Goal: Communication & Community: Share content

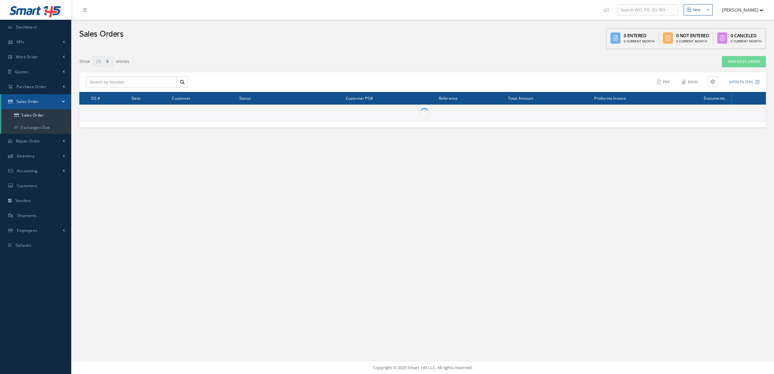
select select "25"
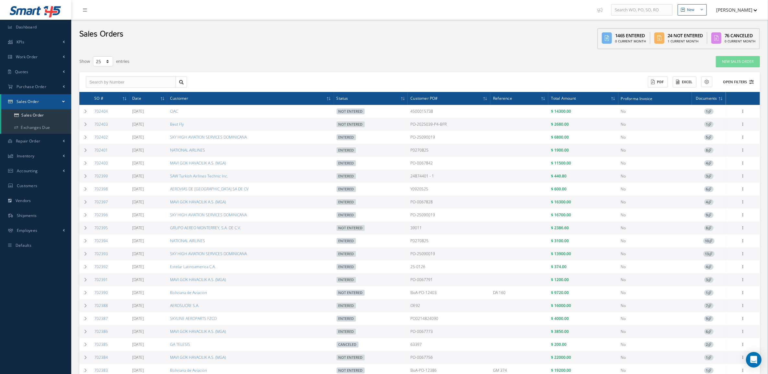
click at [732, 82] on button "Open Filters" at bounding box center [735, 82] width 37 height 11
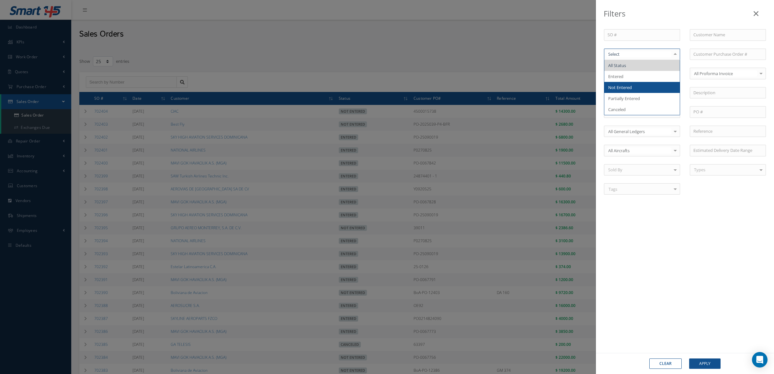
click at [629, 87] on span "Not Entered" at bounding box center [620, 88] width 24 height 6
click at [705, 363] on button "Apply" at bounding box center [704, 363] width 31 height 10
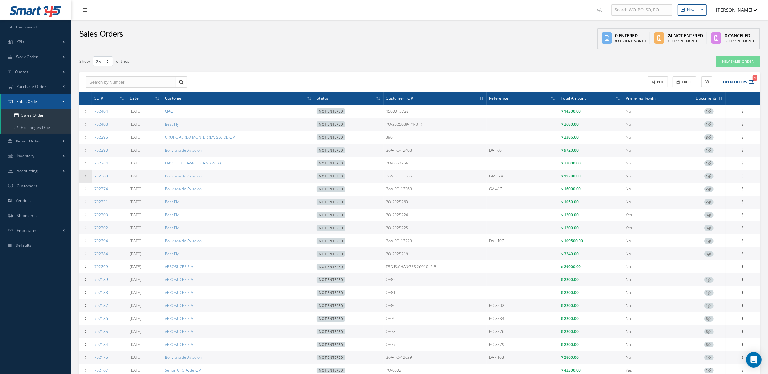
click at [85, 177] on icon at bounding box center [85, 176] width 5 height 4
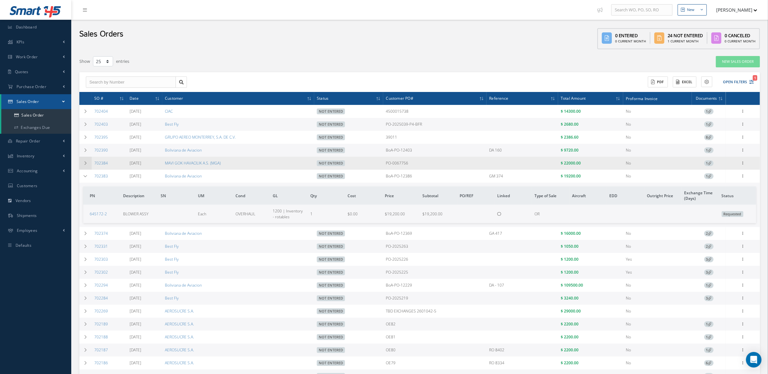
click at [85, 164] on icon at bounding box center [85, 163] width 5 height 4
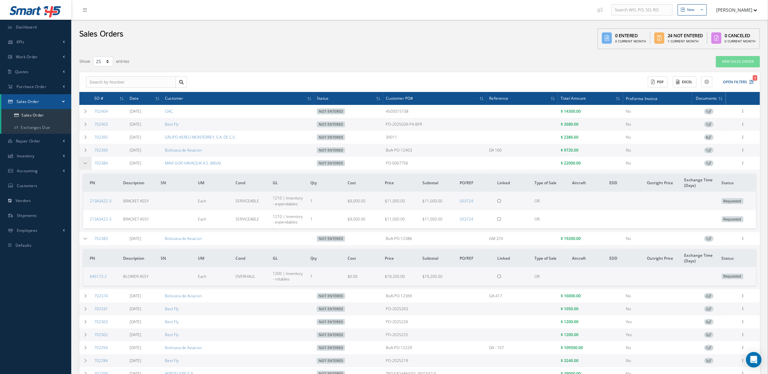
click at [85, 164] on icon at bounding box center [85, 163] width 5 height 4
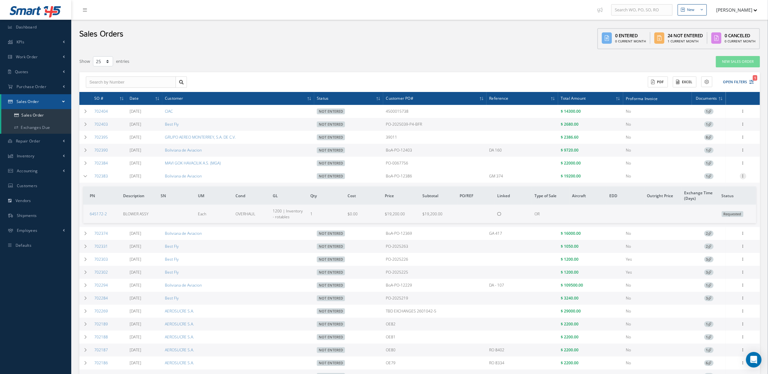
click at [741, 178] on icon at bounding box center [743, 175] width 6 height 5
click at [708, 189] on link "Edit" at bounding box center [712, 189] width 51 height 8
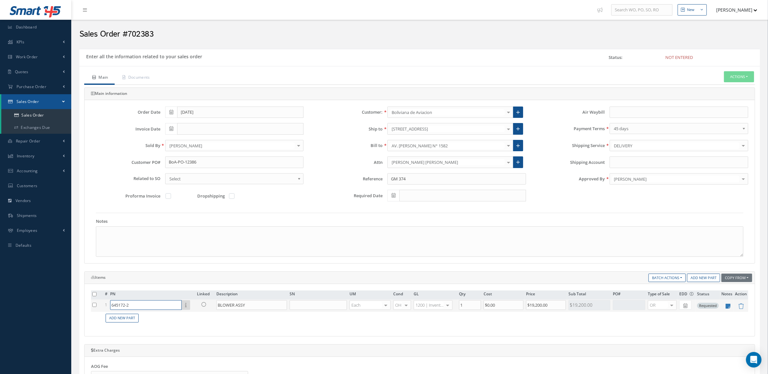
click at [163, 303] on input "645172-2" at bounding box center [146, 305] width 72 height 10
click at [173, 326] on div "# PN Linked Description SN UM Cond GL Qty Cost Price Sub Total PO# Type of Sale…" at bounding box center [419, 309] width 657 height 39
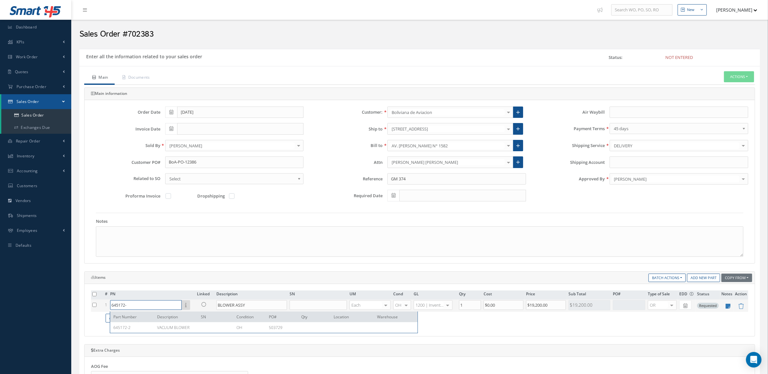
click at [166, 307] on input "645172-" at bounding box center [146, 305] width 72 height 10
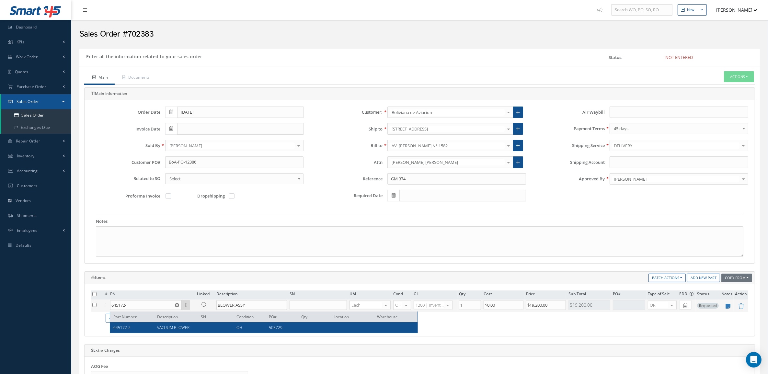
click at [164, 329] on span "VACUUM BLOWER" at bounding box center [173, 328] width 32 height 6
type input "645172-2"
type input "VACUUM BLOWER"
type input "$15,000"
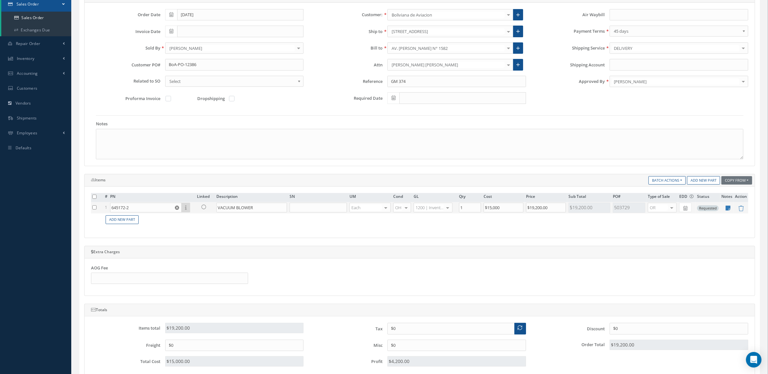
scroll to position [215, 0]
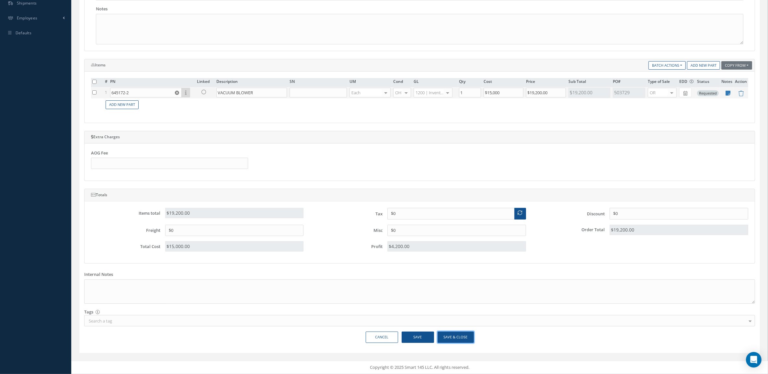
click at [451, 336] on button "Save & Close" at bounding box center [455, 337] width 36 height 11
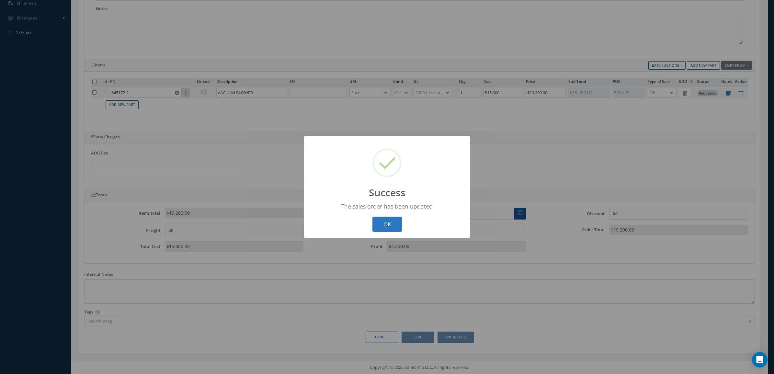
click at [392, 222] on button "OK" at bounding box center [386, 224] width 29 height 15
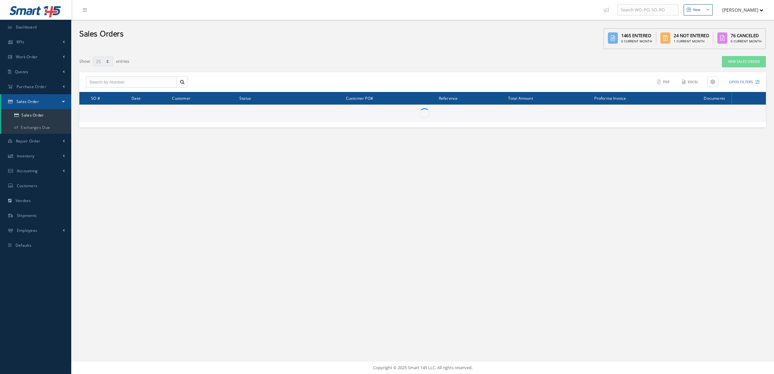
select select "25"
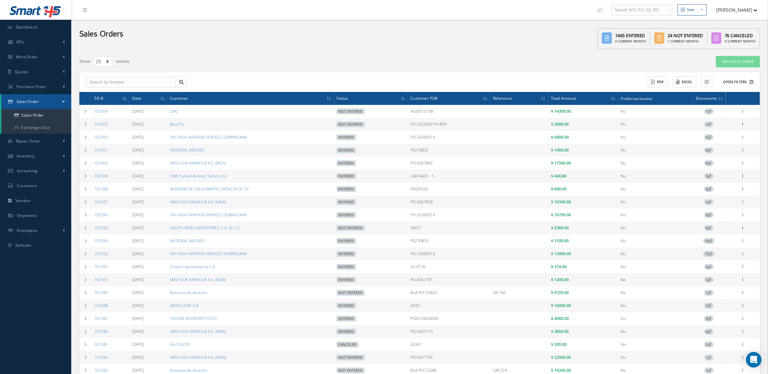
click at [740, 80] on button "Open Filters" at bounding box center [735, 82] width 37 height 11
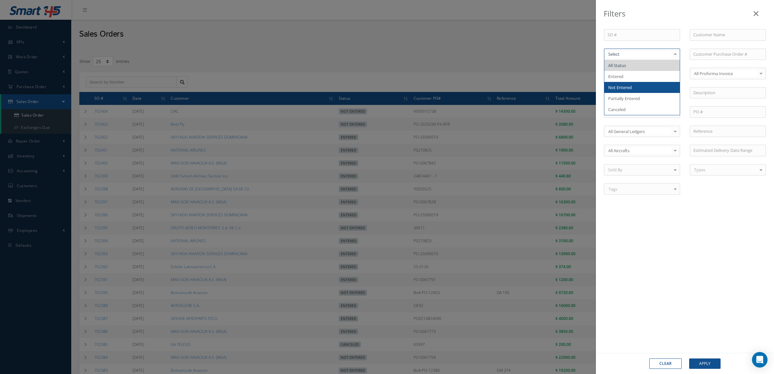
click at [634, 87] on span "Not Entered" at bounding box center [641, 87] width 75 height 11
drag, startPoint x: 700, startPoint y: 362, endPoint x: 693, endPoint y: 352, distance: 11.6
click at [700, 361] on button "Apply" at bounding box center [704, 363] width 31 height 10
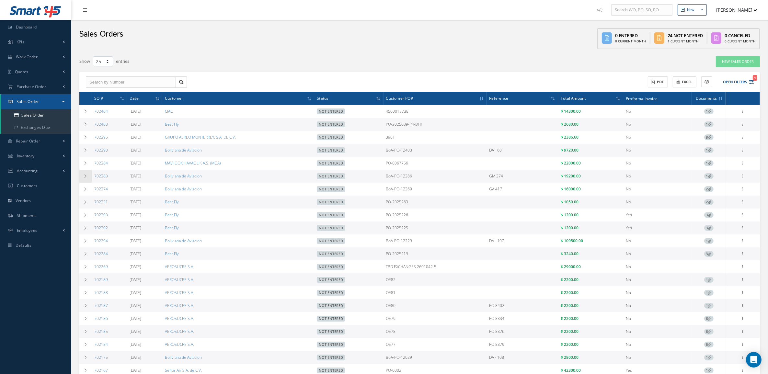
click at [90, 174] on td at bounding box center [85, 176] width 12 height 13
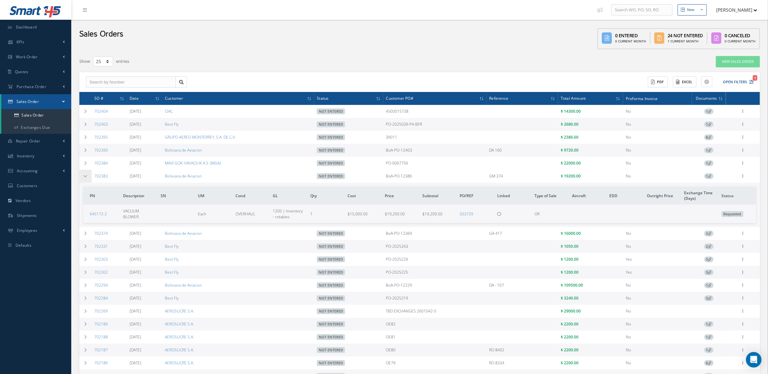
click at [89, 174] on td at bounding box center [85, 176] width 12 height 13
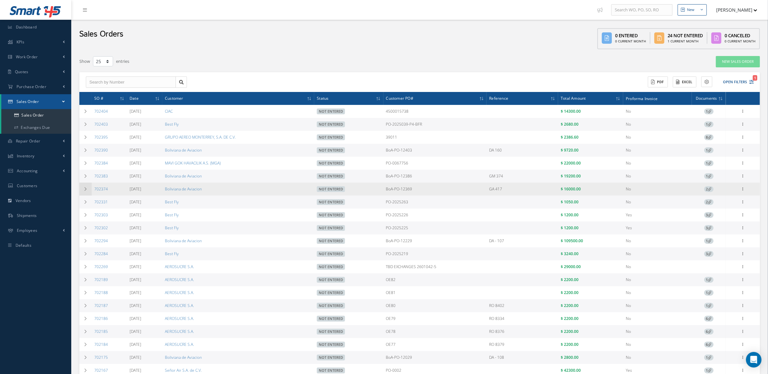
click at [89, 188] on td at bounding box center [85, 189] width 12 height 13
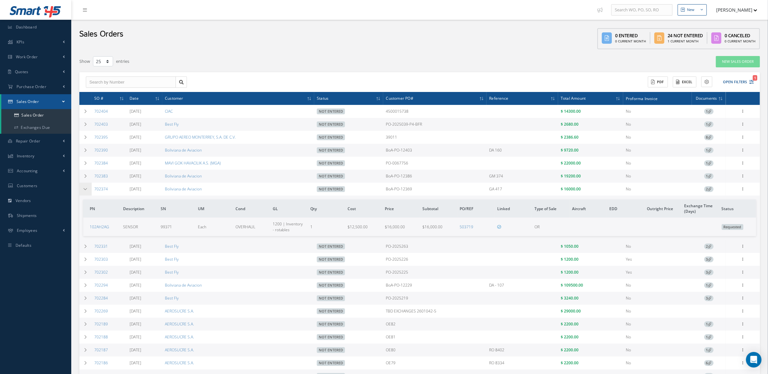
click at [83, 193] on td at bounding box center [85, 189] width 12 height 13
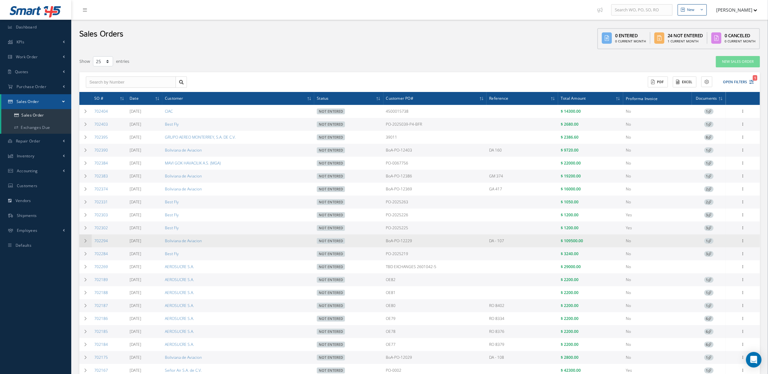
click at [85, 239] on td at bounding box center [85, 240] width 12 height 13
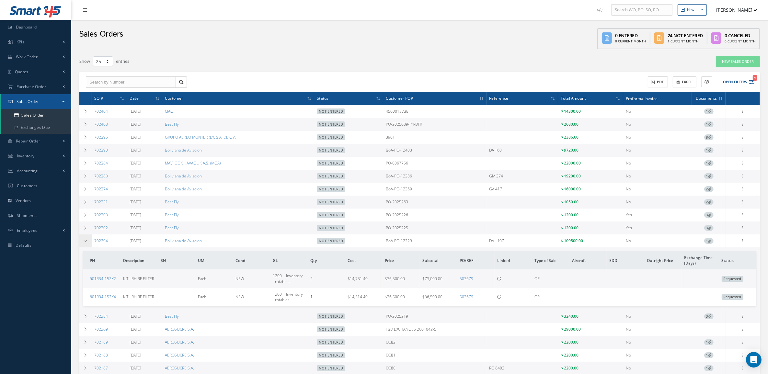
click at [85, 239] on td at bounding box center [85, 240] width 12 height 13
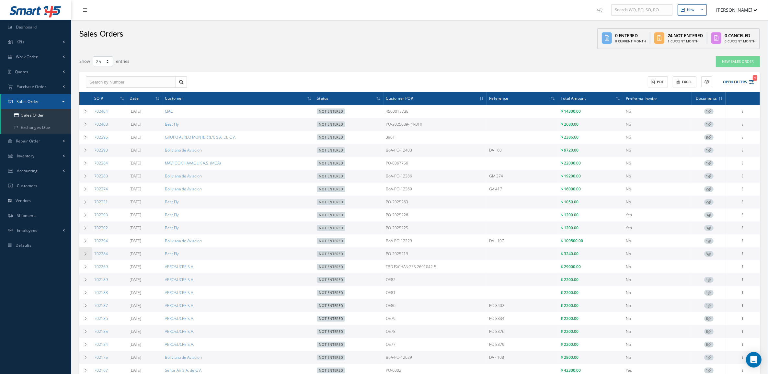
click at [86, 256] on icon at bounding box center [85, 254] width 5 height 4
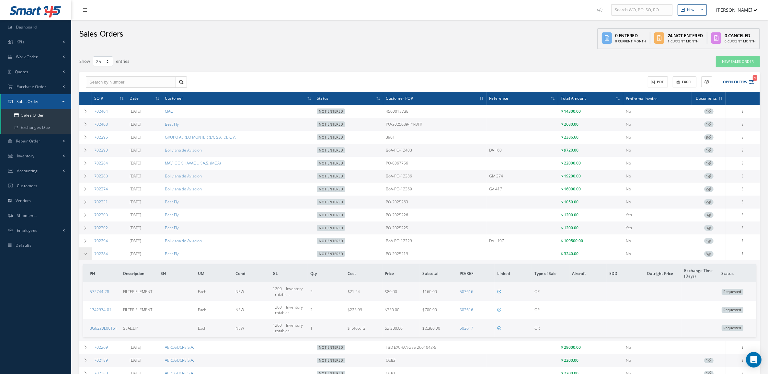
click at [86, 256] on icon at bounding box center [85, 254] width 5 height 4
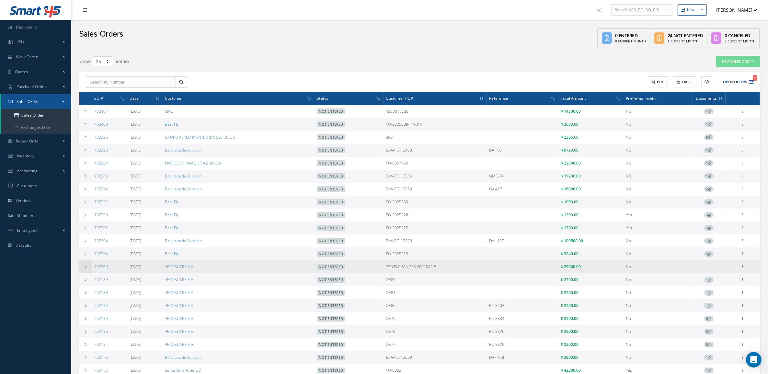
click at [86, 273] on td at bounding box center [85, 266] width 12 height 13
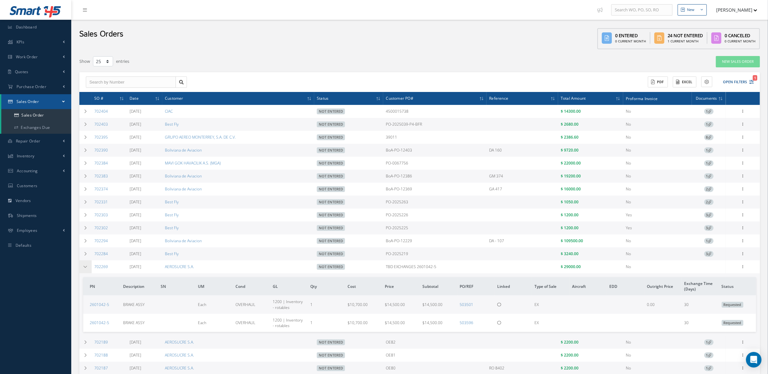
click at [86, 273] on td at bounding box center [85, 266] width 12 height 13
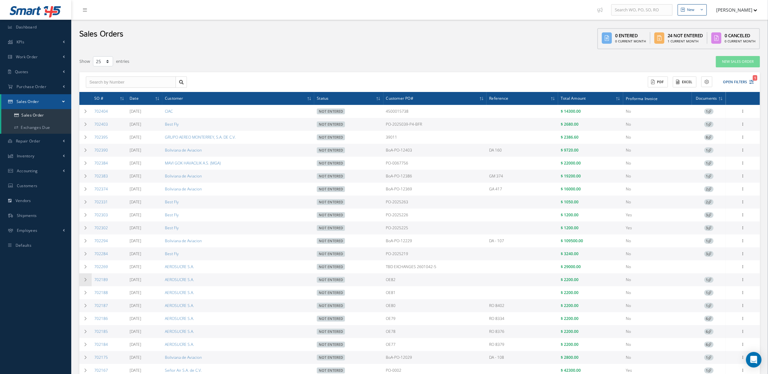
click at [87, 282] on icon at bounding box center [85, 280] width 5 height 4
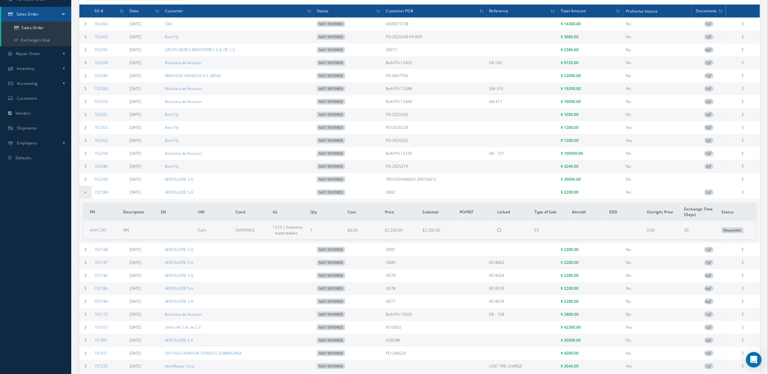
scroll to position [121, 0]
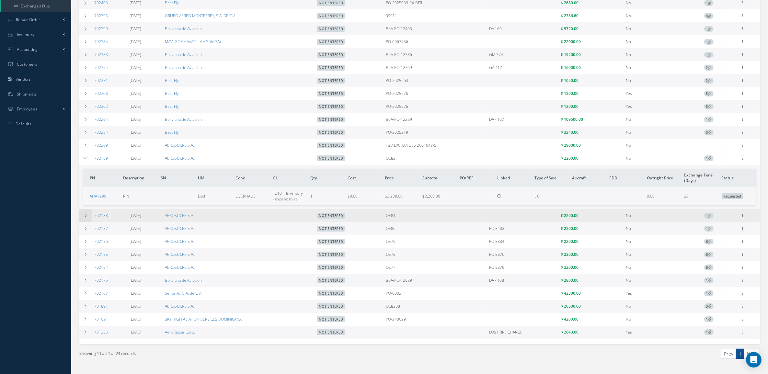
click at [84, 218] on icon at bounding box center [85, 216] width 5 height 4
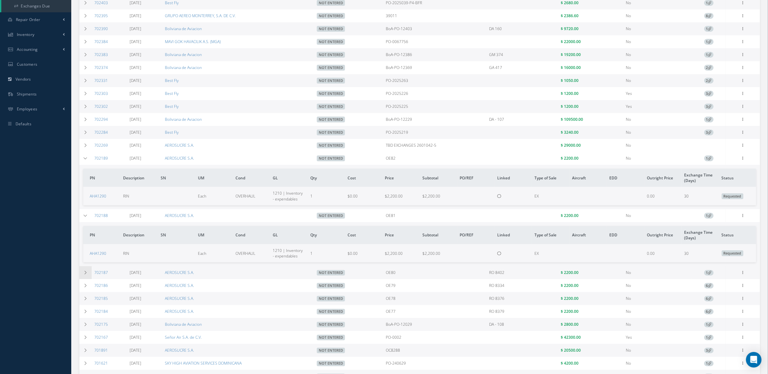
click at [88, 275] on td at bounding box center [85, 272] width 12 height 13
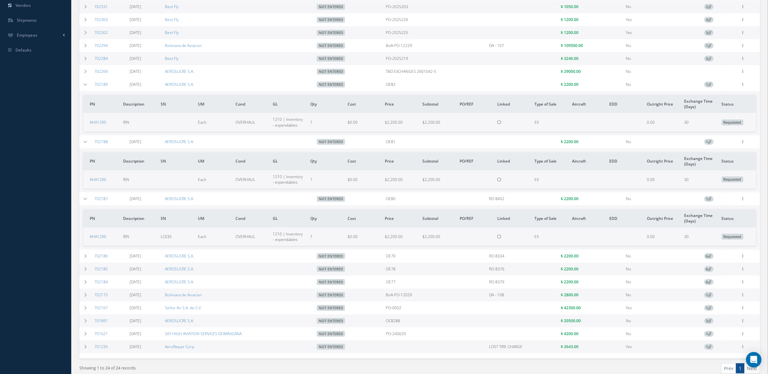
scroll to position [202, 0]
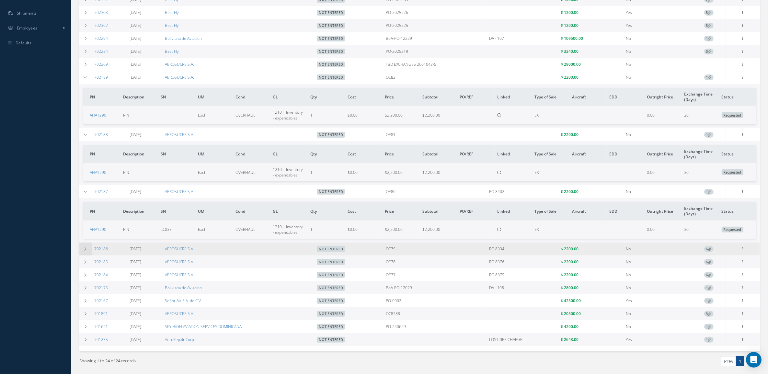
click at [87, 251] on icon at bounding box center [85, 249] width 5 height 4
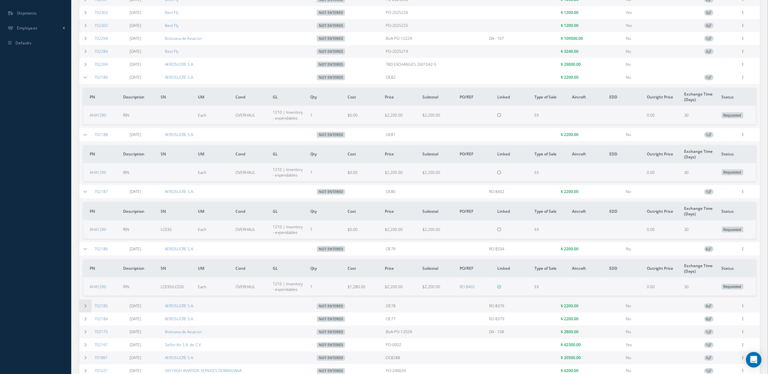
click at [88, 307] on td at bounding box center [85, 306] width 12 height 13
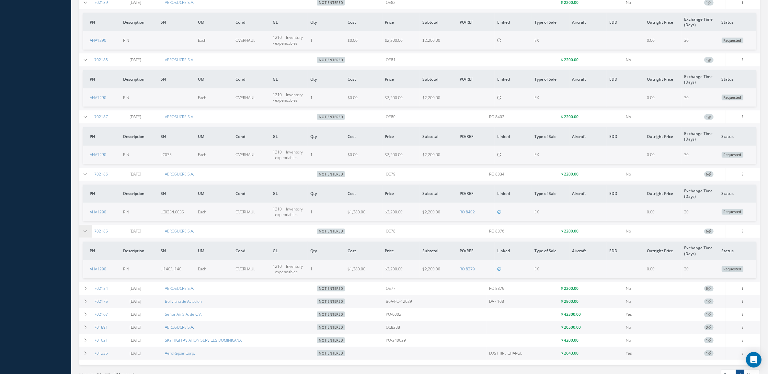
scroll to position [283, 0]
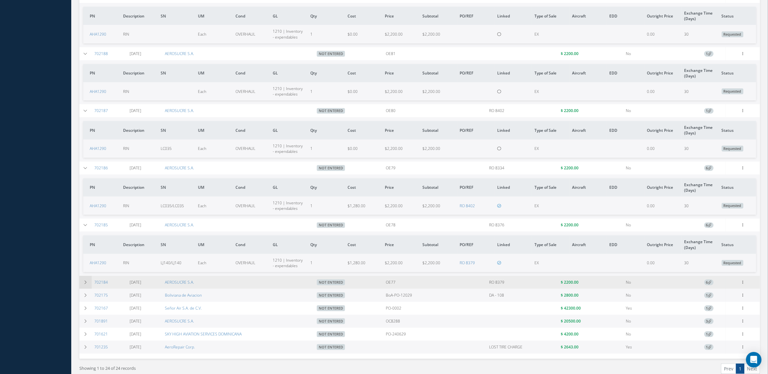
click at [85, 289] on td at bounding box center [85, 282] width 12 height 13
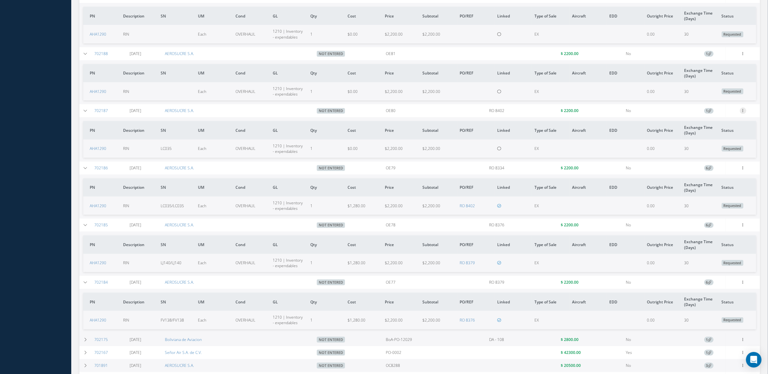
click at [744, 112] on icon at bounding box center [743, 110] width 6 height 5
click at [719, 124] on link "Edit" at bounding box center [712, 123] width 51 height 8
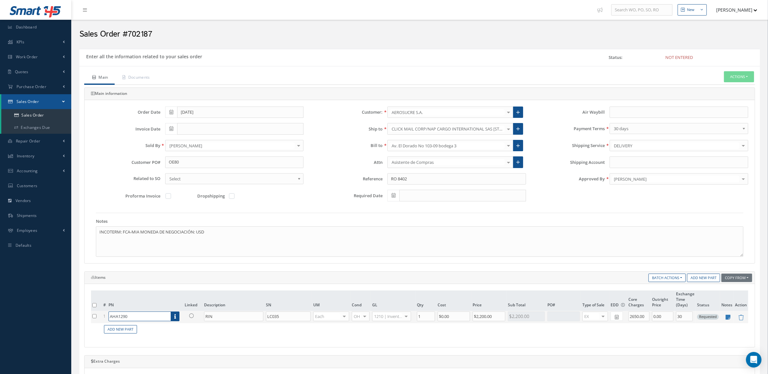
click at [139, 315] on input "AHA1290" at bounding box center [139, 316] width 62 height 10
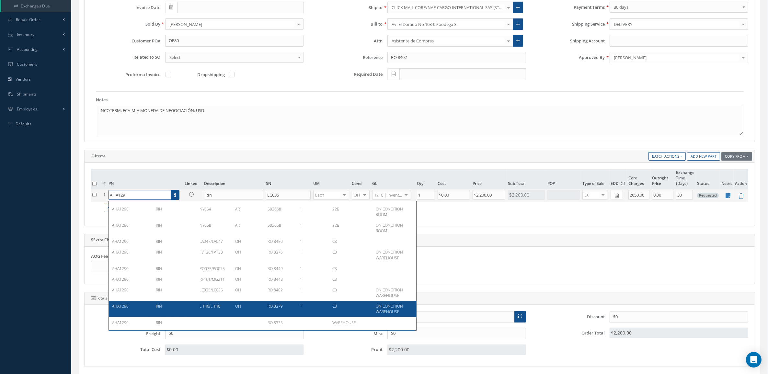
scroll to position [40, 0]
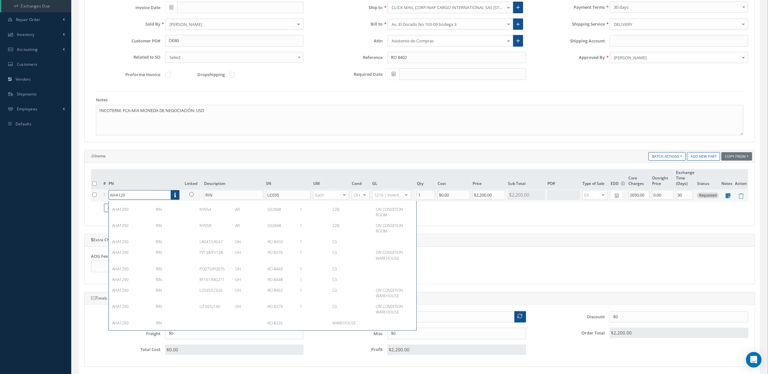
click at [149, 193] on input "AHA129" at bounding box center [139, 195] width 62 height 10
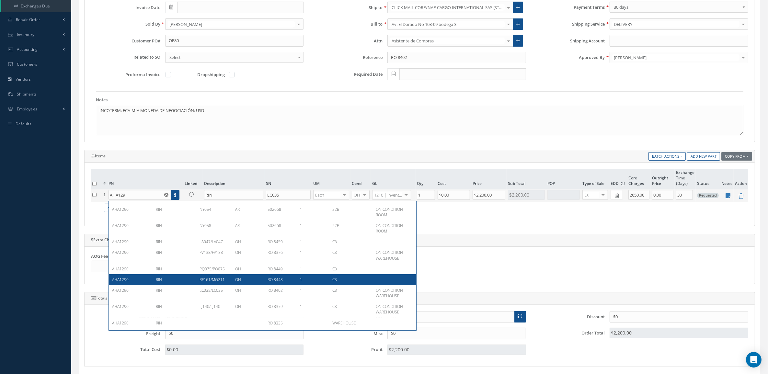
click at [177, 281] on div "RIN" at bounding box center [173, 280] width 44 height 6
type input "AHA1290"
type input "RF161/MG211"
type input "$1,625"
type input "0.00"
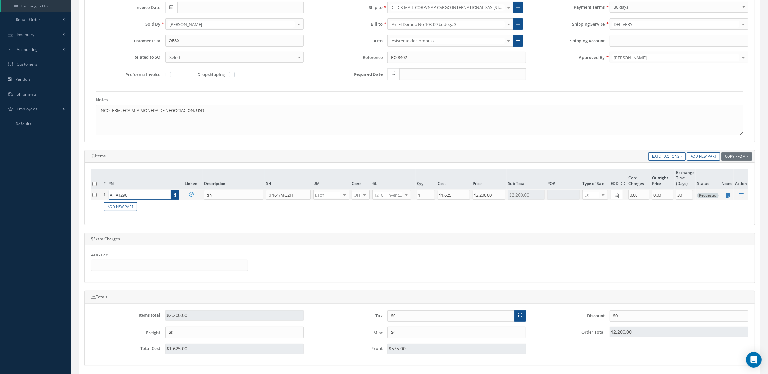
click at [159, 197] on input "AHA1290" at bounding box center [139, 195] width 62 height 10
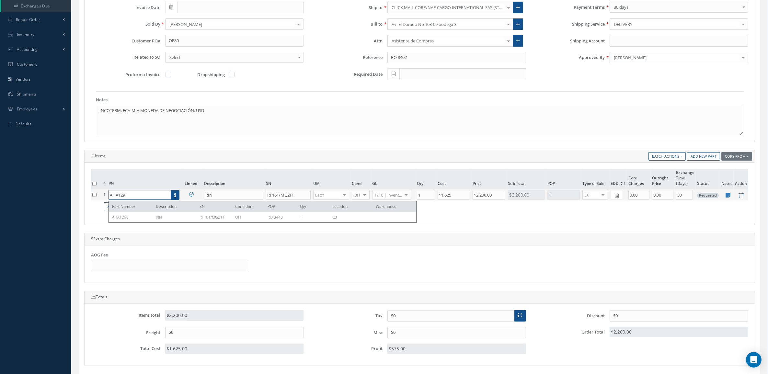
scroll to position [0, 0]
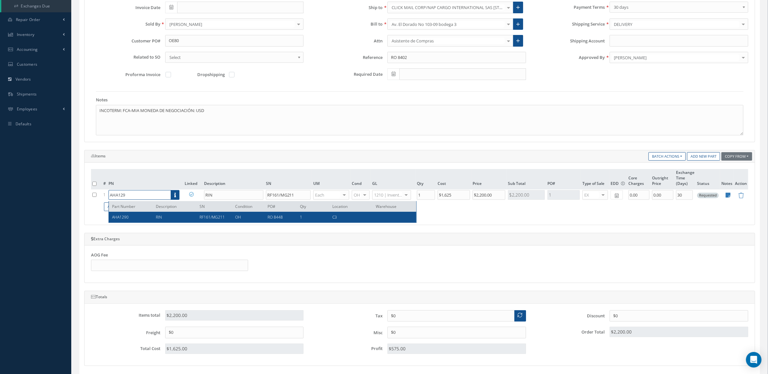
type input "AHA129"
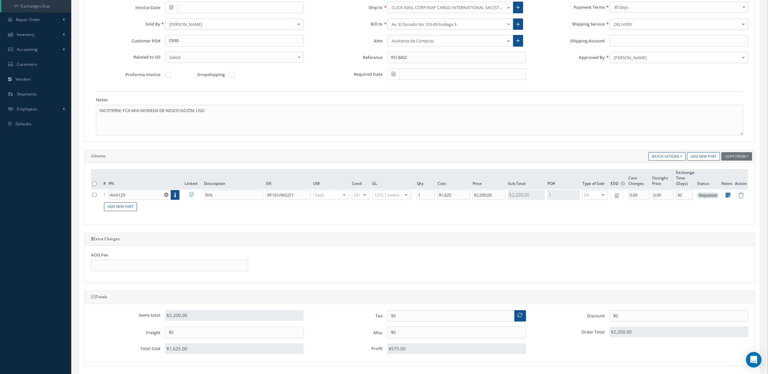
click at [164, 212] on table "# PN Linked Description SN UM Cond GL Qty Cost Price Sub Total PO# Type of Sale…" at bounding box center [419, 191] width 657 height 44
drag, startPoint x: 414, startPoint y: 60, endPoint x: 402, endPoint y: 59, distance: 12.7
click at [402, 59] on input "RO 8402" at bounding box center [456, 58] width 139 height 12
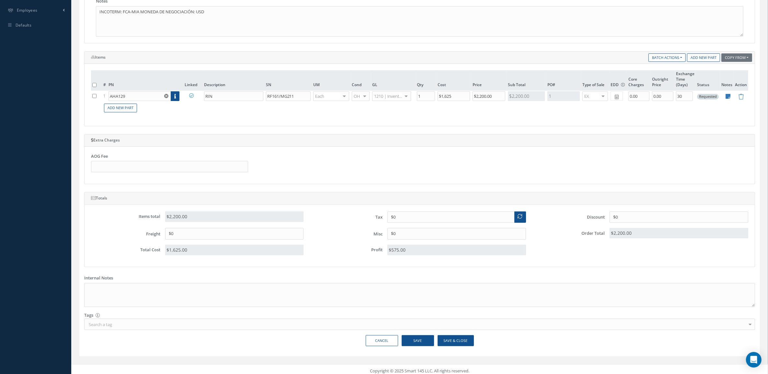
scroll to position [226, 0]
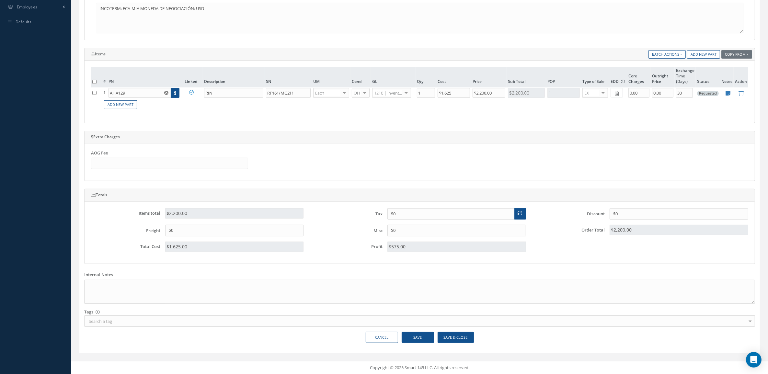
type input "RO 8448"
click at [464, 333] on button "Save & Close" at bounding box center [455, 337] width 36 height 11
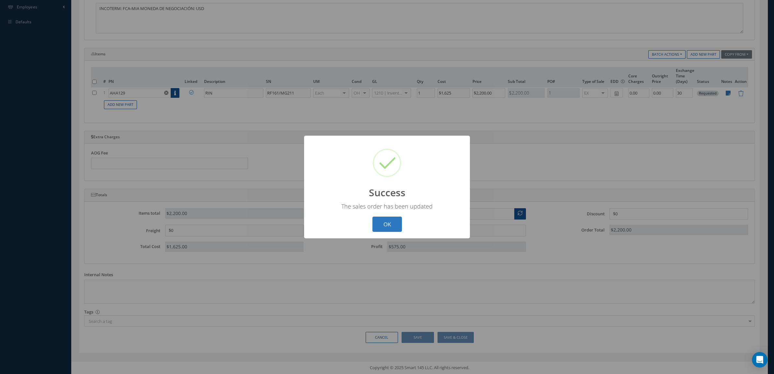
click at [386, 231] on button "OK" at bounding box center [386, 224] width 29 height 15
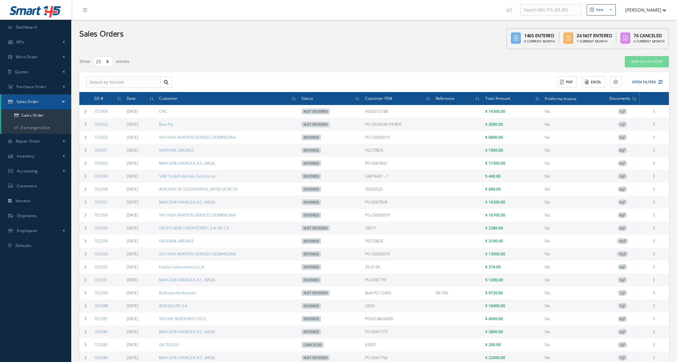
select select "25"
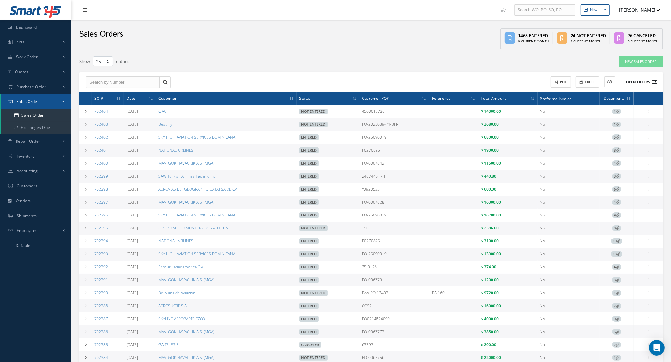
click at [645, 86] on button "Open Filters" at bounding box center [638, 82] width 37 height 11
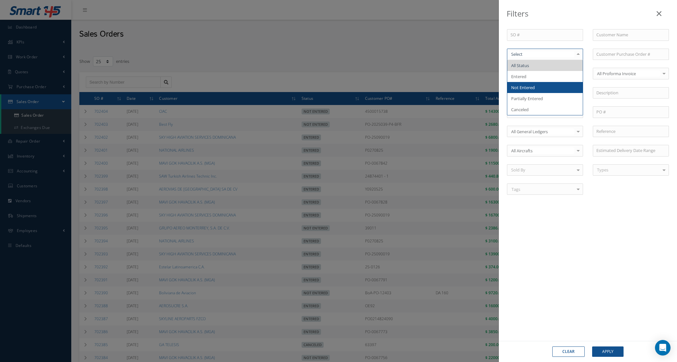
click at [544, 85] on span "Not Entered" at bounding box center [544, 87] width 75 height 11
click at [630, 33] on input "text" at bounding box center [631, 35] width 76 height 12
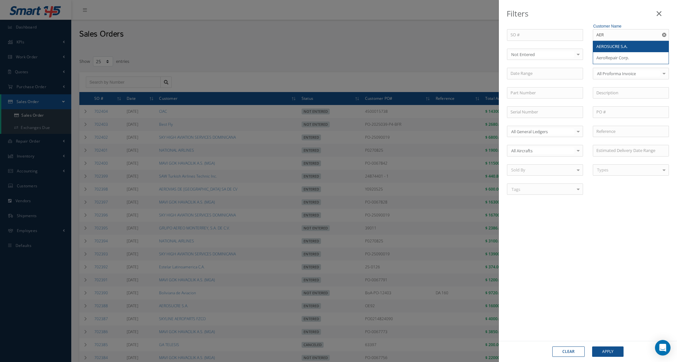
click at [621, 50] on div "AEROSUCRE S.A." at bounding box center [630, 47] width 75 height 12
type input "AEROSUCRE S.A."
click at [618, 346] on button "Apply" at bounding box center [607, 351] width 31 height 10
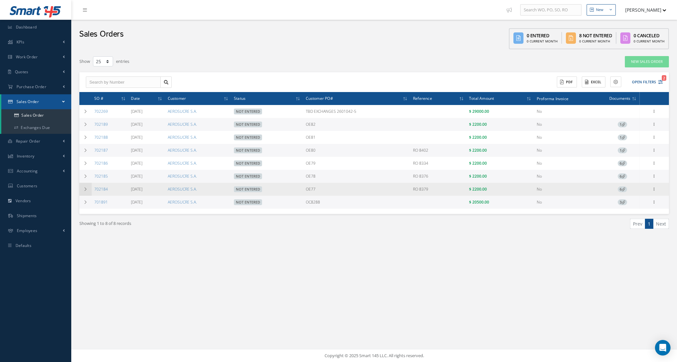
click at [89, 189] on td at bounding box center [85, 189] width 12 height 13
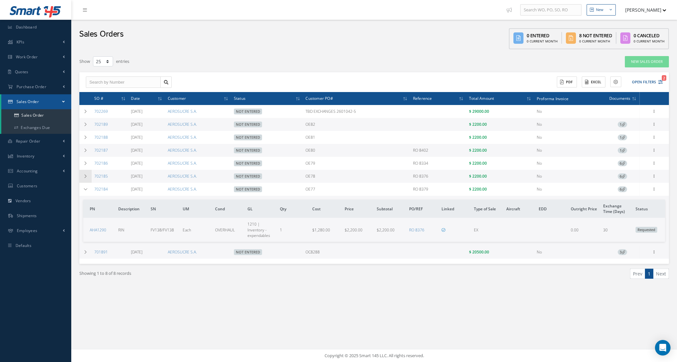
click at [85, 177] on icon at bounding box center [85, 176] width 5 height 4
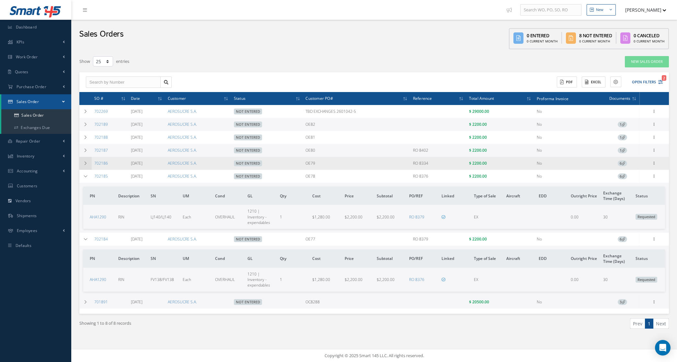
click at [85, 163] on icon at bounding box center [85, 163] width 5 height 4
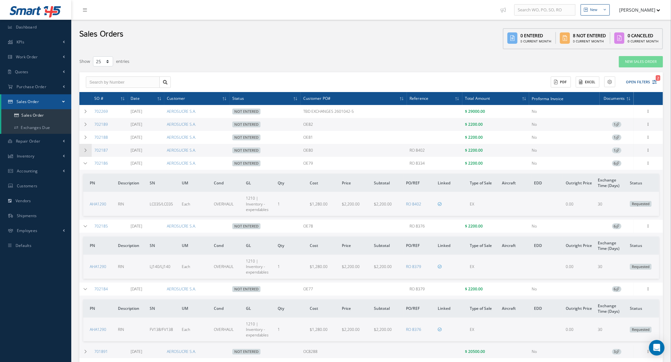
click at [85, 154] on td at bounding box center [85, 150] width 12 height 13
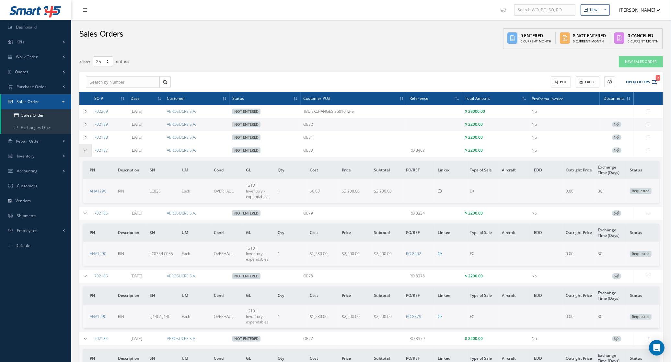
click at [85, 151] on icon at bounding box center [85, 150] width 5 height 4
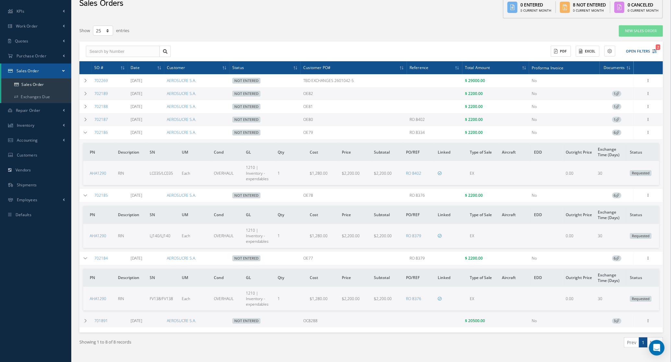
scroll to position [47, 0]
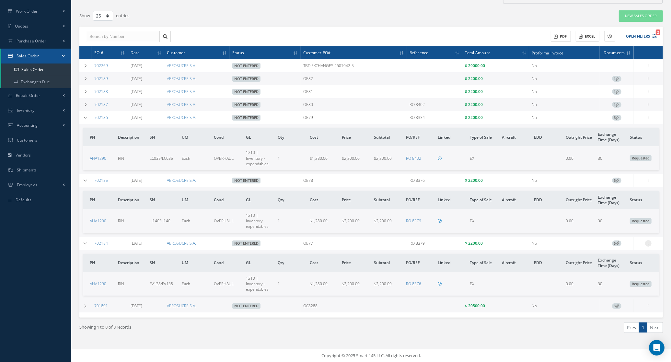
click at [648, 240] on icon at bounding box center [648, 242] width 6 height 5
click at [629, 254] on link "Edit" at bounding box center [618, 255] width 51 height 8
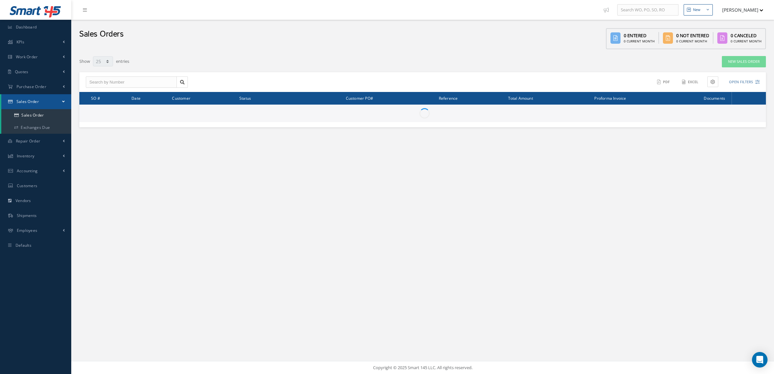
select select "25"
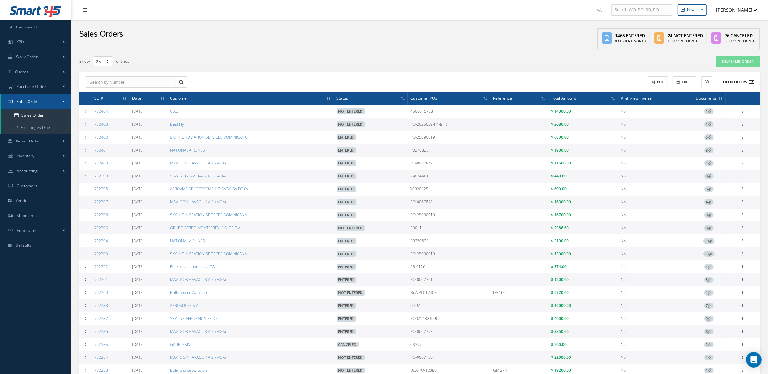
click at [747, 80] on button "Open Filters" at bounding box center [735, 82] width 37 height 11
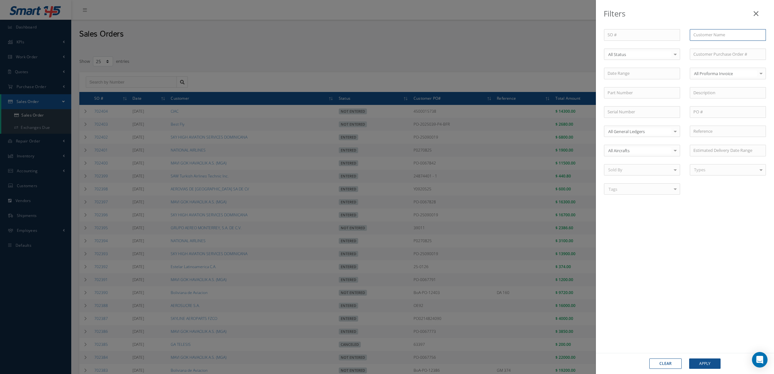
click at [695, 31] on input "text" at bounding box center [728, 35] width 76 height 12
click at [708, 61] on span "AEROSUCRE S.A." at bounding box center [708, 64] width 31 height 6
type input "AEROSUCRE S.A."
click at [636, 88] on span "Not Entered" at bounding box center [641, 87] width 75 height 11
click at [698, 361] on button "Apply" at bounding box center [704, 363] width 31 height 10
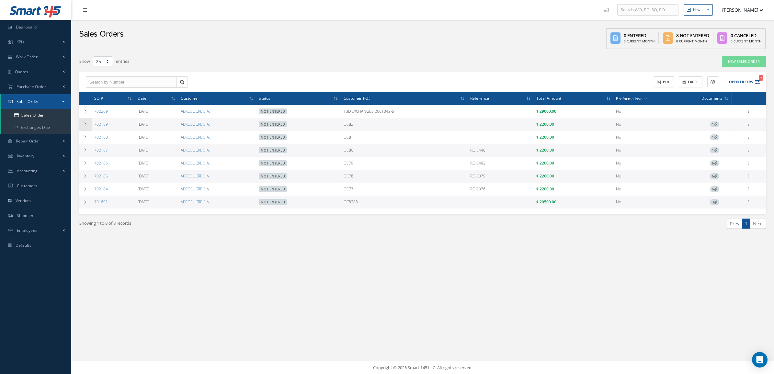
click at [82, 123] on td at bounding box center [85, 124] width 12 height 13
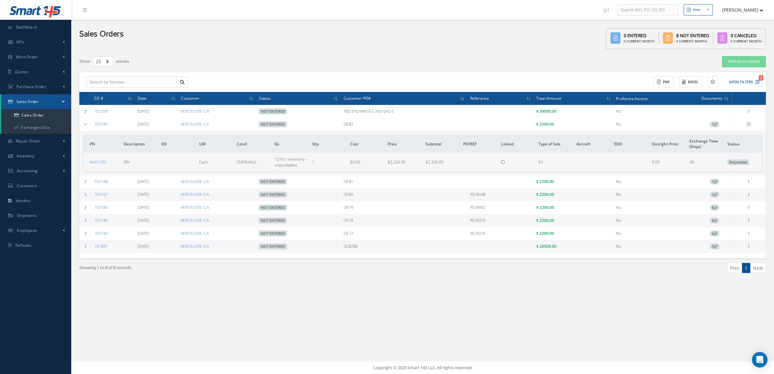
click at [747, 124] on icon at bounding box center [748, 123] width 6 height 5
click at [720, 138] on link "Edit" at bounding box center [718, 137] width 51 height 8
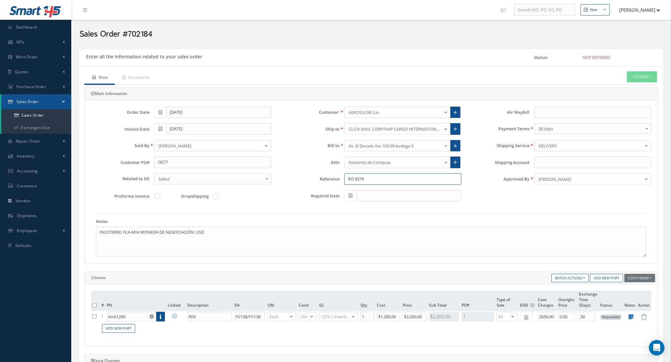
drag, startPoint x: 371, startPoint y: 182, endPoint x: 363, endPoint y: 179, distance: 8.5
click at [363, 179] on input "RO 8379" at bounding box center [402, 179] width 117 height 12
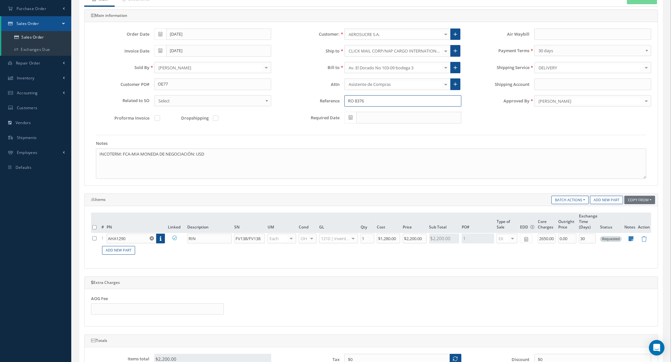
scroll to position [238, 0]
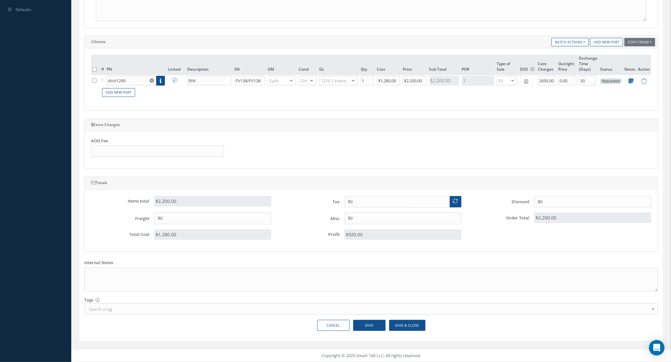
type input "RO 8376"
click at [397, 323] on button "Save & Close" at bounding box center [407, 325] width 36 height 11
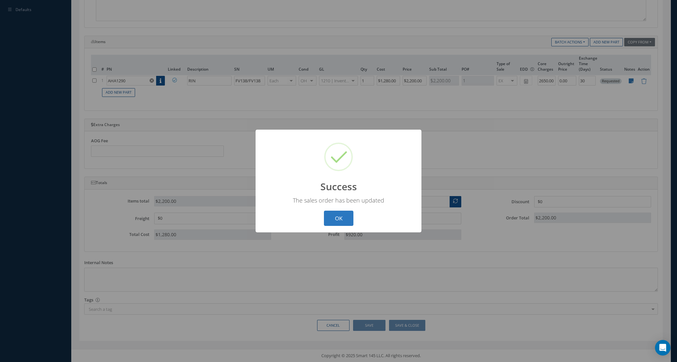
click at [340, 216] on button "OK" at bounding box center [338, 217] width 29 height 15
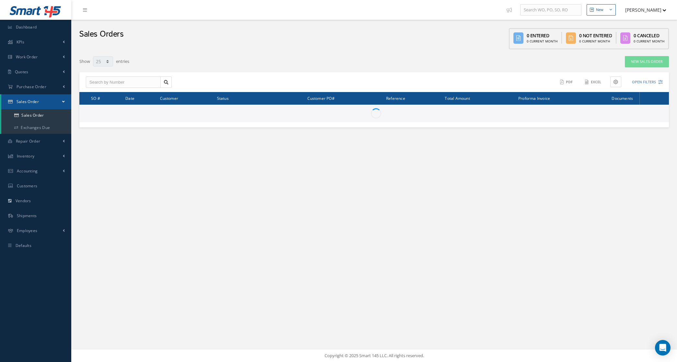
select select "25"
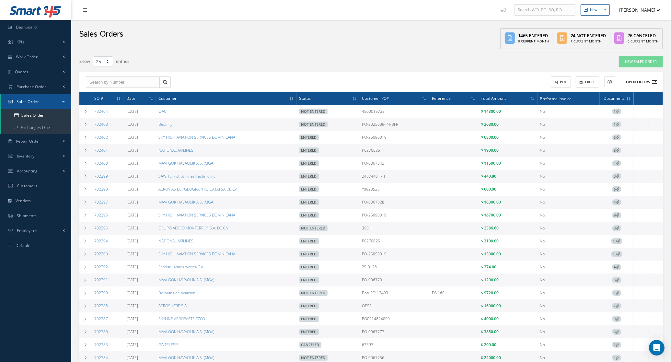
click at [645, 80] on button "Open Filters" at bounding box center [638, 82] width 37 height 11
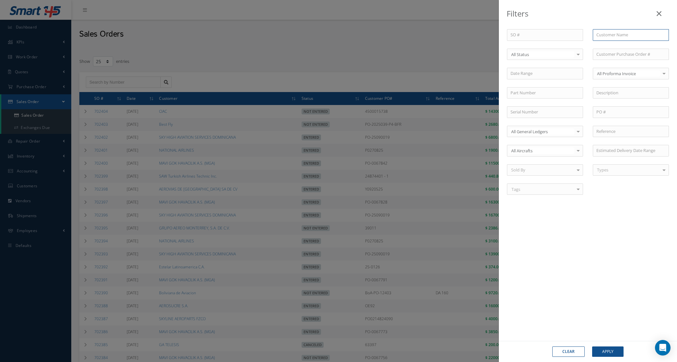
click at [624, 33] on input "text" at bounding box center [631, 35] width 76 height 12
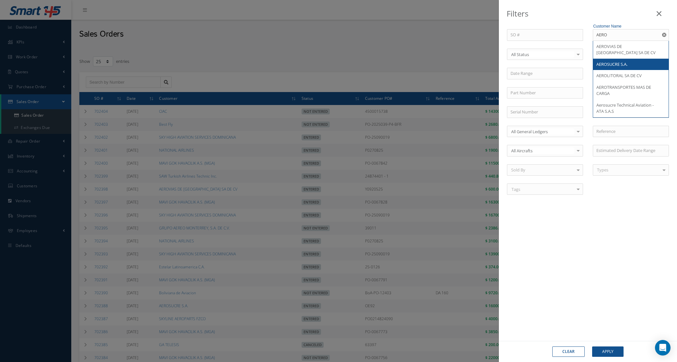
click at [620, 61] on span "AEROSUCRE S.A." at bounding box center [611, 64] width 31 height 6
type input "AEROSUCRE S.A."
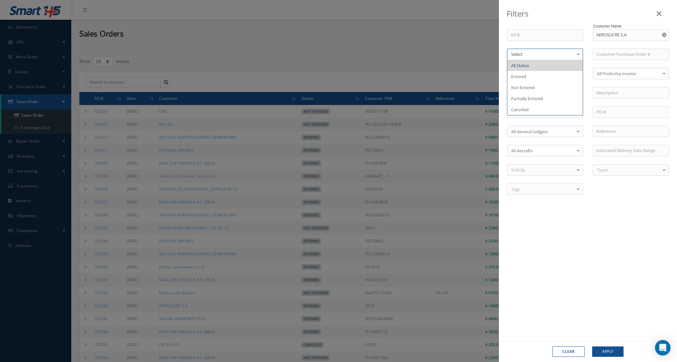
click at [526, 58] on div at bounding box center [545, 55] width 76 height 12
click at [532, 85] on span "Not Entered" at bounding box center [523, 88] width 24 height 6
click at [619, 354] on button "Apply" at bounding box center [607, 351] width 31 height 10
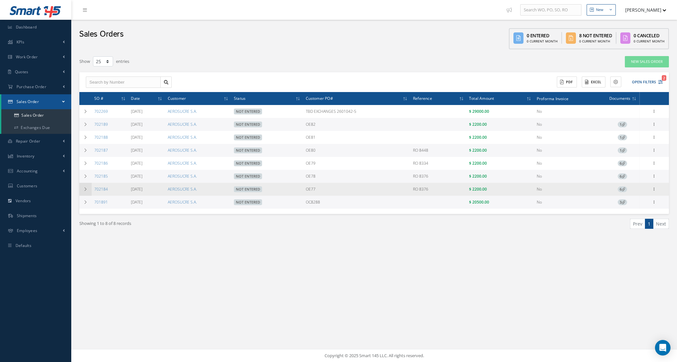
click at [84, 190] on icon at bounding box center [85, 189] width 5 height 4
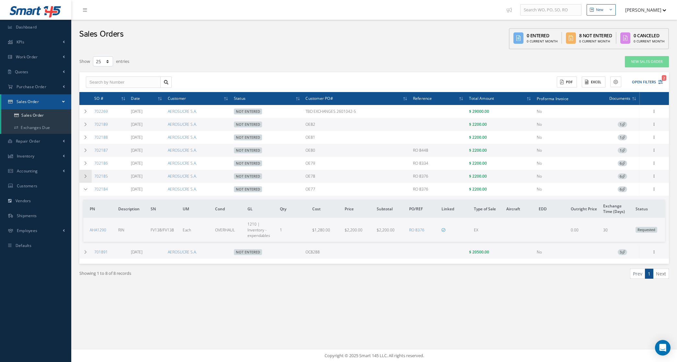
click at [83, 180] on td at bounding box center [85, 176] width 12 height 13
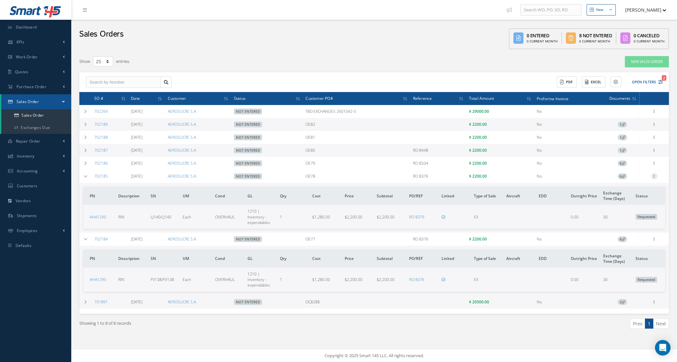
click at [651, 176] on icon at bounding box center [654, 175] width 6 height 5
click at [630, 188] on link "Edit" at bounding box center [624, 189] width 51 height 8
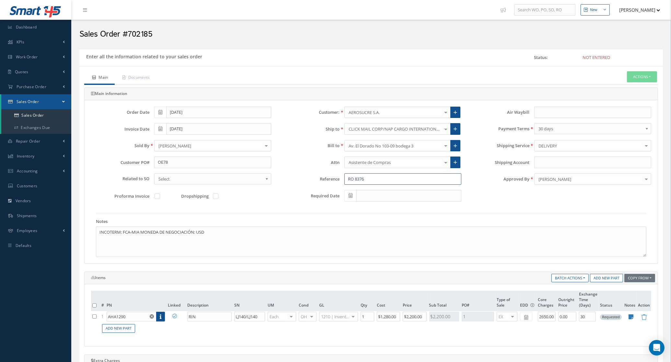
click at [372, 179] on input "RO 8376" at bounding box center [402, 179] width 117 height 12
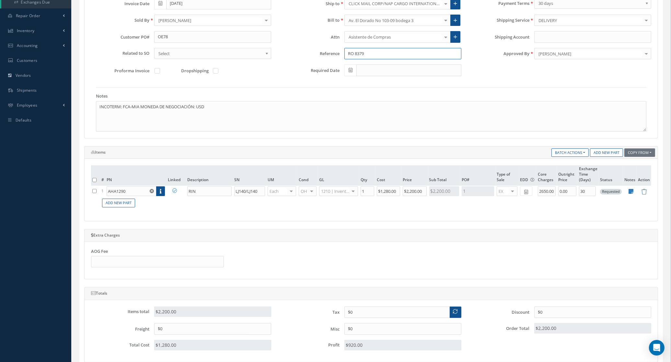
scroll to position [238, 0]
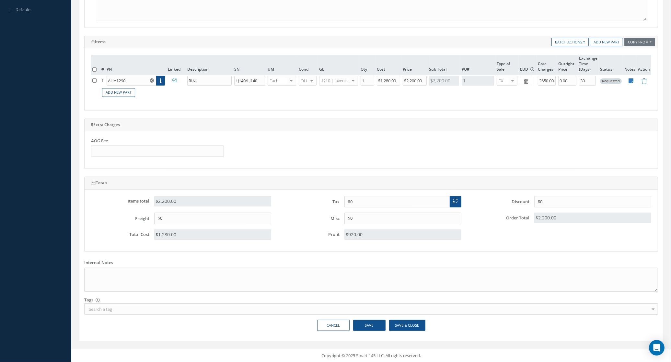
type input "RO 8379"
click at [406, 322] on button "Save & Close" at bounding box center [407, 325] width 36 height 11
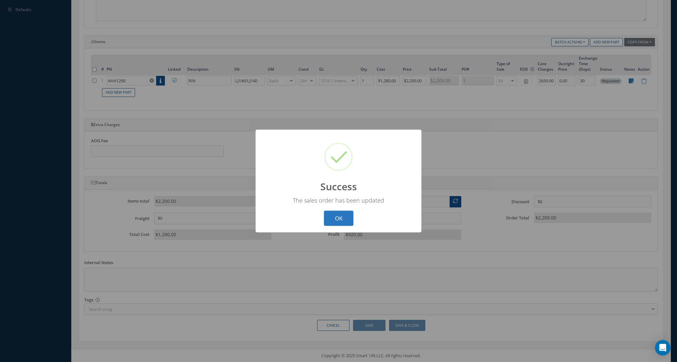
click at [339, 216] on button "OK" at bounding box center [338, 217] width 29 height 15
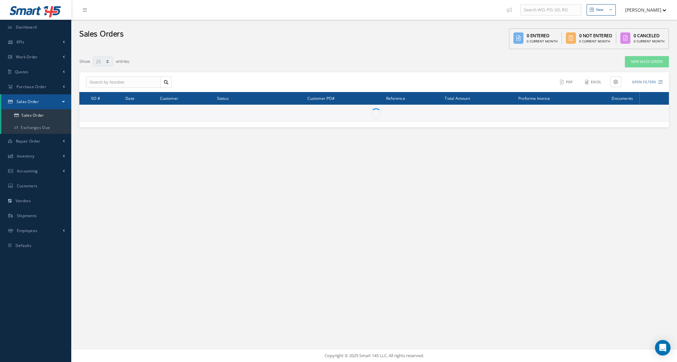
select select "25"
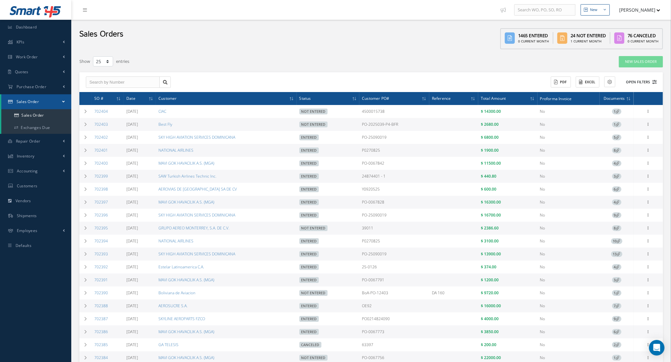
click at [645, 81] on button "Open Filters" at bounding box center [638, 82] width 37 height 11
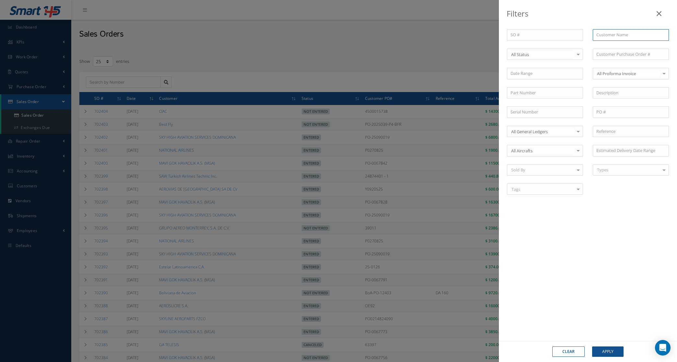
click at [628, 33] on input "text" at bounding box center [631, 35] width 76 height 12
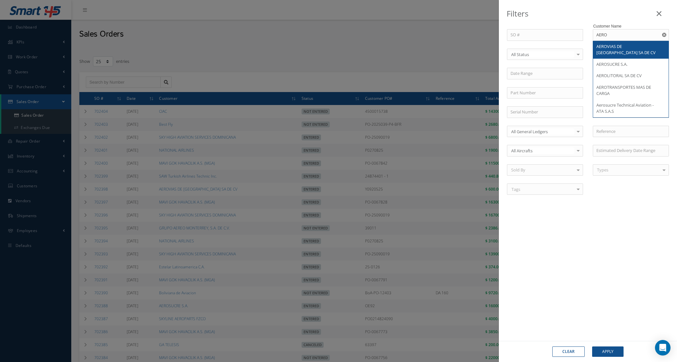
click at [610, 47] on span "AEROVIAS DE [GEOGRAPHIC_DATA] SA DE CV" at bounding box center [625, 49] width 59 height 12
type input "AEROVIAS DE [GEOGRAPHIC_DATA] SA DE CV"
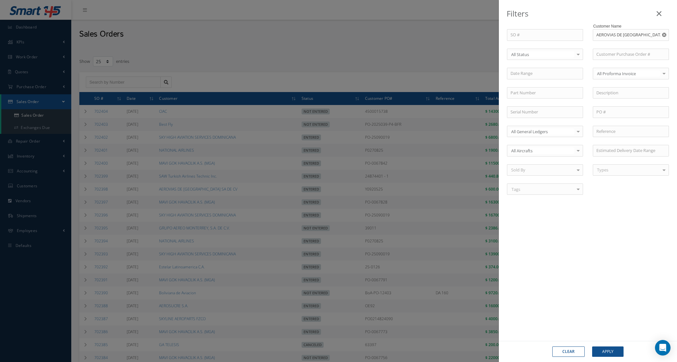
click at [610, 47] on div "SO # Customer Name AEROVIAS DE MEXICO SA DE CV Select All Status All Status Ent…" at bounding box center [588, 115] width 172 height 173
drag, startPoint x: 664, startPoint y: 35, endPoint x: 645, endPoint y: 35, distance: 19.8
click at [664, 35] on use "Reset" at bounding box center [664, 35] width 4 height 4
click at [640, 35] on input "text" at bounding box center [631, 35] width 76 height 12
click at [632, 48] on div "AEROSUCRE S.A." at bounding box center [630, 46] width 69 height 6
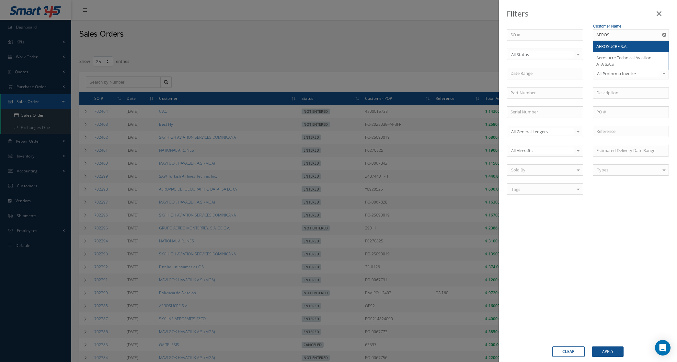
type input "AEROSUCRE S.A."
click at [598, 348] on button "Apply" at bounding box center [607, 351] width 31 height 10
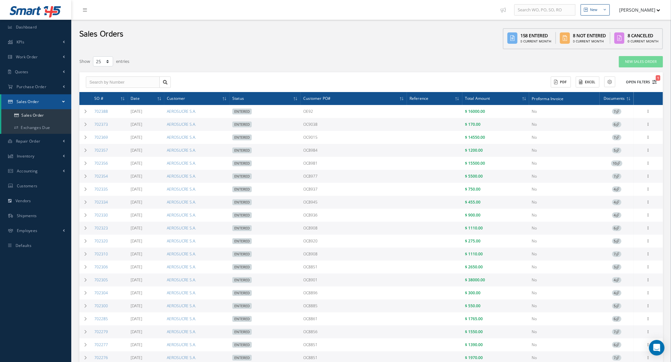
click at [629, 81] on button "Open Filters 1" at bounding box center [638, 82] width 37 height 11
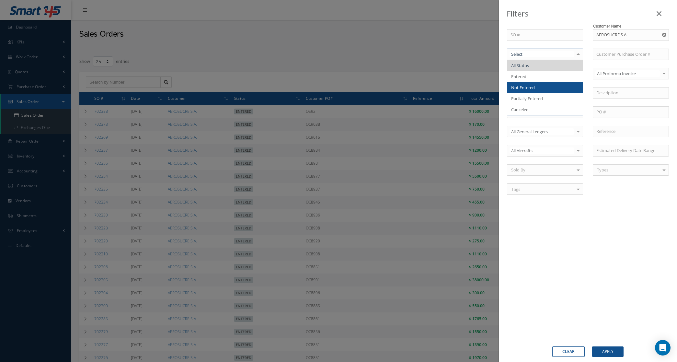
click at [547, 85] on span "Not Entered" at bounding box center [544, 87] width 75 height 11
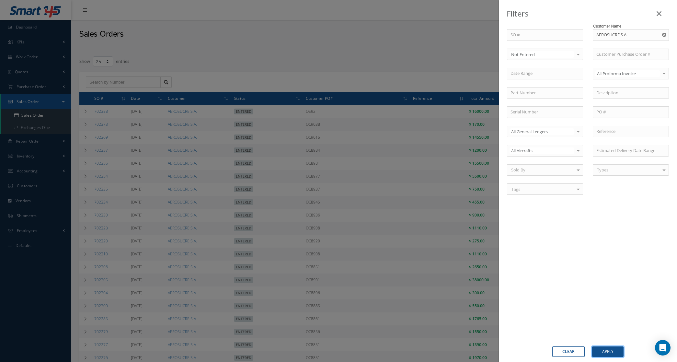
click at [612, 348] on button "Apply" at bounding box center [607, 351] width 31 height 10
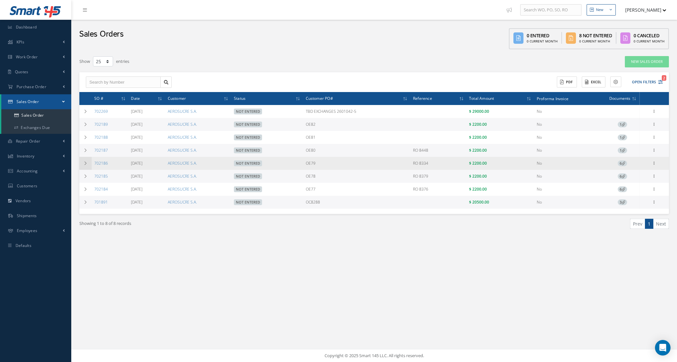
click at [85, 161] on icon at bounding box center [85, 163] width 5 height 4
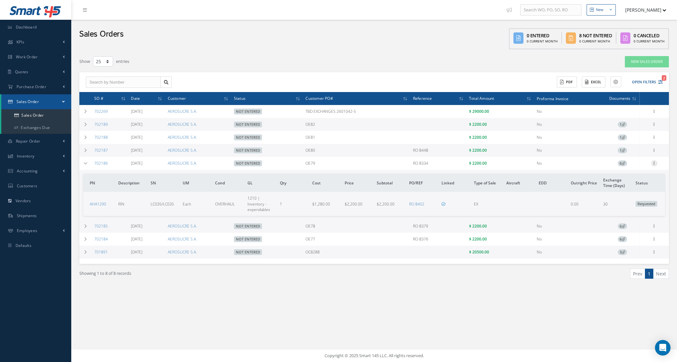
click at [654, 165] on icon at bounding box center [654, 162] width 6 height 5
click at [619, 176] on link "Edit" at bounding box center [624, 176] width 51 height 8
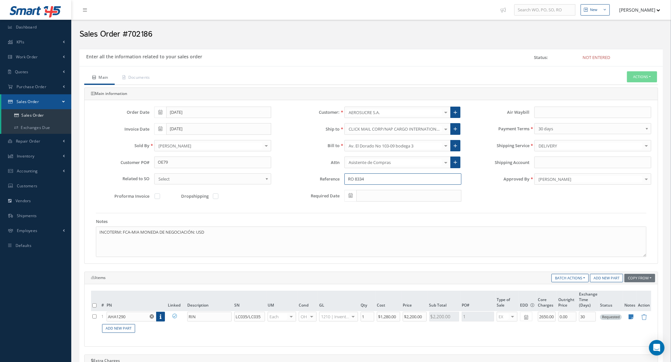
click at [371, 181] on input "RO 8334" at bounding box center [402, 179] width 117 height 12
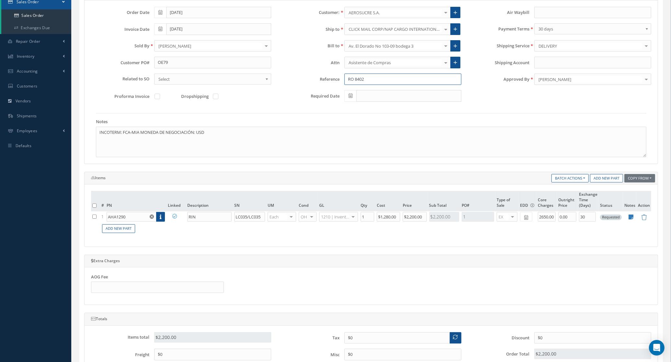
scroll to position [238, 0]
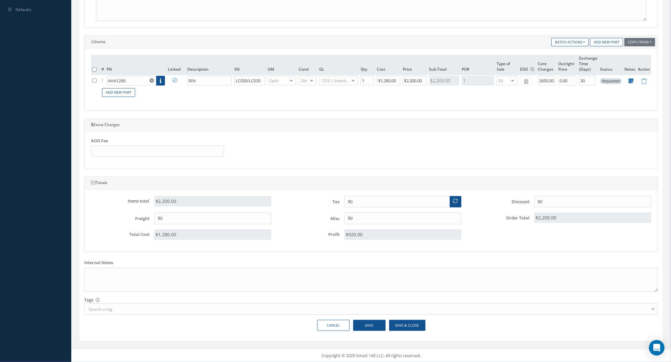
type input "RO 8402"
click at [401, 323] on button "Save & Close" at bounding box center [407, 325] width 36 height 11
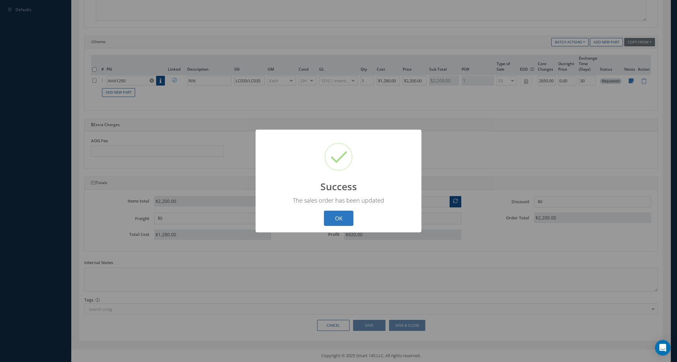
click at [346, 216] on button "OK" at bounding box center [338, 217] width 29 height 15
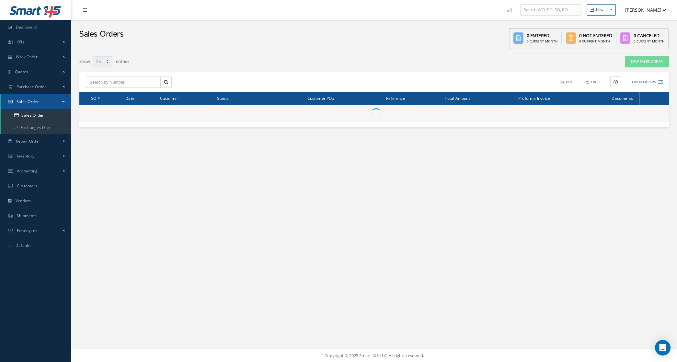
select select "25"
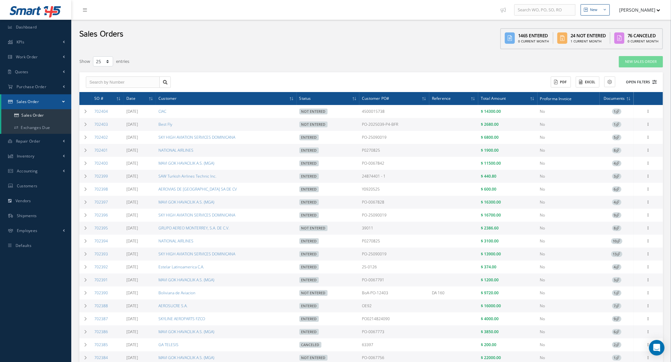
click at [639, 78] on button "Open Filters" at bounding box center [638, 82] width 37 height 11
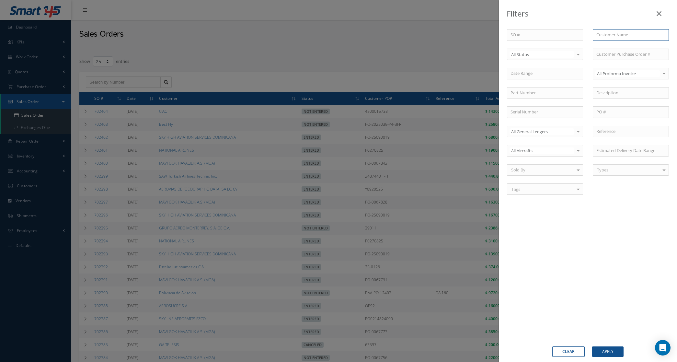
click at [628, 35] on input "text" at bounding box center [631, 35] width 76 height 12
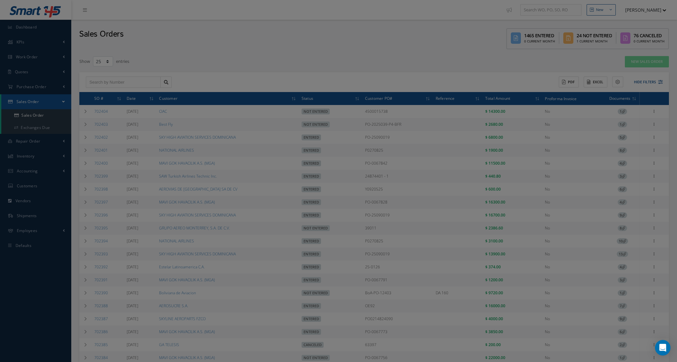
click at [639, 79] on div at bounding box center [631, 74] width 76 height 12
click at [502, 57] on div "Select All Status All Status Entered Not Entered Partially Entered Canceled No …" at bounding box center [545, 55] width 86 height 12
click at [394, 54] on div "Filters SO # Customer Name AERI No Match Found Select All Status All Status Ent…" at bounding box center [338, 181] width 677 height 362
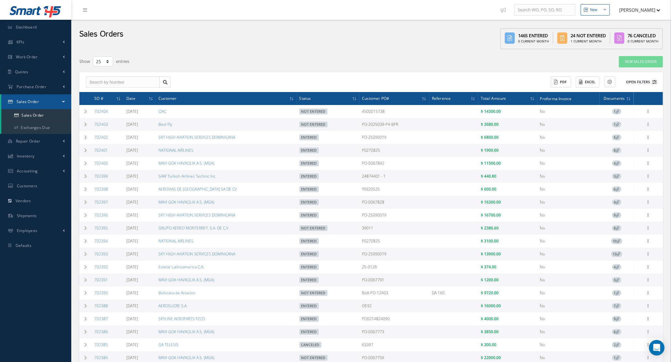
click at [630, 80] on button "Open Filters" at bounding box center [638, 82] width 37 height 11
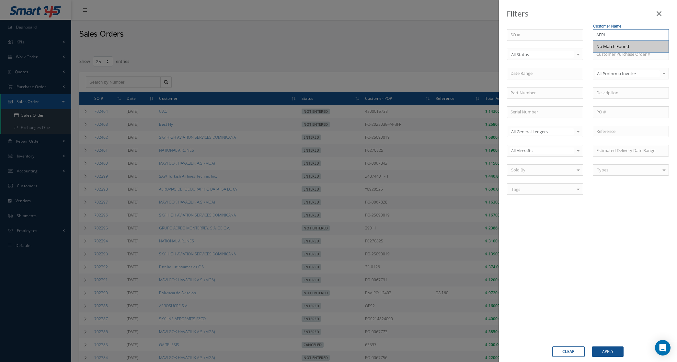
click at [629, 38] on input "AERI" at bounding box center [631, 35] width 76 height 12
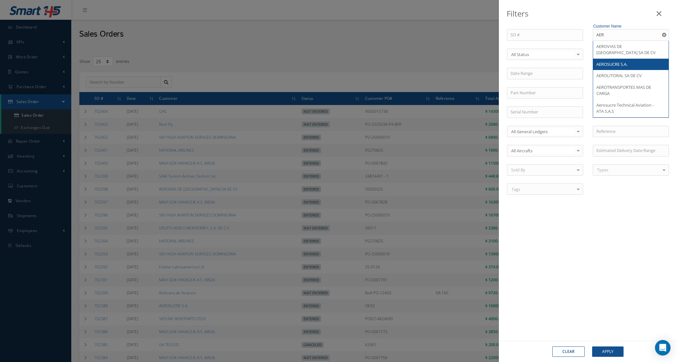
click at [622, 61] on span "AEROSUCRE S.A." at bounding box center [611, 64] width 31 height 6
type input "AEROSUCRE S.A."
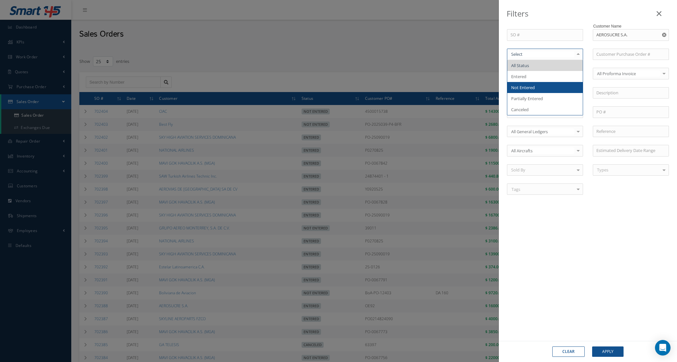
drag, startPoint x: 528, startPoint y: 86, endPoint x: 528, endPoint y: 83, distance: 3.6
click at [528, 86] on span "Not Entered" at bounding box center [523, 88] width 24 height 6
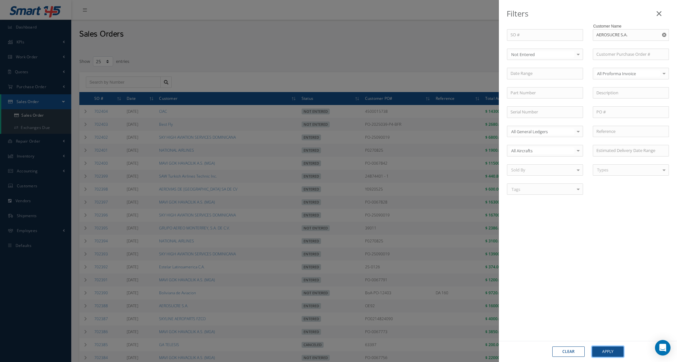
click at [598, 347] on button "Apply" at bounding box center [607, 351] width 31 height 10
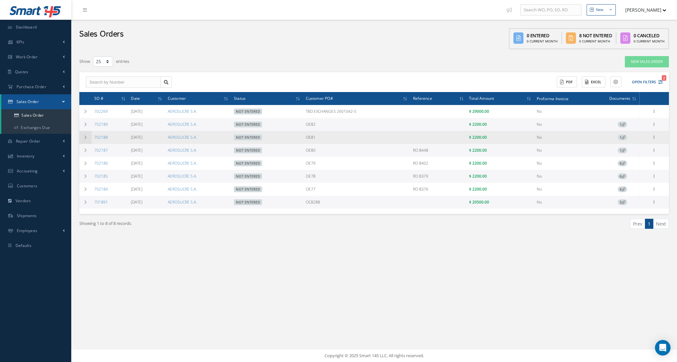
click at [88, 137] on td at bounding box center [85, 137] width 12 height 13
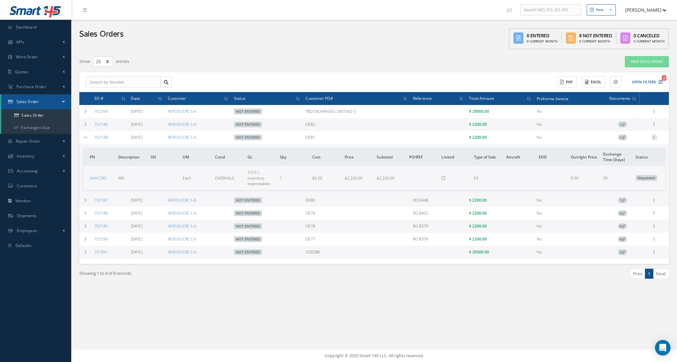
click at [654, 138] on icon at bounding box center [654, 136] width 6 height 5
click at [625, 153] on link "Edit" at bounding box center [624, 150] width 51 height 8
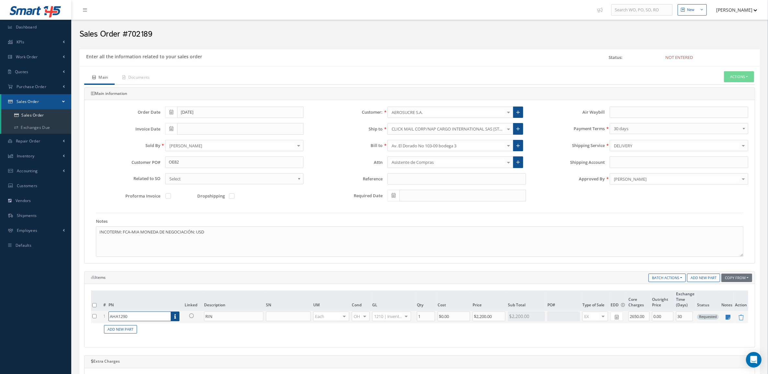
click at [149, 319] on input "AHA1290" at bounding box center [139, 316] width 62 height 10
click at [192, 317] on icon at bounding box center [191, 315] width 5 height 5
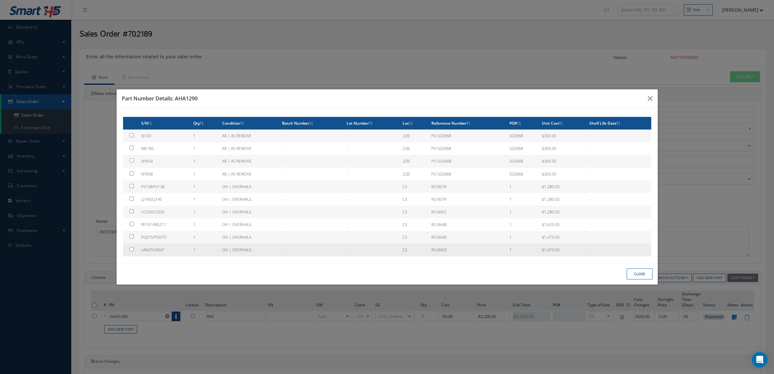
click at [459, 251] on td "RO 8450" at bounding box center [468, 250] width 78 height 13
type input "LA047/LA047"
type input "$1,475"
checkbox input "true"
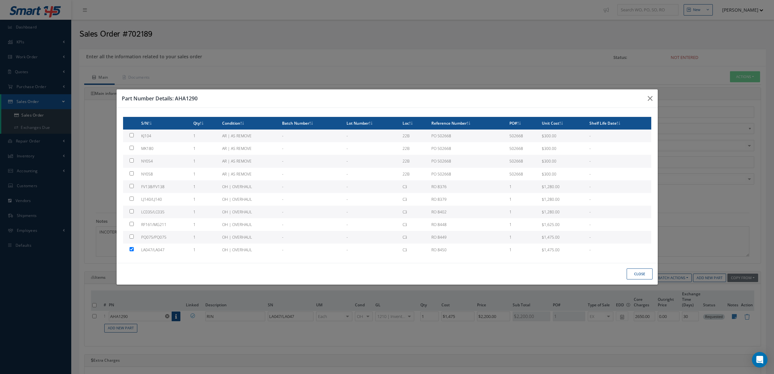
click at [632, 272] on button "Close" at bounding box center [640, 273] width 26 height 11
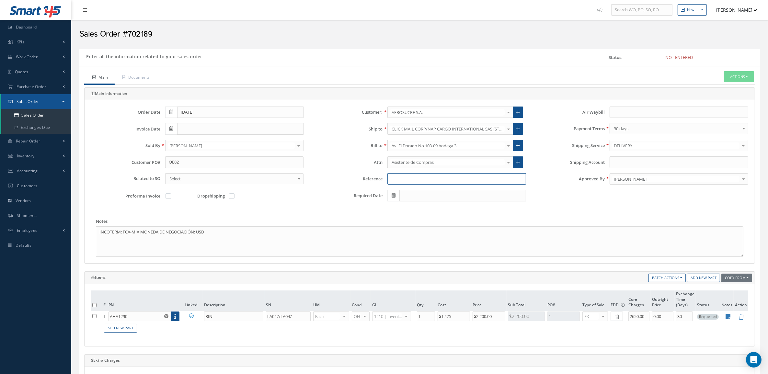
click at [462, 175] on input at bounding box center [456, 179] width 139 height 12
type input "RO"
click at [191, 314] on icon at bounding box center [191, 315] width 5 height 5
checkbox input "true"
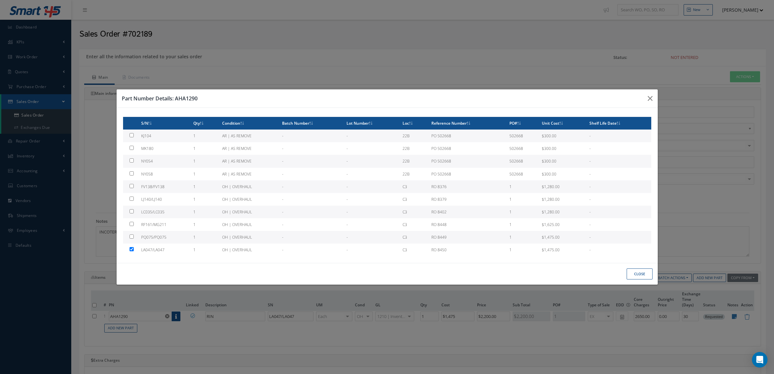
click at [637, 274] on button "Close" at bounding box center [640, 273] width 26 height 11
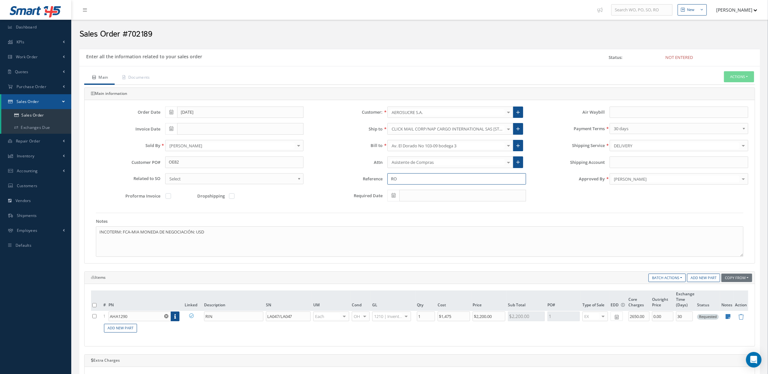
click at [469, 184] on input "RO" at bounding box center [456, 179] width 139 height 12
drag, startPoint x: 470, startPoint y: 185, endPoint x: 346, endPoint y: 187, distance: 123.7
click at [346, 187] on div "Reference RO 8450" at bounding box center [419, 181] width 222 height 17
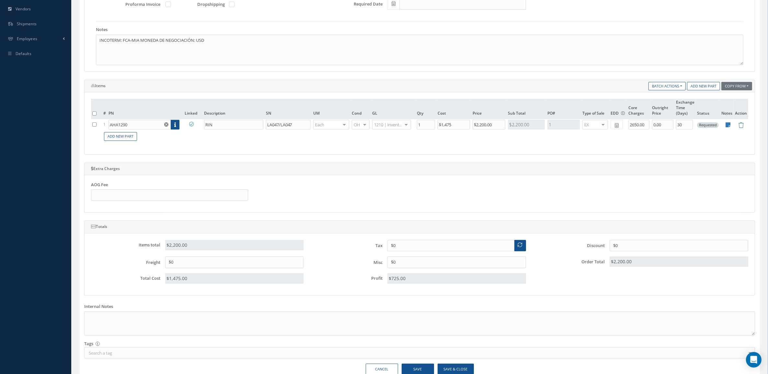
scroll to position [226, 0]
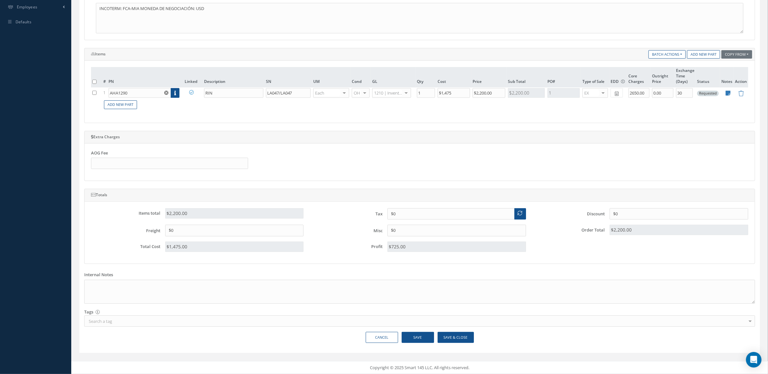
type input "RO 8450"
click at [462, 339] on button "Save & Close" at bounding box center [455, 337] width 36 height 11
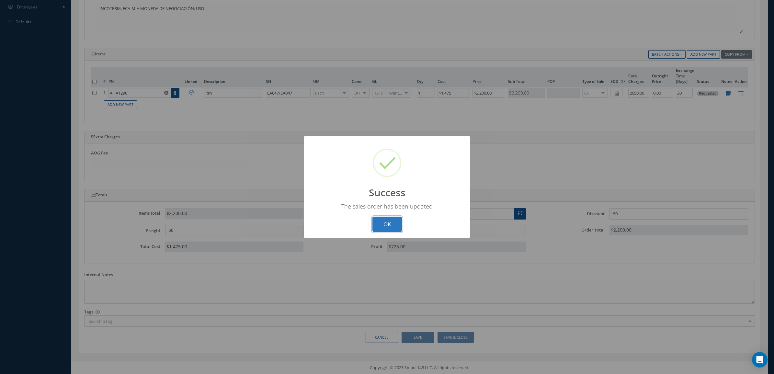
click at [386, 224] on button "OK" at bounding box center [386, 224] width 29 height 15
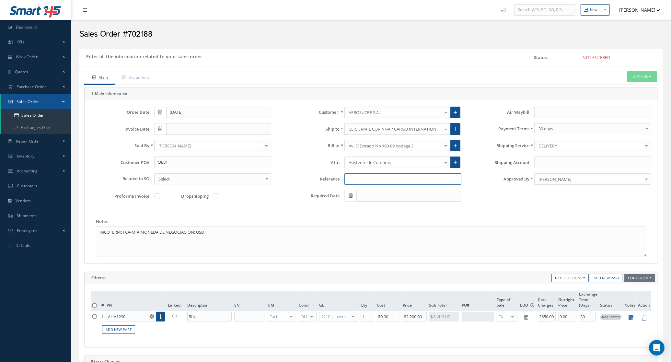
click at [386, 180] on input at bounding box center [402, 179] width 117 height 12
paste input "RO 8450"
type input "RO 8449"
click at [175, 316] on icon at bounding box center [174, 315] width 5 height 5
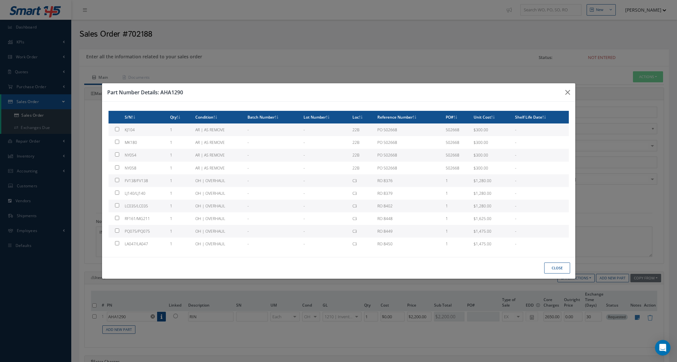
click at [233, 230] on td "OH | OVERHAUL" at bounding box center [219, 231] width 52 height 13
type input "PQ075/PQ075"
type input "$1,475"
checkbox input "true"
click at [559, 267] on button "Close" at bounding box center [557, 267] width 26 height 11
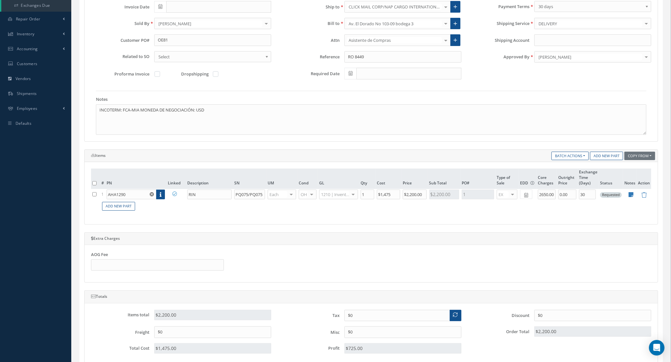
scroll to position [238, 0]
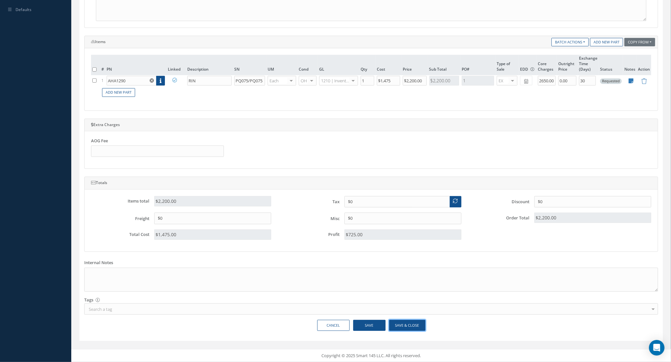
click at [416, 324] on button "Save & Close" at bounding box center [407, 325] width 36 height 11
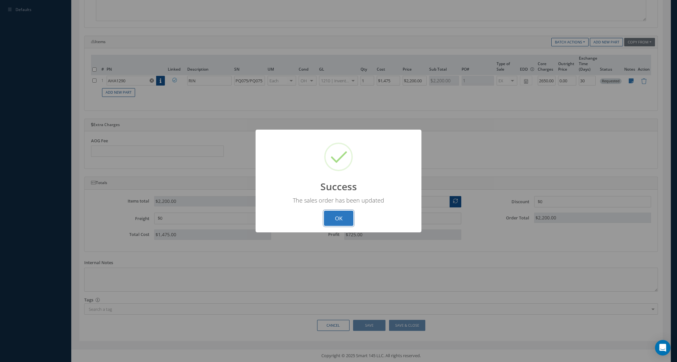
click at [342, 215] on button "OK" at bounding box center [338, 217] width 29 height 15
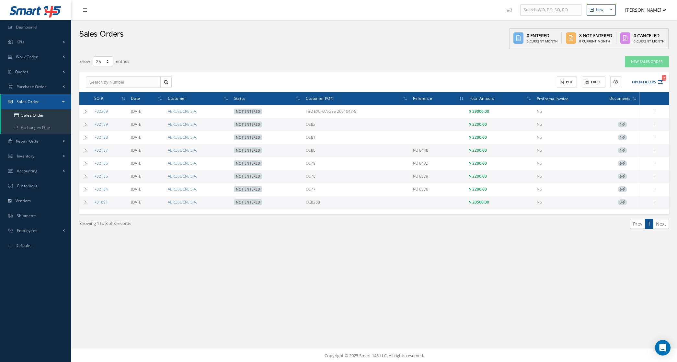
select select "25"
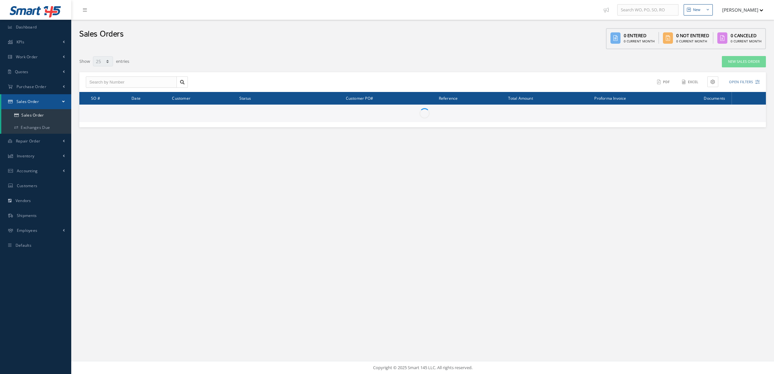
select select "25"
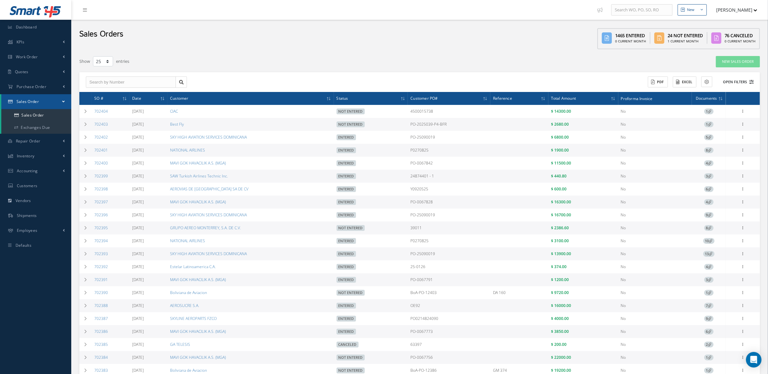
click at [738, 84] on button "Open Filters" at bounding box center [735, 82] width 37 height 11
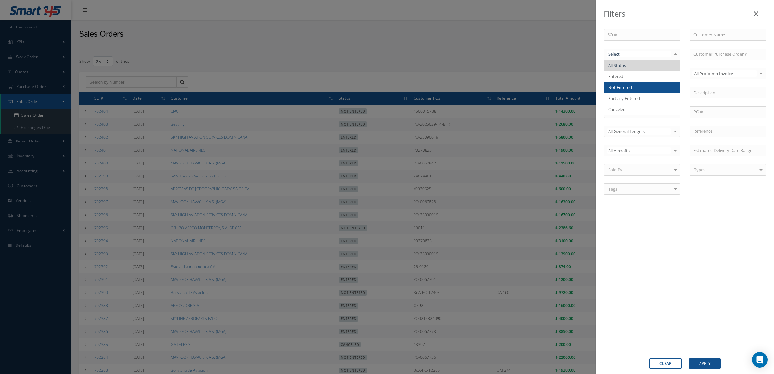
click at [657, 89] on span "Not Entered" at bounding box center [641, 87] width 75 height 11
click at [702, 36] on input "text" at bounding box center [728, 35] width 76 height 12
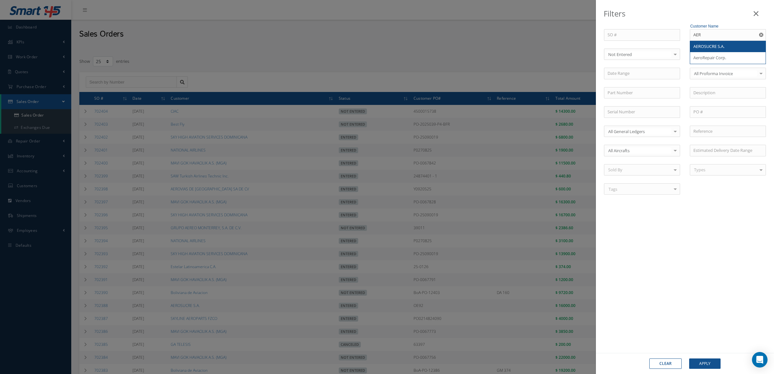
click at [716, 47] on span "AEROSUCRE S.A." at bounding box center [708, 46] width 31 height 6
type input "AEROSUCRE S.A."
click at [704, 365] on button "Apply" at bounding box center [704, 363] width 31 height 10
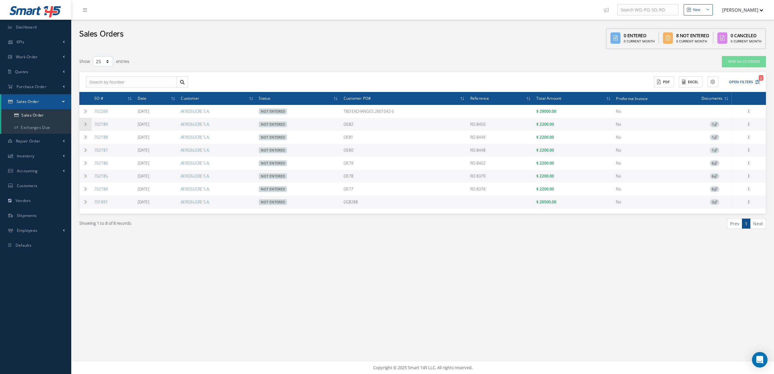
click at [84, 124] on icon at bounding box center [85, 124] width 5 height 4
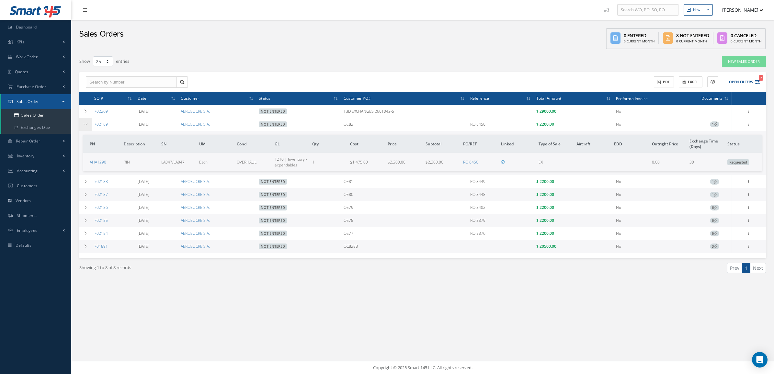
click at [84, 124] on icon at bounding box center [85, 124] width 5 height 4
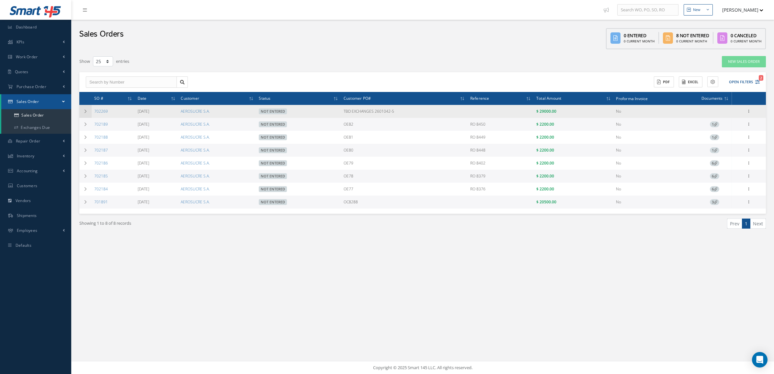
click at [88, 112] on td at bounding box center [85, 111] width 12 height 13
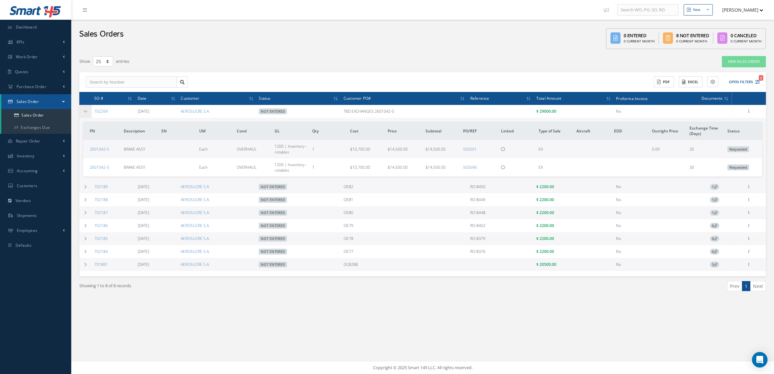
click at [84, 117] on td at bounding box center [85, 111] width 12 height 13
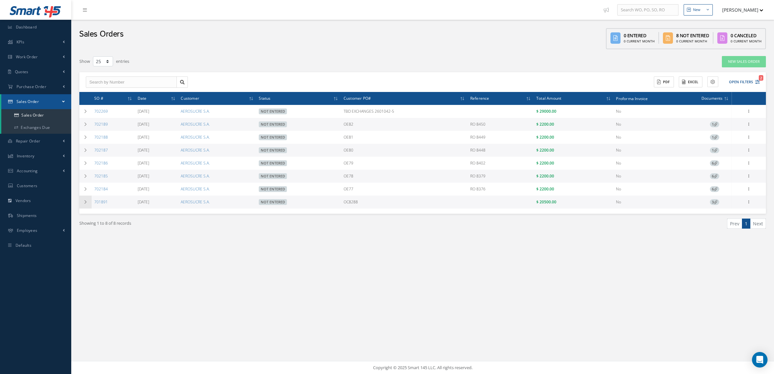
click at [86, 206] on td at bounding box center [85, 202] width 12 height 13
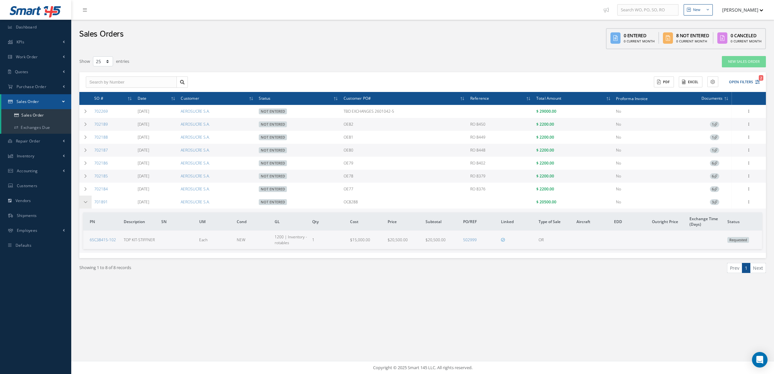
click at [86, 206] on td at bounding box center [85, 202] width 12 height 13
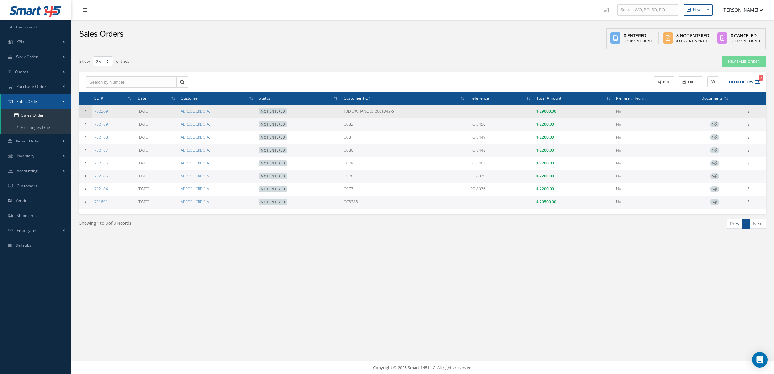
click at [86, 114] on td at bounding box center [85, 111] width 12 height 13
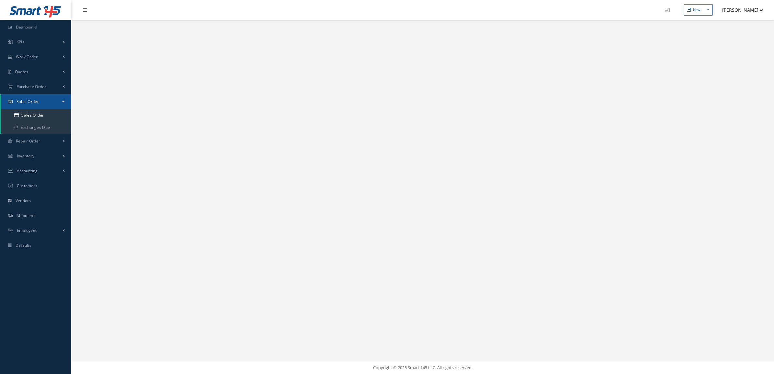
select select "25"
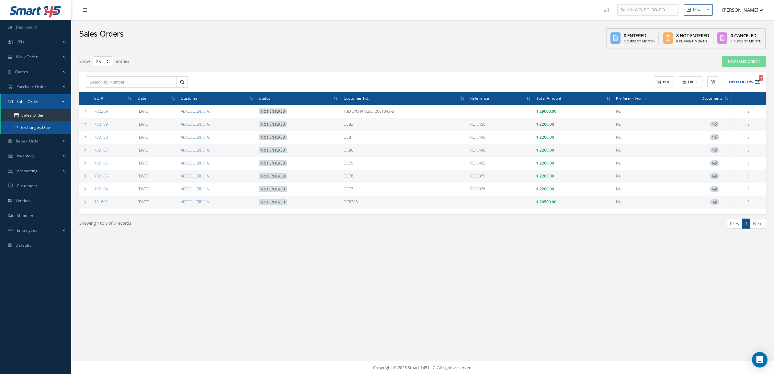
click at [41, 125] on link "Exchanges Due" at bounding box center [36, 127] width 70 height 12
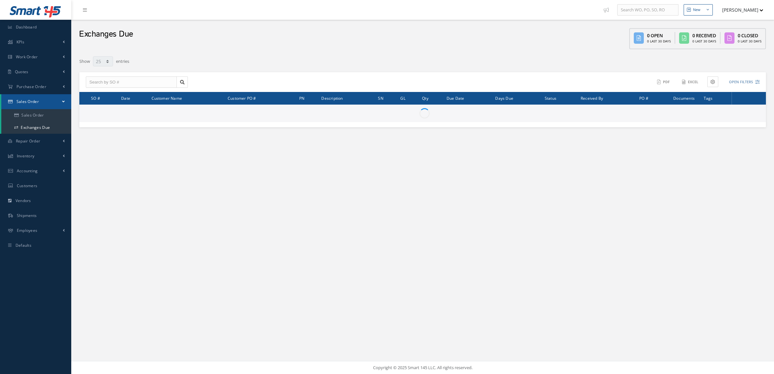
select select "25"
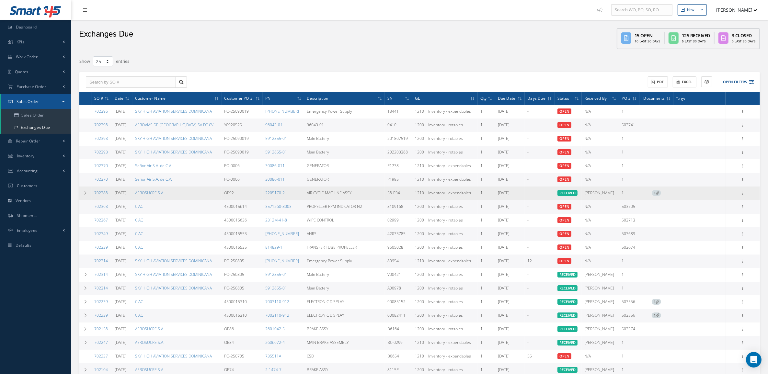
click at [656, 191] on icon at bounding box center [657, 193] width 4 height 4
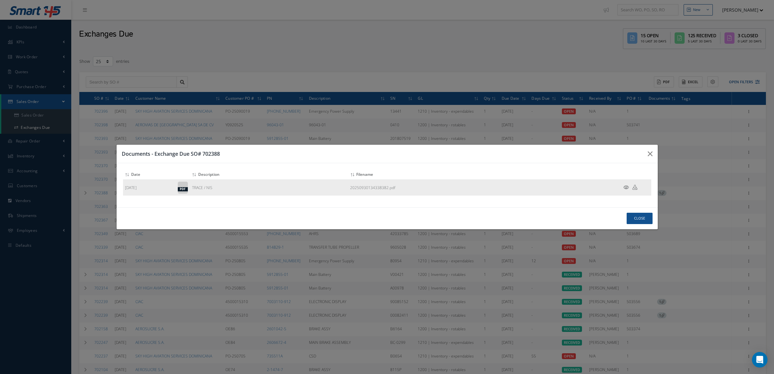
drag, startPoint x: 334, startPoint y: 190, endPoint x: 388, endPoint y: 190, distance: 53.4
click at [388, 190] on tr "09/30/2025 pdf TRACE / NIS 20250930134338382.pdf" at bounding box center [387, 188] width 528 height 16
copy tr "20250930134338382"
click at [648, 153] on icon "button" at bounding box center [650, 154] width 5 height 8
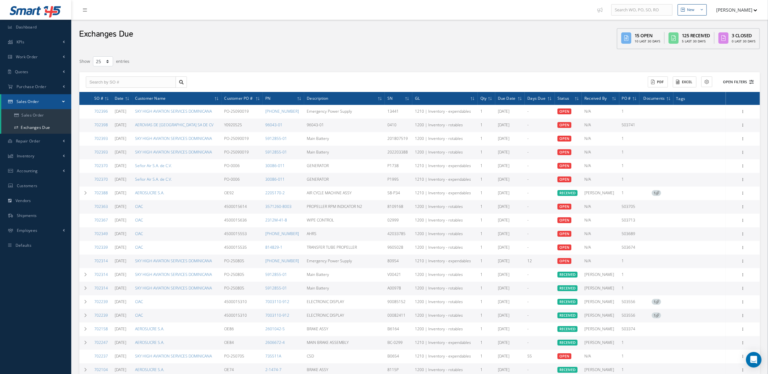
click at [726, 83] on button "Open Filters" at bounding box center [735, 82] width 37 height 11
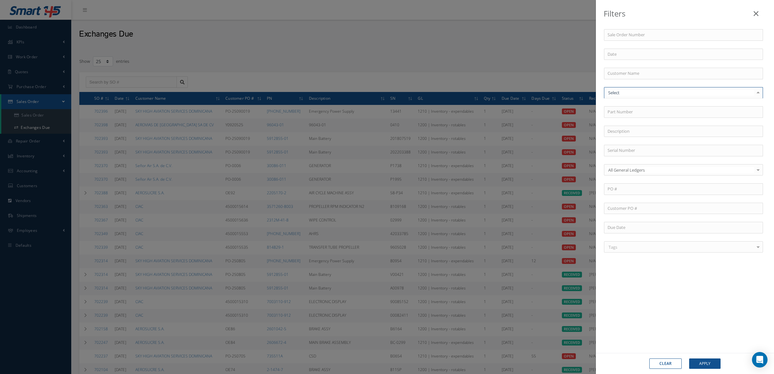
click at [635, 89] on div at bounding box center [683, 93] width 159 height 12
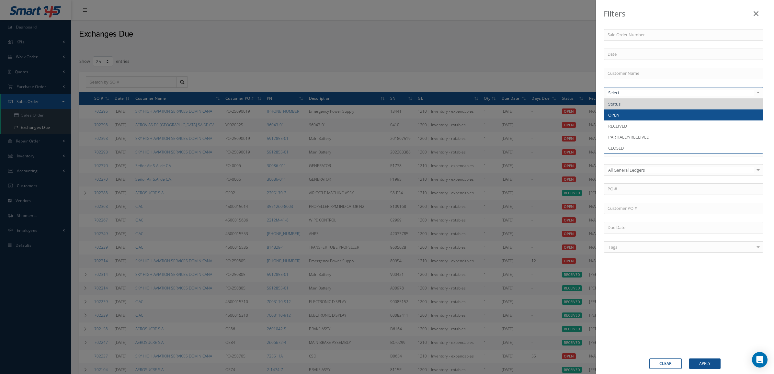
click at [629, 114] on span "OPEN" at bounding box center [683, 114] width 158 height 11
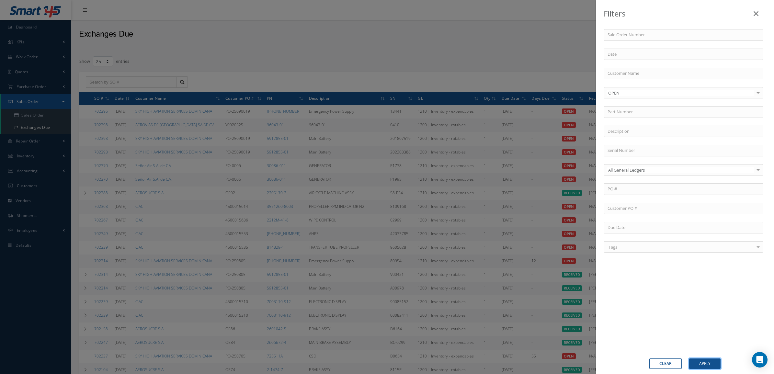
click at [708, 366] on button "Apply" at bounding box center [704, 363] width 31 height 10
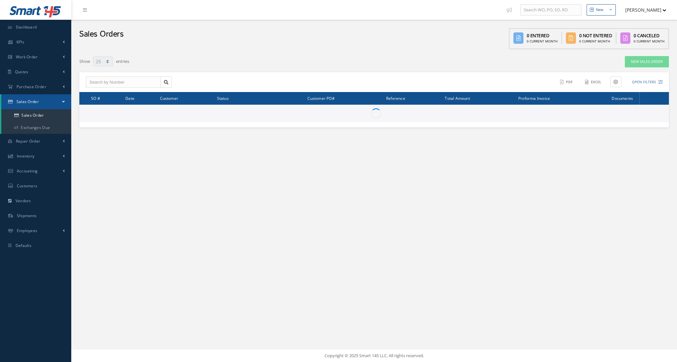
select select "25"
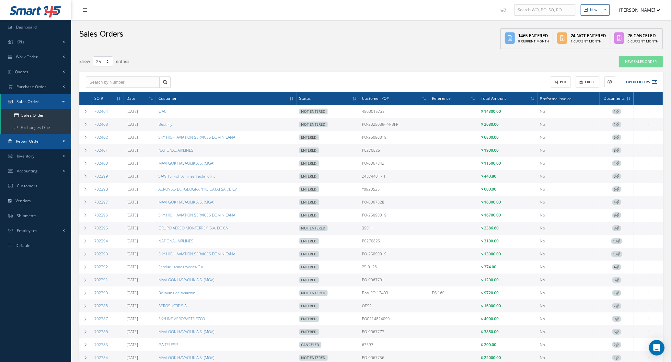
click at [31, 141] on span "Repair Order" at bounding box center [28, 141] width 25 height 6
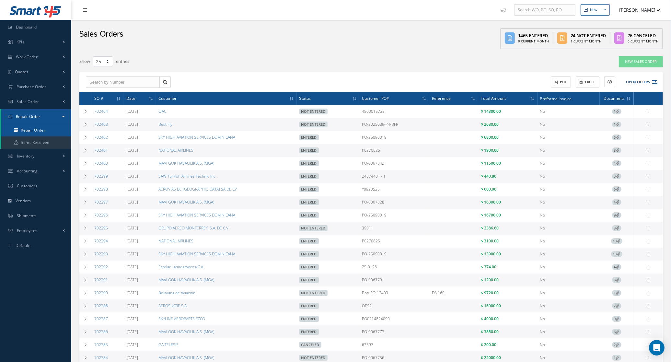
click at [31, 135] on link "Repair Order" at bounding box center [36, 130] width 70 height 12
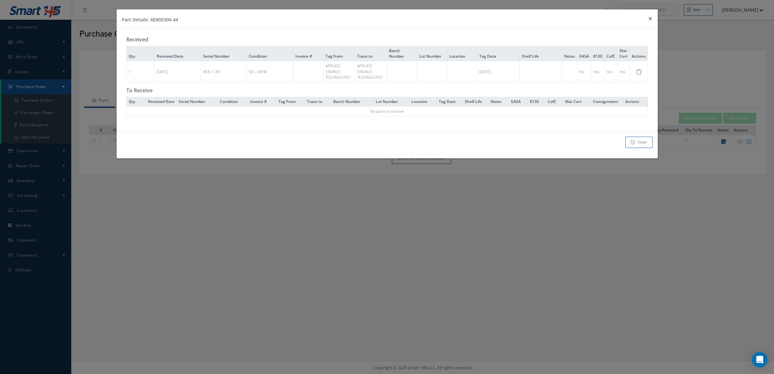
click at [62, 93] on div "Part Details: AE805300-44 × Close Received Qty Received Date Serial Number Cond…" at bounding box center [387, 187] width 774 height 374
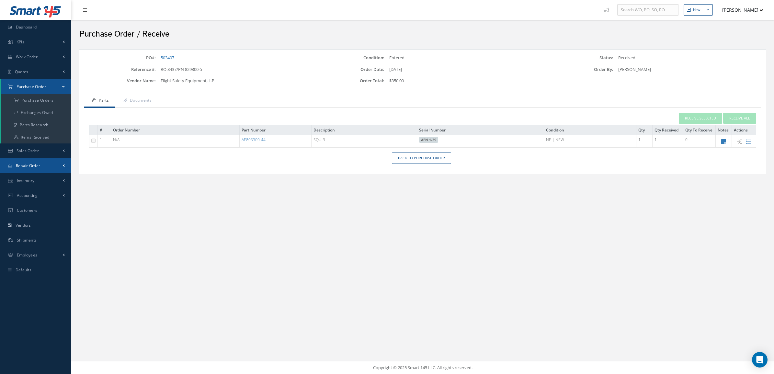
click at [36, 167] on span "Repair Order" at bounding box center [28, 166] width 25 height 6
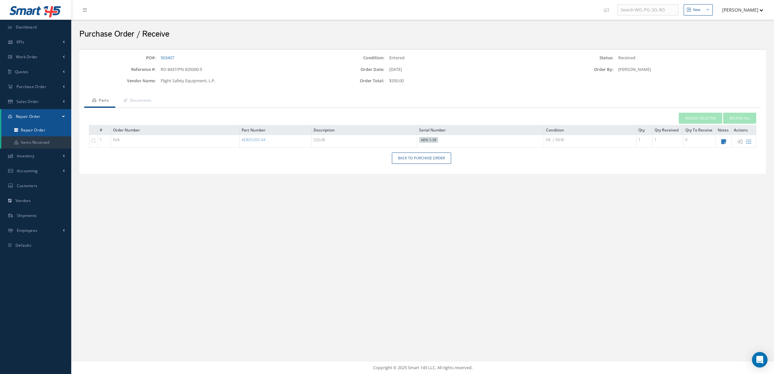
click at [34, 131] on link "Repair Order" at bounding box center [36, 130] width 70 height 12
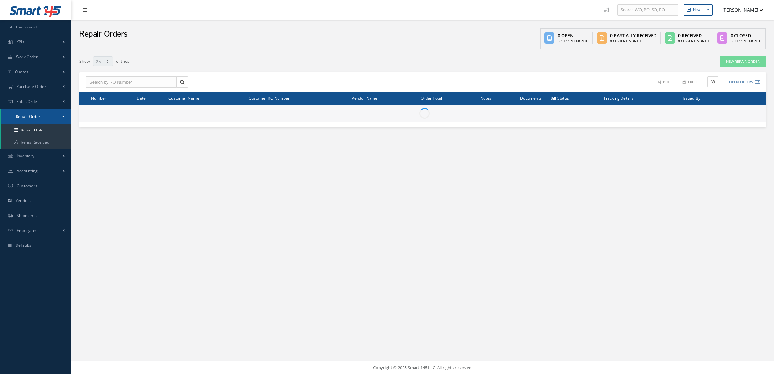
select select "25"
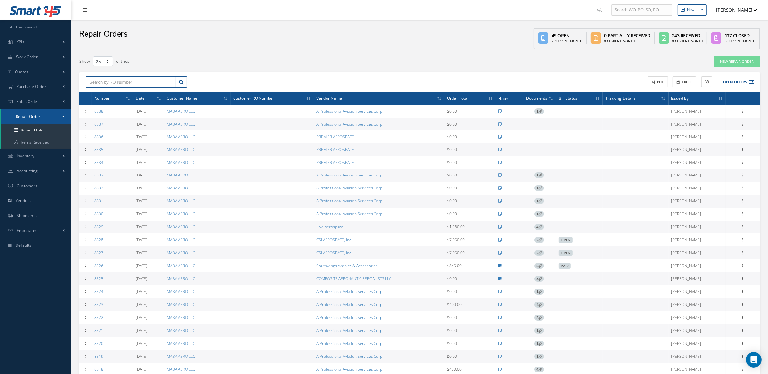
click at [141, 80] on input "text" at bounding box center [131, 82] width 90 height 12
click at [742, 81] on button "Open Filters" at bounding box center [735, 82] width 37 height 11
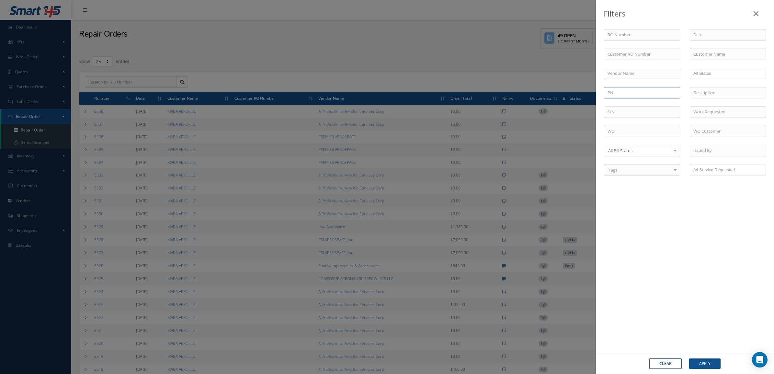
click at [630, 88] on input "text" at bounding box center [642, 93] width 76 height 12
click at [632, 104] on div "2-1474-7" at bounding box center [641, 104] width 69 height 6
type input "2-1474-7"
click at [700, 361] on button "Apply" at bounding box center [704, 363] width 31 height 10
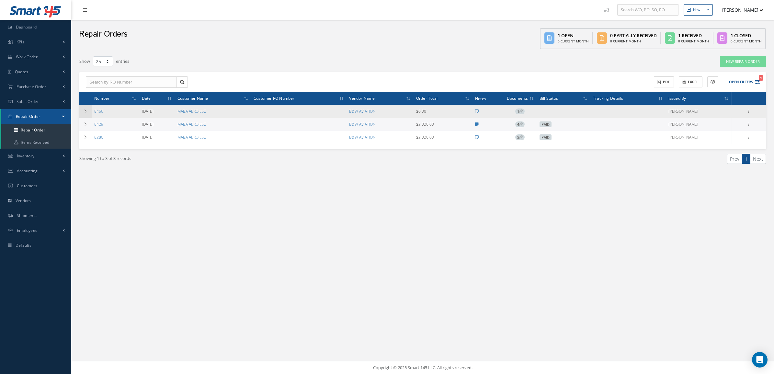
click at [88, 110] on td at bounding box center [85, 111] width 12 height 13
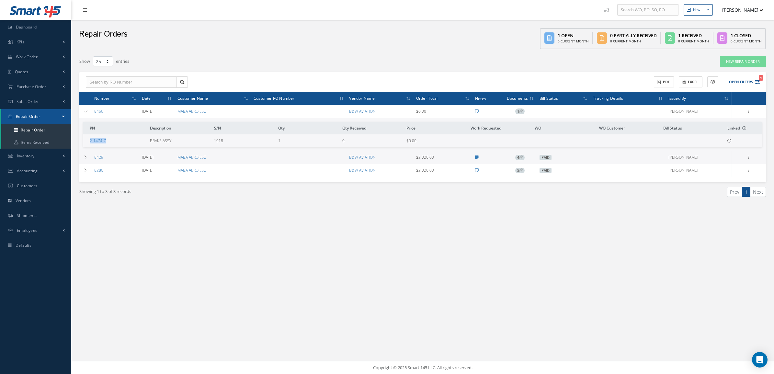
drag, startPoint x: 127, startPoint y: 138, endPoint x: 85, endPoint y: 143, distance: 42.3
click at [85, 143] on td "2-1474-7" at bounding box center [115, 140] width 64 height 13
copy link "2-1474-7"
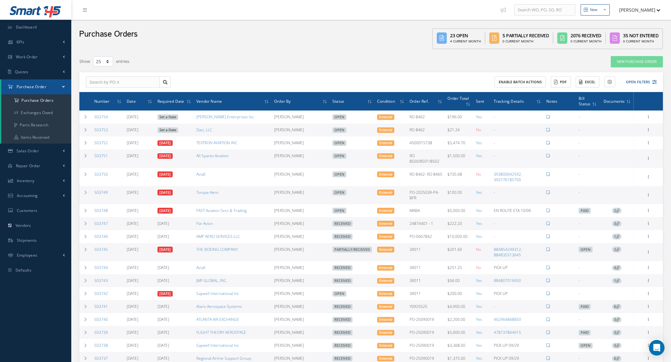
select select "25"
click at [86, 156] on icon at bounding box center [85, 156] width 5 height 4
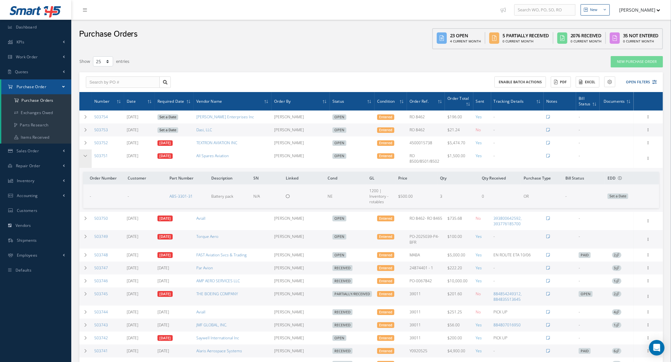
click at [82, 156] on td at bounding box center [85, 158] width 12 height 18
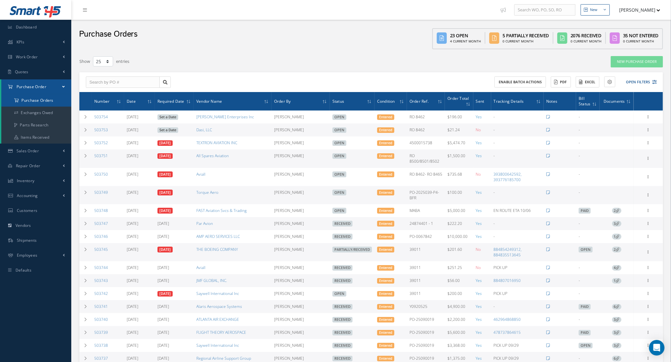
click at [48, 97] on a=1&status_id=2&status_id=3&status_id=5&collapsedFilters"] "Purchase Orders" at bounding box center [36, 100] width 70 height 12
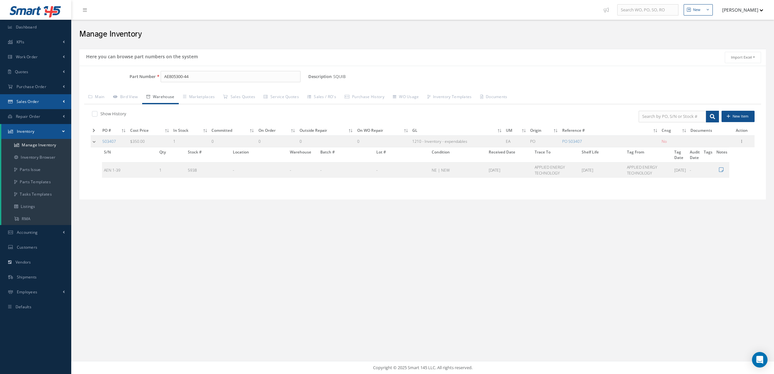
click at [33, 100] on span "Sales Order" at bounding box center [28, 102] width 22 height 6
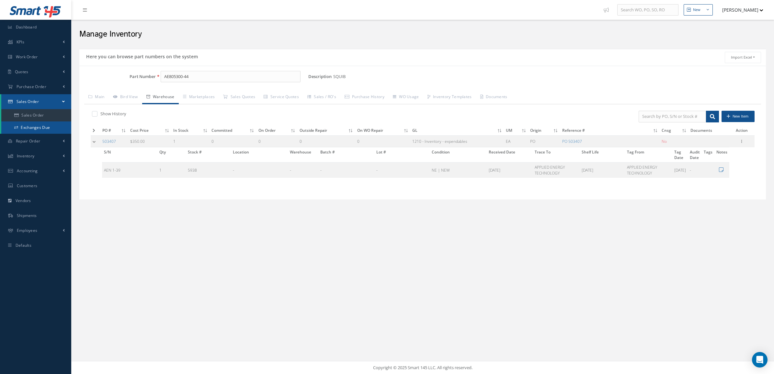
click at [38, 126] on link "Exchanges Due" at bounding box center [36, 127] width 70 height 12
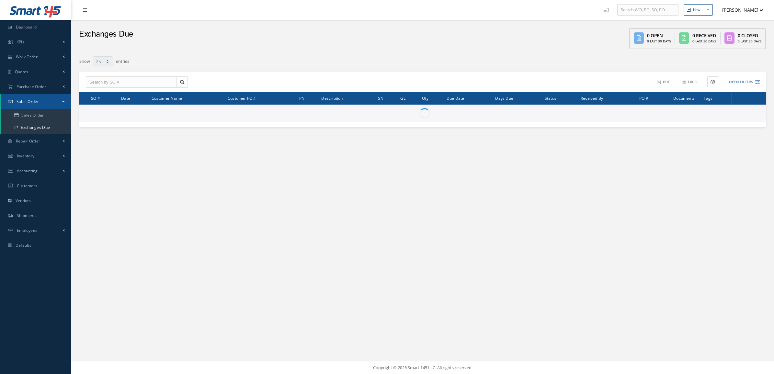
select select "25"
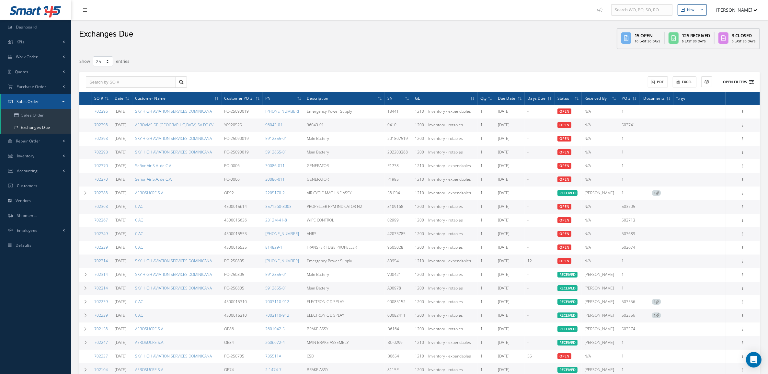
click at [737, 82] on button "Open Filters" at bounding box center [735, 82] width 37 height 11
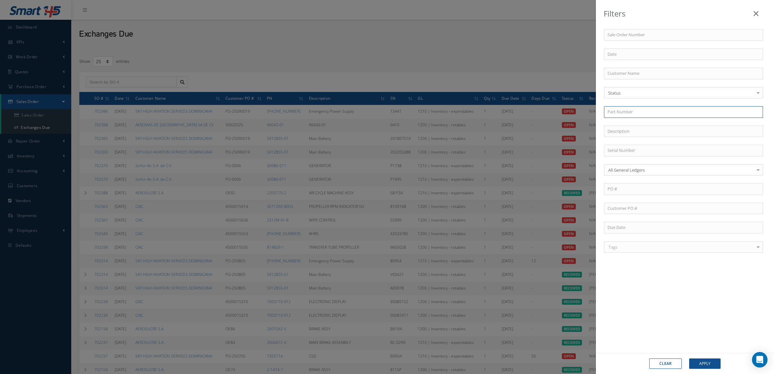
click at [613, 114] on input "text" at bounding box center [683, 112] width 159 height 12
paste input "2-1474-7"
type input "2-1474-7"
click at [621, 123] on span "2-1474-7" at bounding box center [615, 123] width 16 height 6
drag, startPoint x: 703, startPoint y: 366, endPoint x: 697, endPoint y: 359, distance: 9.5
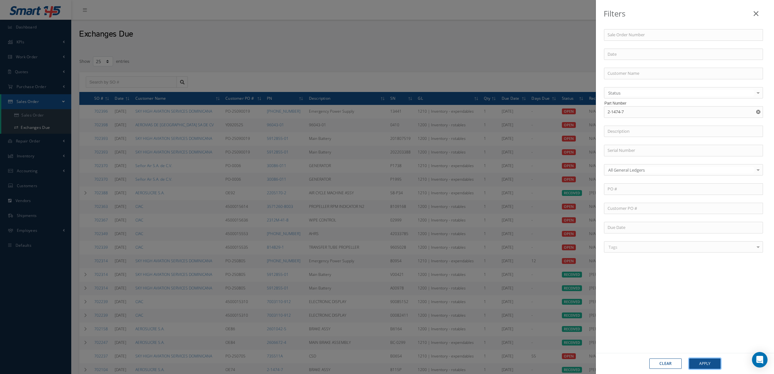
click at [701, 365] on button "Apply" at bounding box center [704, 363] width 31 height 10
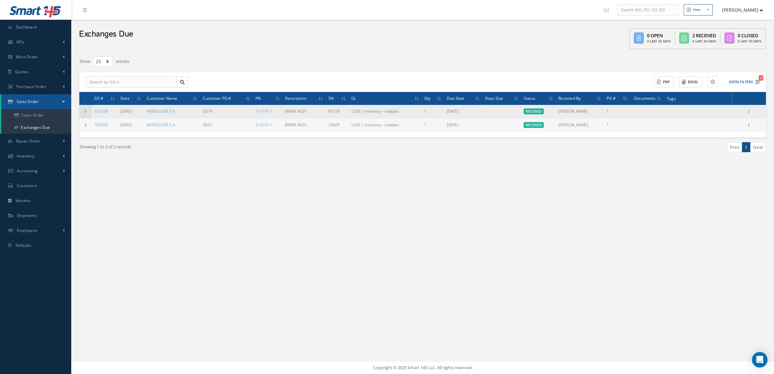
click at [83, 111] on icon at bounding box center [85, 111] width 5 height 4
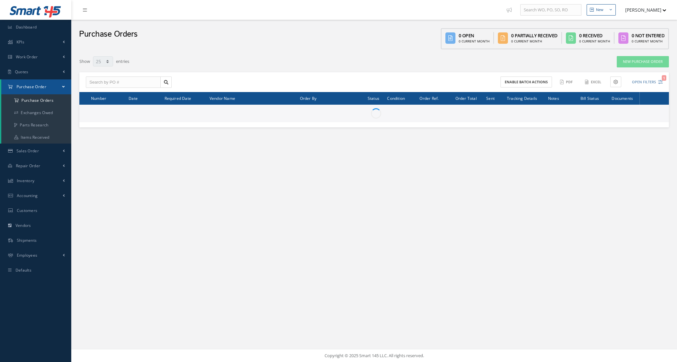
select select "25"
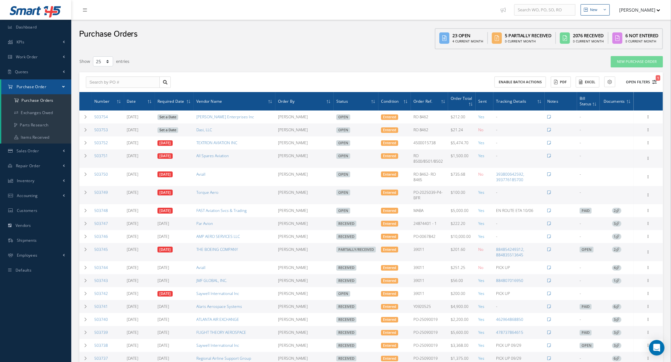
click at [640, 81] on button "Open Filters 1" at bounding box center [638, 82] width 37 height 11
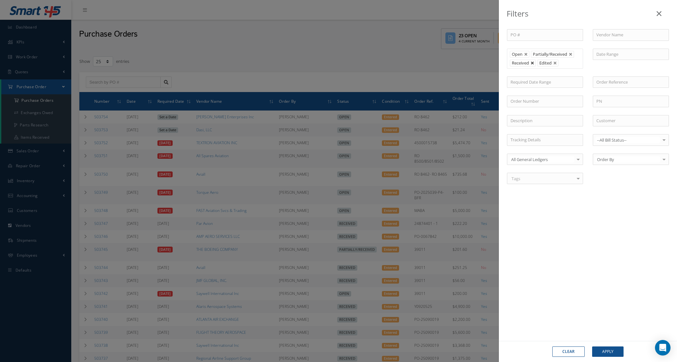
click at [534, 62] on link at bounding box center [532, 63] width 4 height 4
click at [617, 344] on div "Clear Apply" at bounding box center [588, 351] width 178 height 21
click at [613, 348] on button "Apply" at bounding box center [607, 351] width 31 height 10
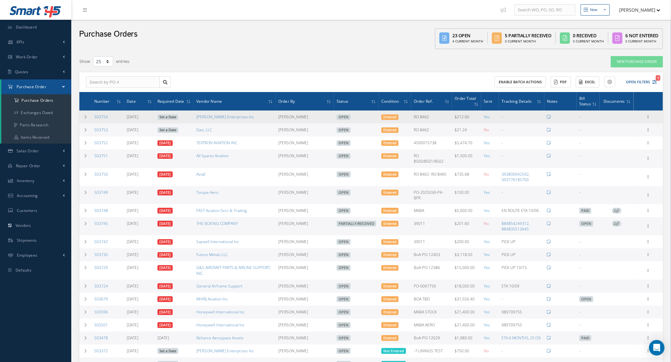
click at [174, 114] on td "Set a Date" at bounding box center [174, 116] width 39 height 13
click at [172, 116] on link "Set a Date" at bounding box center [167, 117] width 21 height 6
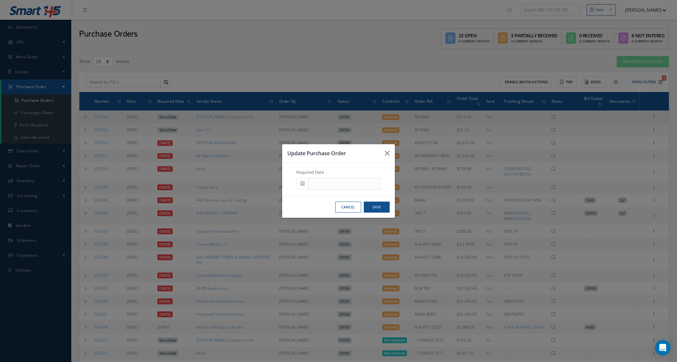
click at [172, 116] on div "Update Purchase Order Required Date Cancel Save" at bounding box center [338, 181] width 677 height 362
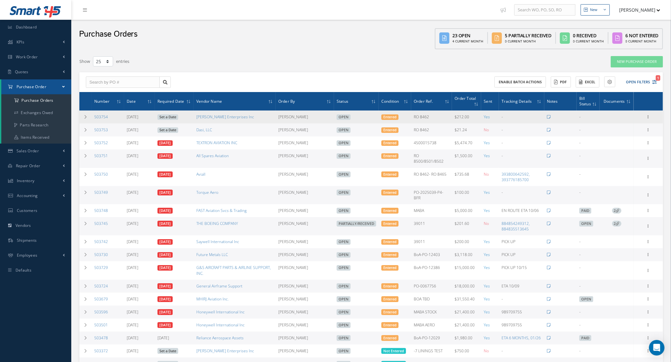
click at [162, 118] on link "Set a Date" at bounding box center [167, 117] width 21 height 6
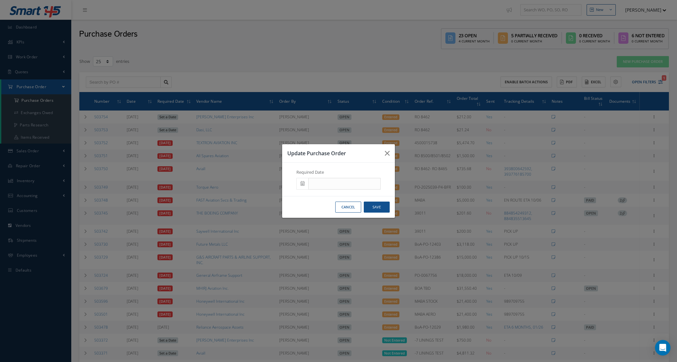
click at [303, 185] on icon at bounding box center [302, 183] width 4 height 5
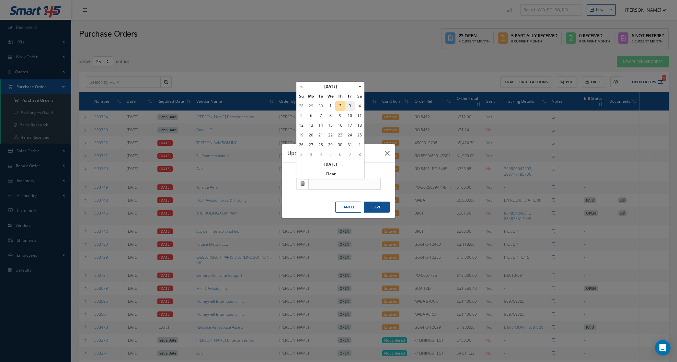
click at [349, 106] on td "3" at bounding box center [350, 106] width 10 height 10
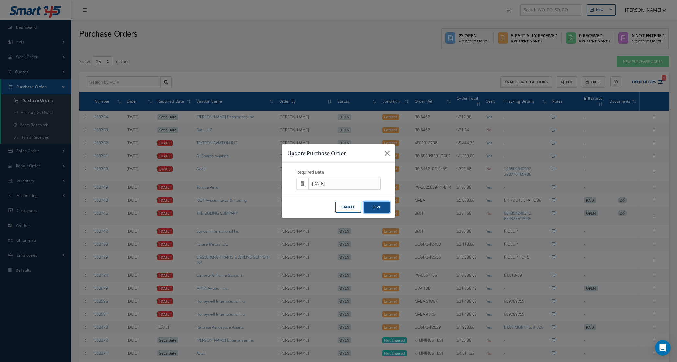
drag, startPoint x: 377, startPoint y: 203, endPoint x: 383, endPoint y: 204, distance: 5.9
click at [376, 203] on button "Save" at bounding box center [377, 206] width 26 height 11
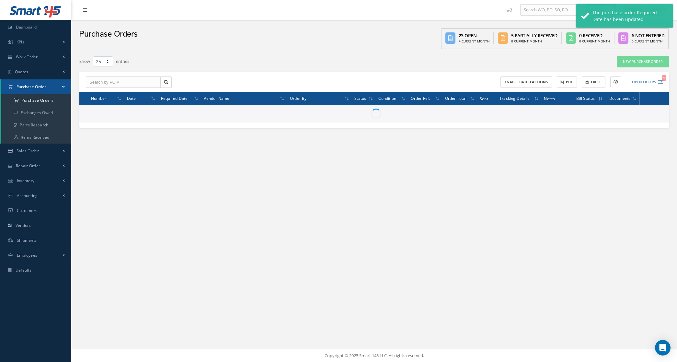
drag, startPoint x: 383, startPoint y: 204, endPoint x: 178, endPoint y: 149, distance: 212.3
click at [381, 202] on div "New New Work Order New Purchase Order New Customer Quote New Sales Order New Re…" at bounding box center [374, 181] width 606 height 362
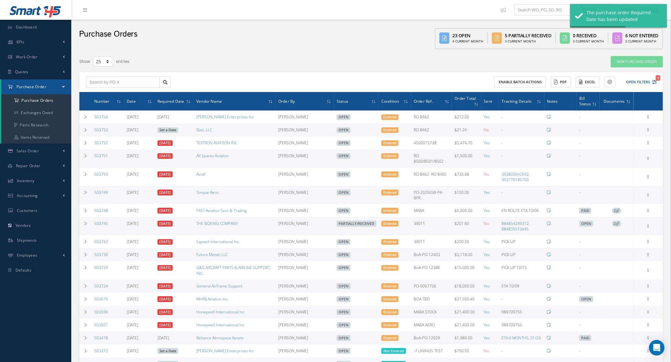
click at [172, 133] on link "Set a Date" at bounding box center [167, 130] width 21 height 6
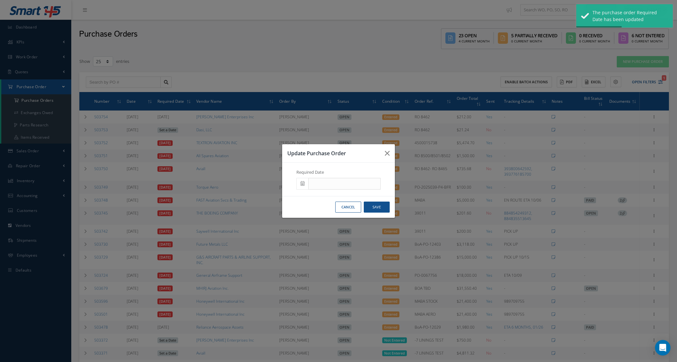
click at [171, 132] on div "Update Purchase Order Required Date Cancel Save" at bounding box center [338, 181] width 677 height 362
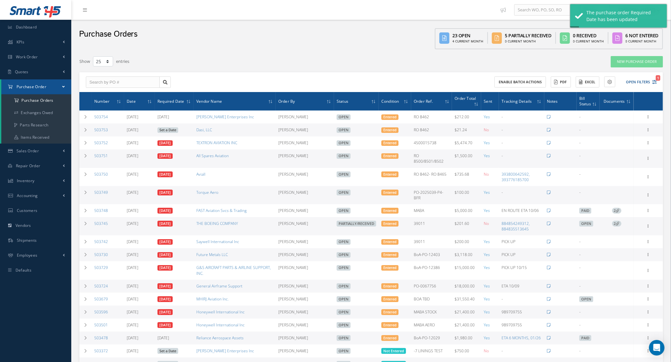
click at [174, 127] on link "Set a Date" at bounding box center [167, 130] width 21 height 6
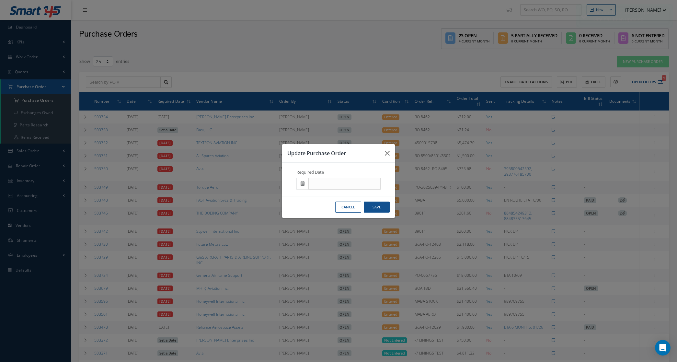
click at [300, 185] on span at bounding box center [302, 184] width 12 height 12
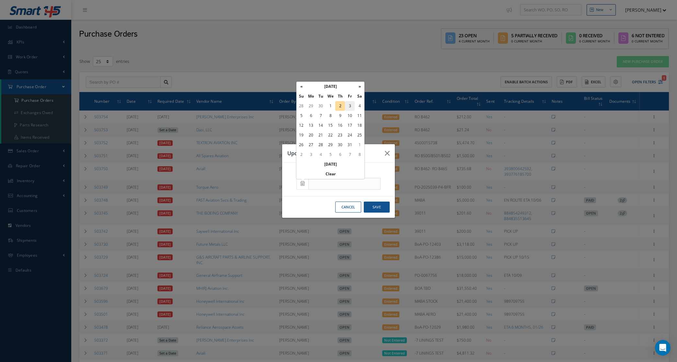
click at [350, 109] on td "3" at bounding box center [350, 106] width 10 height 10
type input "10/03/2025"
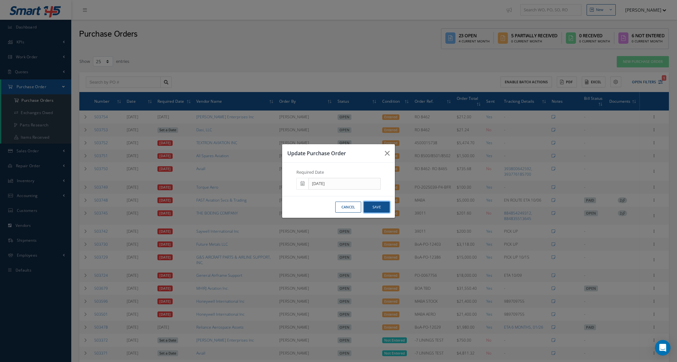
click at [385, 208] on button "Save" at bounding box center [377, 206] width 26 height 11
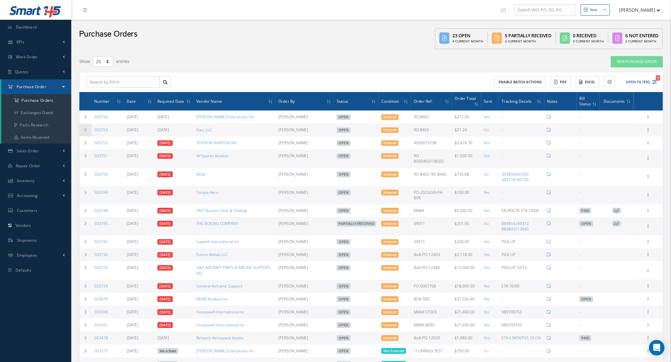
click at [84, 134] on td at bounding box center [85, 129] width 12 height 13
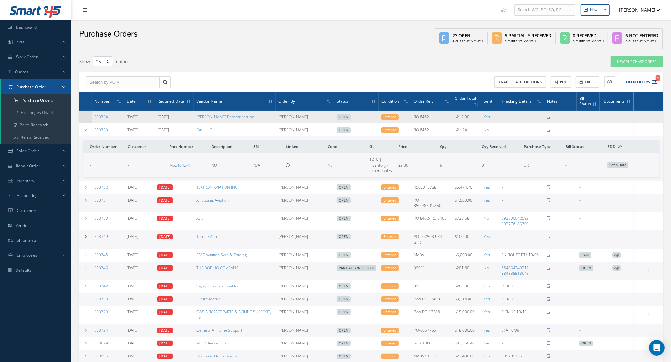
click at [86, 116] on icon at bounding box center [85, 117] width 5 height 4
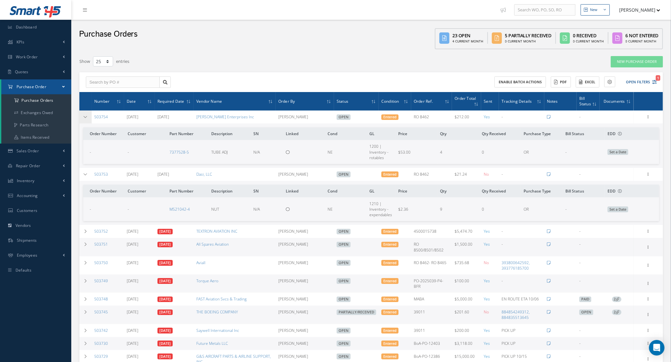
click at [85, 116] on icon at bounding box center [85, 117] width 5 height 4
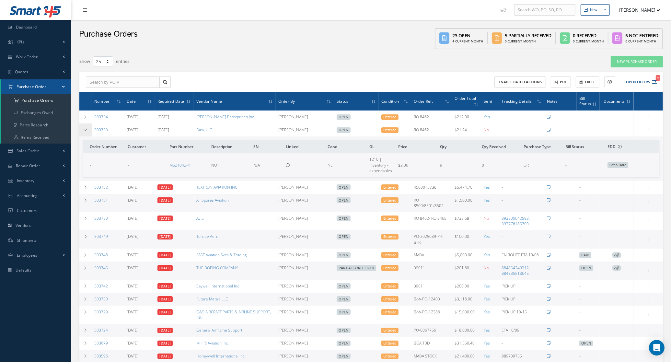
click at [86, 128] on icon at bounding box center [85, 130] width 5 height 4
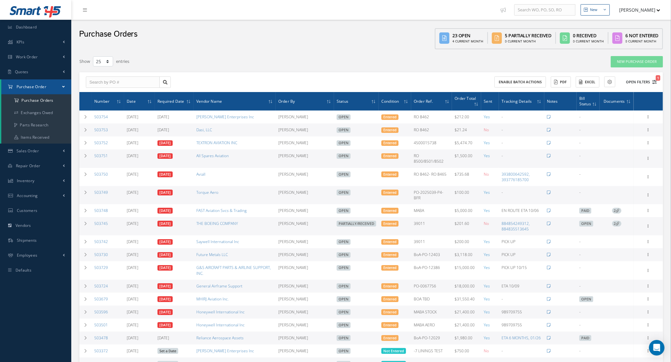
click at [635, 83] on button "Open Filters 1" at bounding box center [638, 82] width 37 height 11
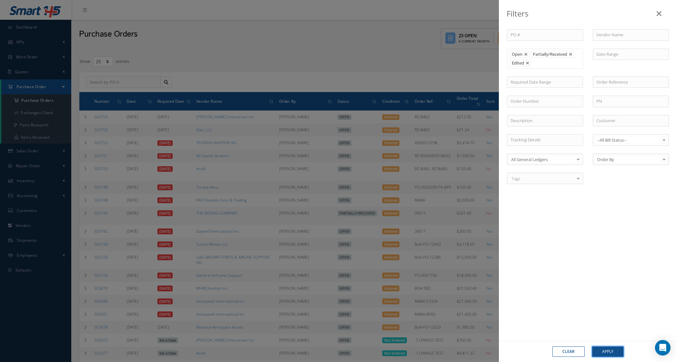
click at [618, 354] on button "Apply" at bounding box center [607, 351] width 31 height 10
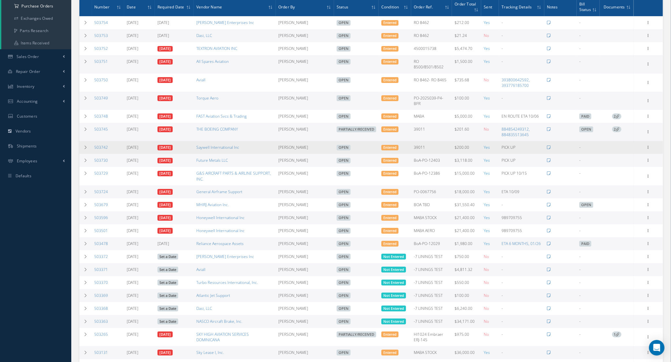
scroll to position [81, 0]
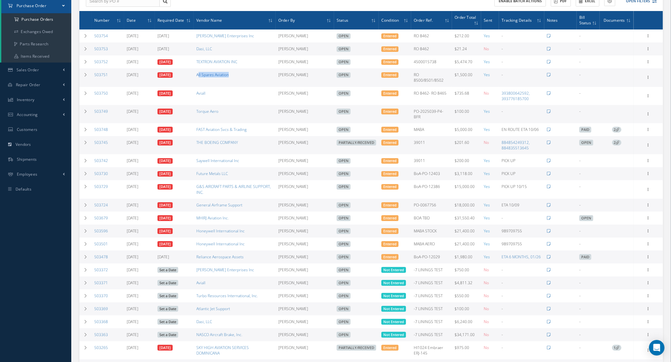
drag, startPoint x: 243, startPoint y: 75, endPoint x: 198, endPoint y: 74, distance: 45.4
click at [198, 74] on td "All Spares Aviation" at bounding box center [235, 77] width 82 height 18
drag, startPoint x: 111, startPoint y: 74, endPoint x: 93, endPoint y: 74, distance: 17.8
click at [93, 74] on td "503751" at bounding box center [108, 77] width 32 height 18
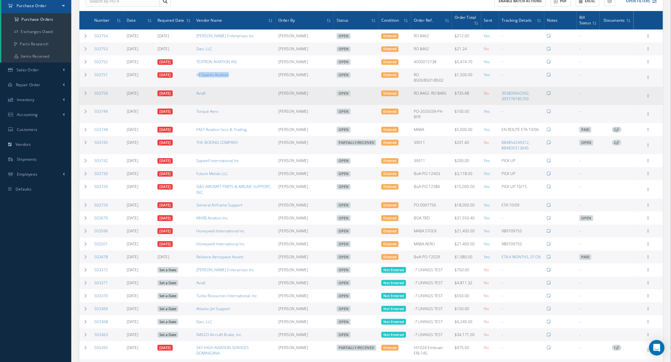
copy link "503751"
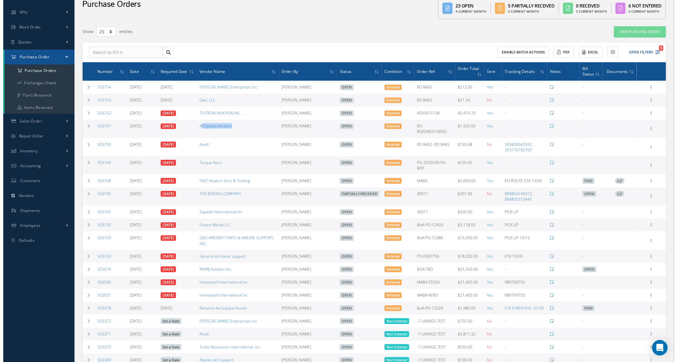
scroll to position [0, 0]
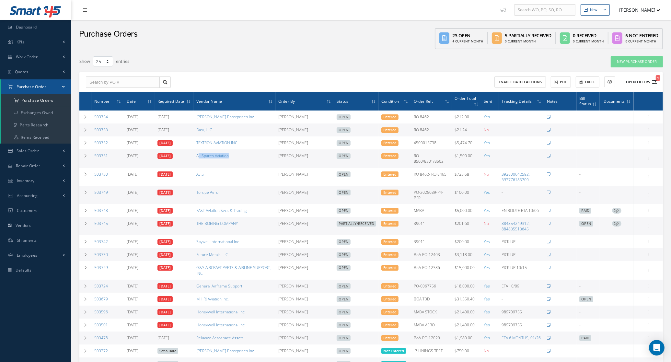
click at [657, 79] on span "1" at bounding box center [657, 78] width 5 height 6
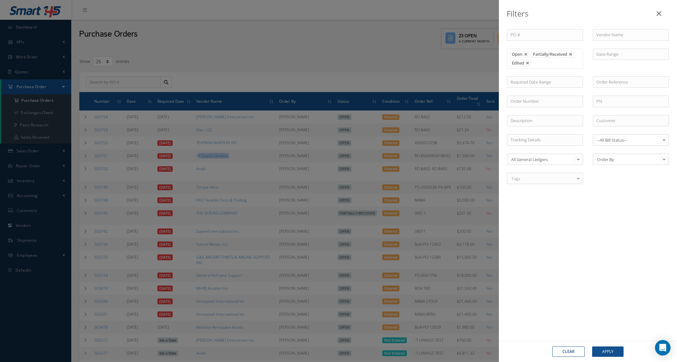
click at [559, 350] on button "Clear" at bounding box center [568, 351] width 32 height 10
type input "All Status"
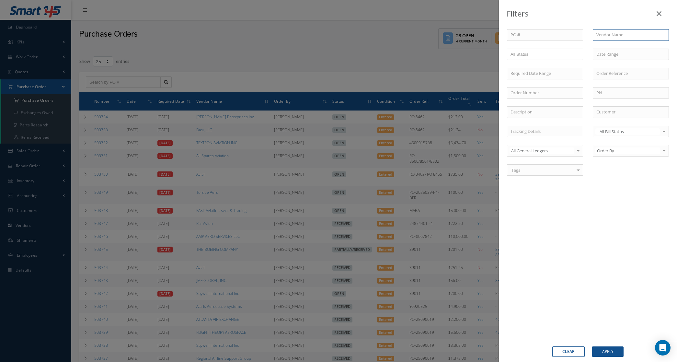
click at [609, 33] on input "text" at bounding box center [631, 35] width 76 height 12
click at [621, 59] on div "PO # Vendor Name ame AMERICAN AED AMETEK AMERON Ameriflight Components & Exch A…" at bounding box center [588, 106] width 172 height 154
click at [617, 31] on input "ame" at bounding box center [631, 35] width 76 height 12
click at [617, 59] on span "AMETEK AMERON" at bounding box center [613, 58] width 35 height 6
type input "AMETEK AMERON"
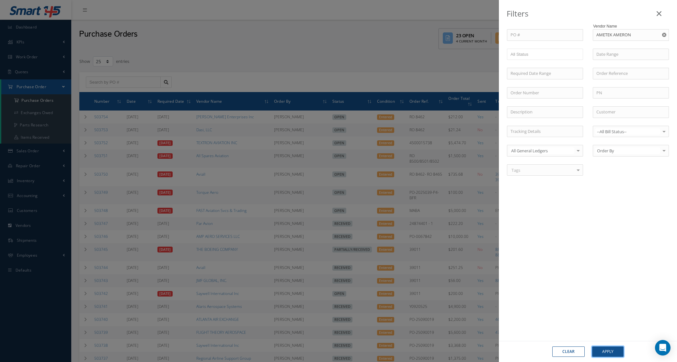
click at [598, 356] on button "Apply" at bounding box center [607, 351] width 31 height 10
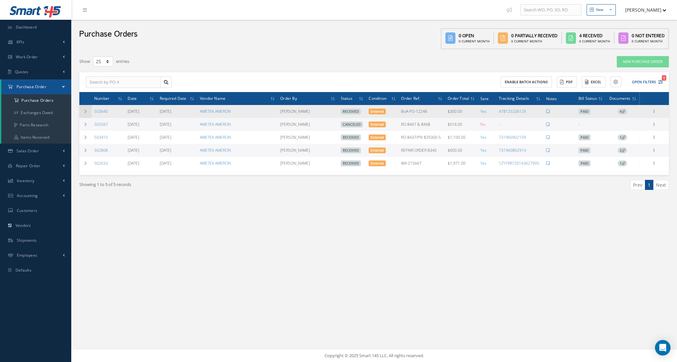
click at [86, 111] on icon at bounding box center [85, 111] width 5 height 4
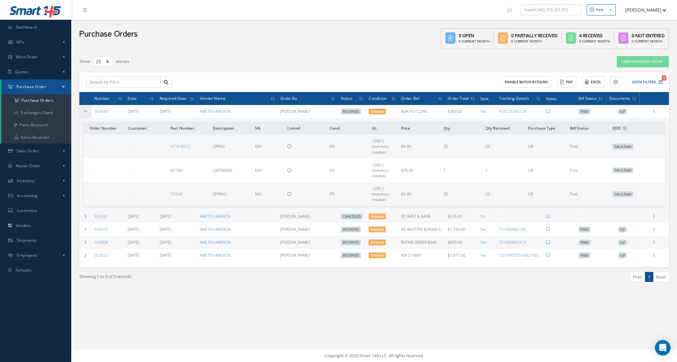
click at [86, 111] on icon at bounding box center [85, 111] width 5 height 4
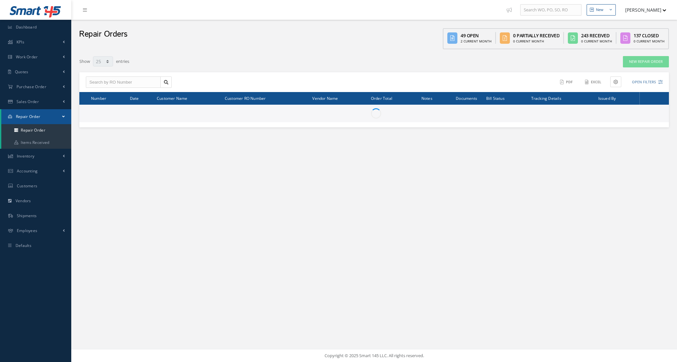
select select "25"
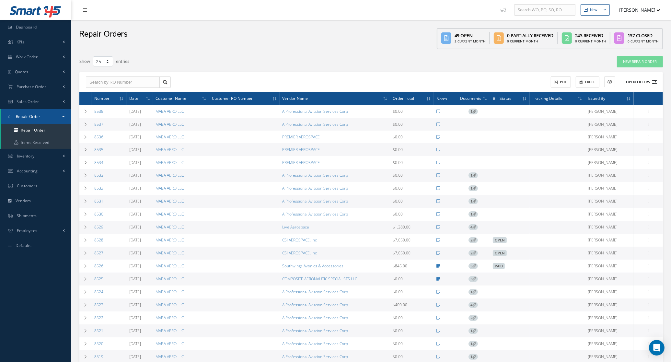
click at [643, 83] on button "Open Filters" at bounding box center [638, 82] width 37 height 11
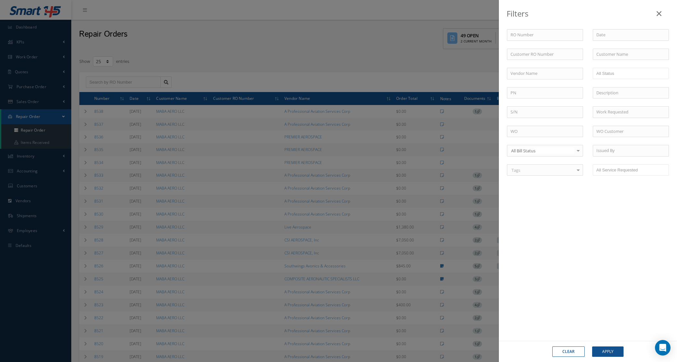
click at [545, 67] on div "RO Number Customer RO Number Customer Name Vendor Name Open Vendor Quoted Custo…" at bounding box center [588, 106] width 172 height 154
click at [545, 74] on input "text" at bounding box center [545, 74] width 76 height 12
drag, startPoint x: 541, startPoint y: 72, endPoint x: 490, endPoint y: 71, distance: 51.8
click at [490, 71] on div "Filters RO Number Customer RO Number Customer Name Vendor Name ame No Match Fou…" at bounding box center [338, 181] width 677 height 362
type input "ame"
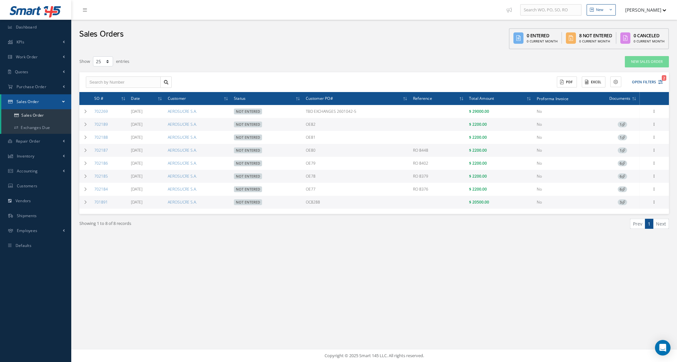
select select "25"
click at [649, 80] on button "Open Filters 2" at bounding box center [644, 82] width 37 height 11
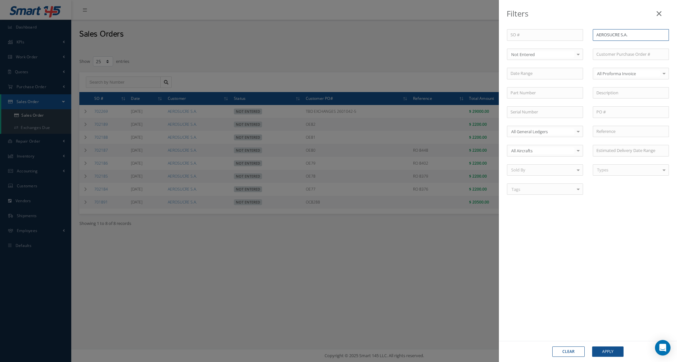
drag, startPoint x: 653, startPoint y: 33, endPoint x: 529, endPoint y: 36, distance: 124.7
click at [529, 36] on div "SO # Customer Name AEROSUCRE S.A. Select Not Entered All Status Entered Not Ent…" at bounding box center [588, 115] width 172 height 173
type input "b"
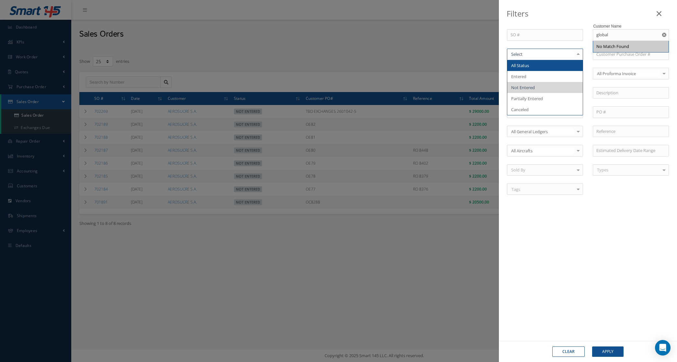
click at [555, 58] on div at bounding box center [545, 55] width 76 height 12
click at [544, 66] on span "All Status" at bounding box center [544, 65] width 75 height 11
click at [627, 39] on input "global" at bounding box center [631, 35] width 76 height 12
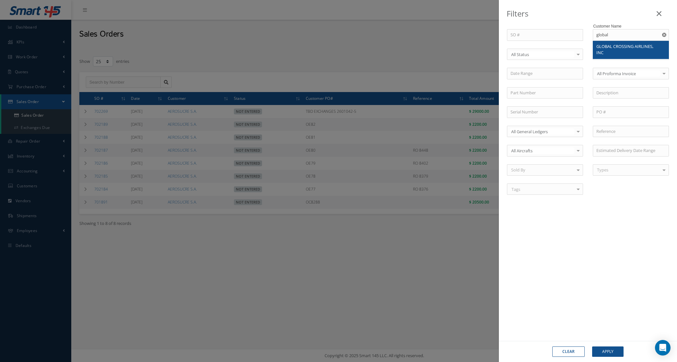
click at [617, 45] on span "GLOBAL CROSSING AIRLINES, INC" at bounding box center [624, 49] width 57 height 12
type input "GLOBAL CROSSING AIRLINES, INC"
click at [596, 351] on button "Apply" at bounding box center [607, 351] width 31 height 10
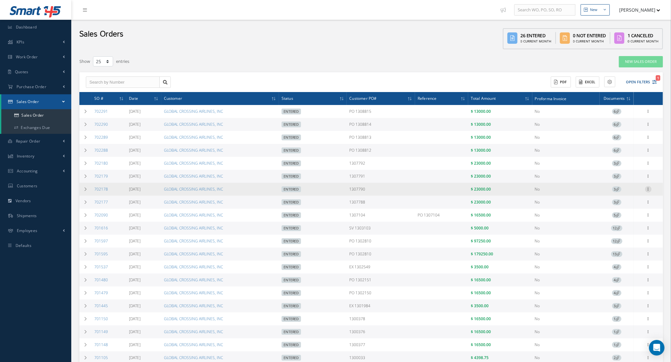
click at [646, 190] on icon at bounding box center [648, 188] width 6 height 5
click at [626, 226] on link "Send By Email" at bounding box center [618, 223] width 51 height 8
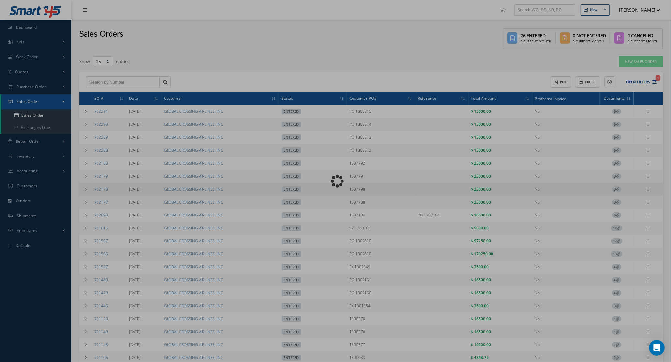
type input "Reports from Sales Order 702178"
type textarea "Dear, Please find attached your Sales Order 702178. Please feel free to contact…"
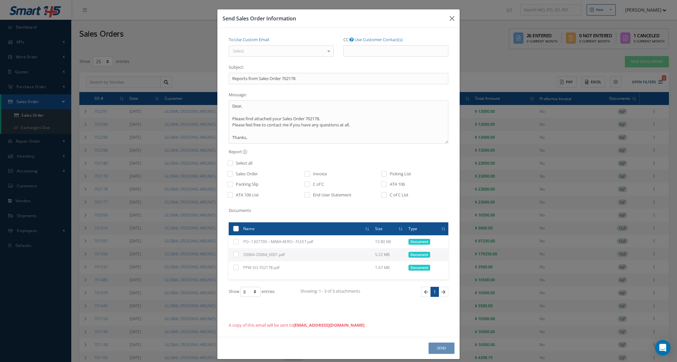
click at [300, 44] on div "To: Use Custom Email Select [PERSON_NAME] <[PERSON_NAME][EMAIL_ADDRESS][DOMAIN_…" at bounding box center [281, 45] width 105 height 22
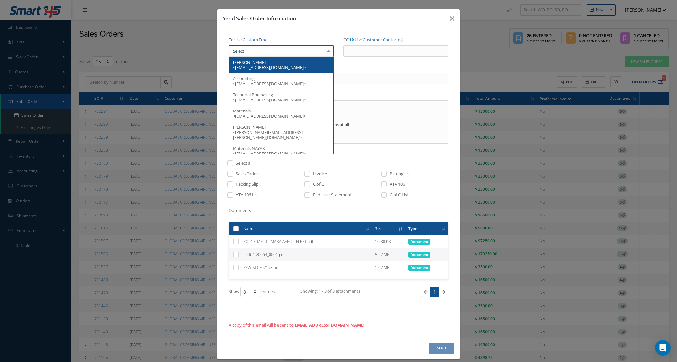
click at [301, 51] on div at bounding box center [281, 51] width 105 height 12
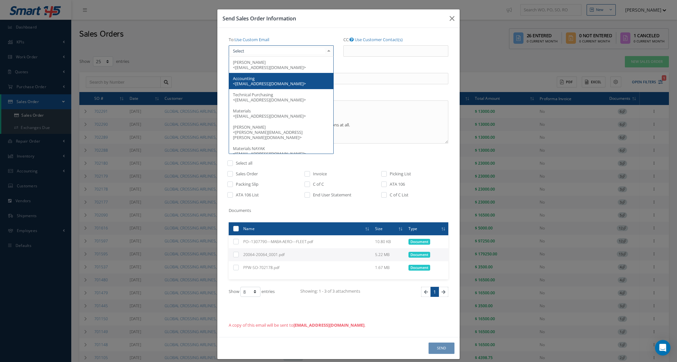
click at [297, 82] on span "Accounting <[EMAIL_ADDRESS][DOMAIN_NAME]>" at bounding box center [281, 81] width 104 height 16
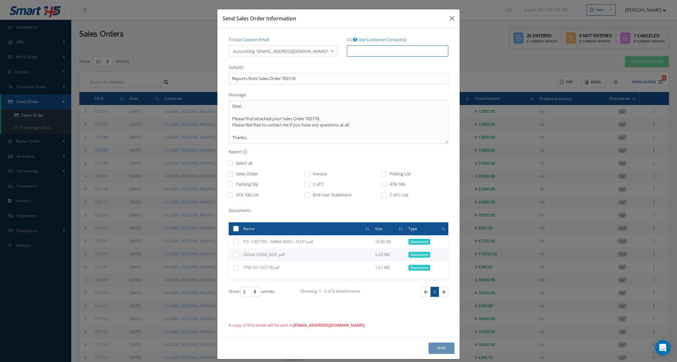
click at [356, 51] on input "CC: Use Customer Contact(s)" at bounding box center [397, 51] width 101 height 12
click at [359, 39] on link "Use Customer Contact(s)" at bounding box center [382, 40] width 48 height 6
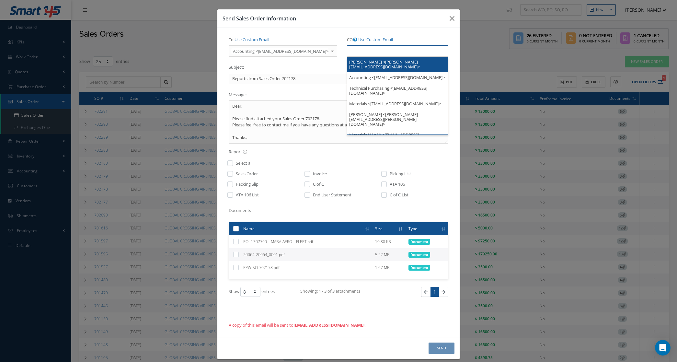
click at [358, 52] on input "text" at bounding box center [360, 51] width 20 height 8
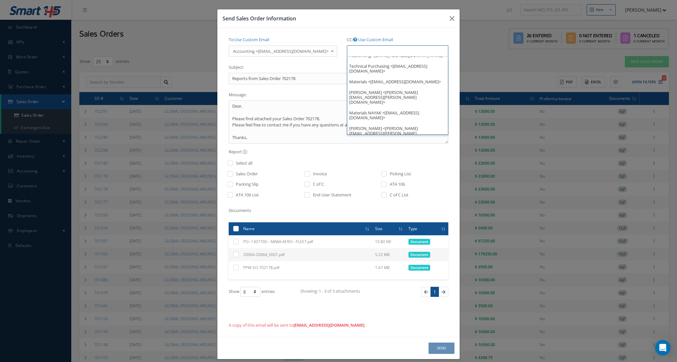
scroll to position [21, 0]
type input "Select"
click at [449, 19] on icon "button" at bounding box center [451, 19] width 5 height 8
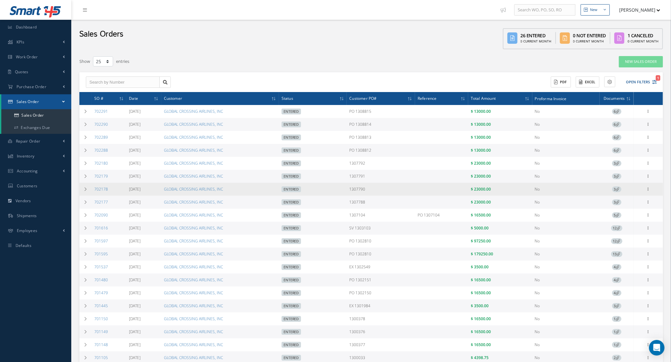
click at [618, 189] on icon at bounding box center [618, 189] width 4 height 4
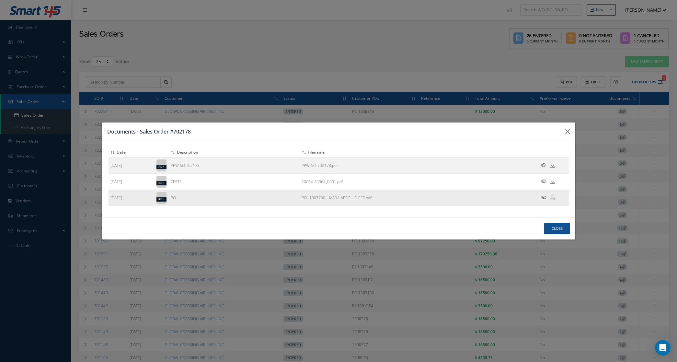
click at [543, 196] on icon at bounding box center [544, 197] width 6 height 5
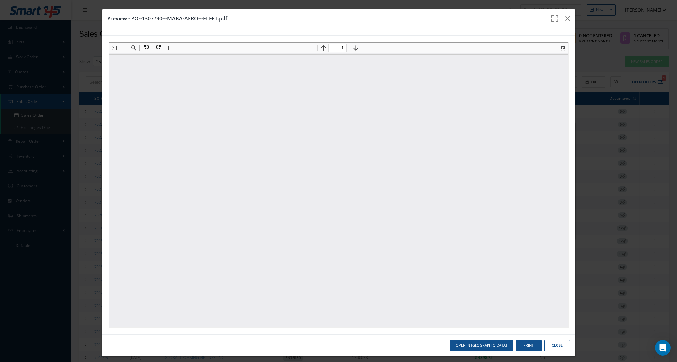
scroll to position [0, 0]
type input "1"
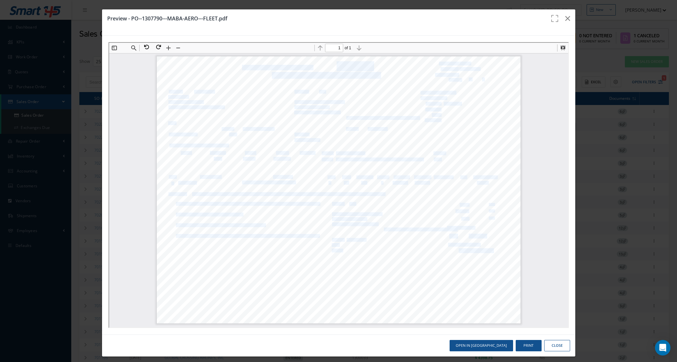
drag, startPoint x: 373, startPoint y: 63, endPoint x: 334, endPoint y: 62, distance: 39.2
click at [334, 62] on div "1 Order number must be referenced on all Documentation PO 1307790 Order Date: P…" at bounding box center [338, 189] width 364 height 267
click at [335, 63] on span "PO 1307790" at bounding box center [345, 65] width 51 height 9
click at [337, 64] on span "PO 1307790" at bounding box center [345, 65] width 51 height 9
drag, startPoint x: 335, startPoint y: 62, endPoint x: 367, endPoint y: 63, distance: 31.7
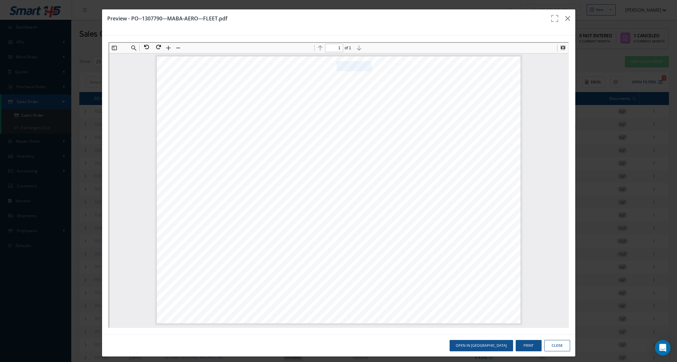
click at [367, 63] on span "PO 1307790" at bounding box center [345, 65] width 51 height 9
copy span "1307790"
click at [565, 17] on icon "button" at bounding box center [567, 19] width 5 height 8
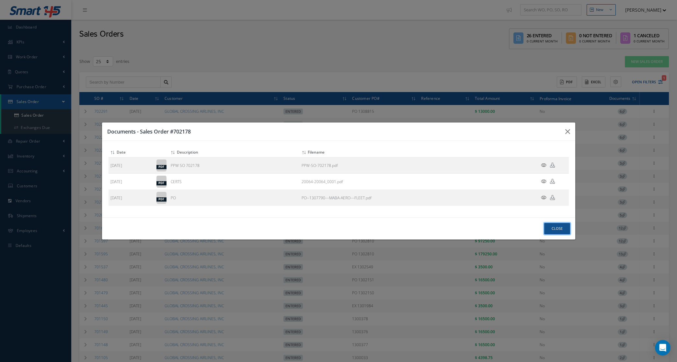
click at [546, 228] on button "Close" at bounding box center [557, 228] width 26 height 11
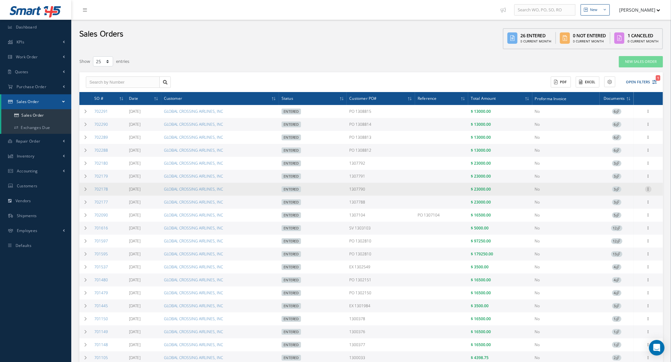
click at [651, 187] on div "Reverse Sales Order Edit Show Send By Email Documents Print-Outs Sales Order In…" at bounding box center [647, 189] width 27 height 8
click at [648, 187] on icon at bounding box center [648, 188] width 6 height 5
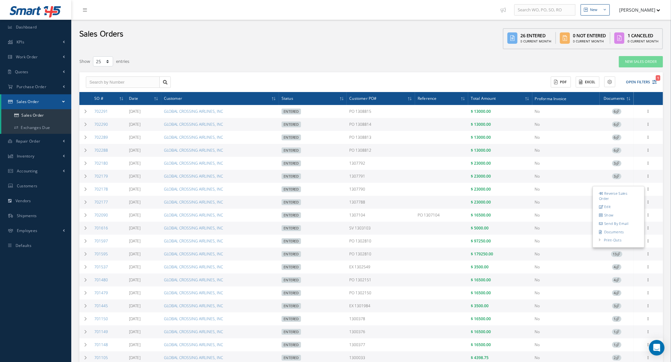
click at [619, 226] on link "Send By Email" at bounding box center [618, 223] width 51 height 8
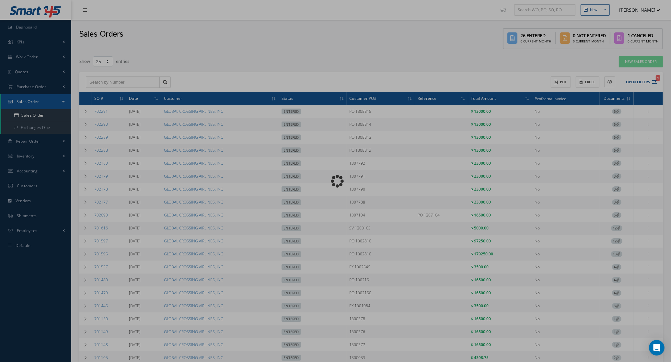
type input "Reports from Sales Order 702178"
type textarea "Dear, Please find attached your Sales Order 702178. Please feel free to contact…"
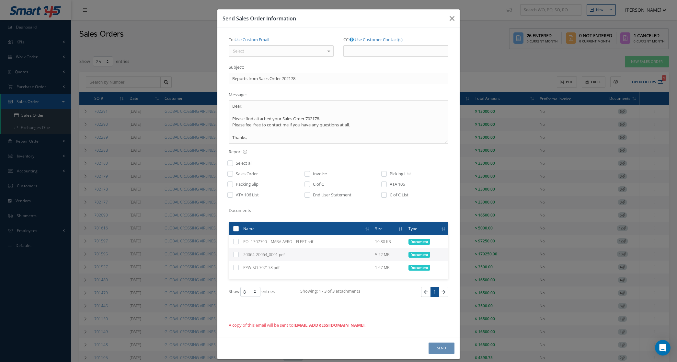
click at [271, 52] on div "Select" at bounding box center [281, 51] width 105 height 12
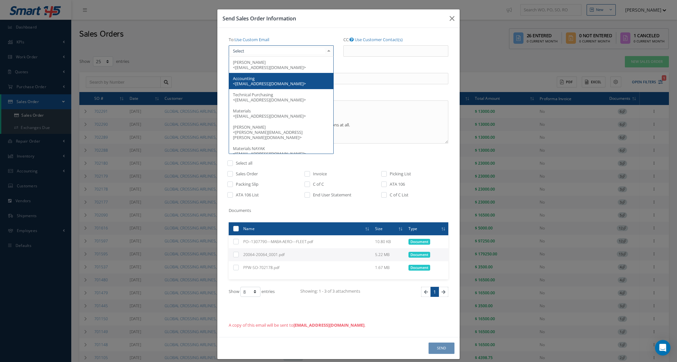
click at [274, 84] on span "Accounting <[EMAIL_ADDRESS][DOMAIN_NAME]>" at bounding box center [269, 80] width 73 height 11
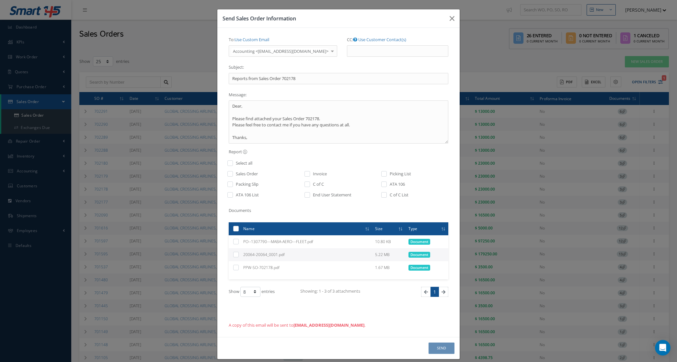
click at [310, 174] on label at bounding box center [311, 175] width 2 height 9
click at [305, 174] on input "checkbox" at bounding box center [307, 175] width 4 height 7
checkbox input "true"
click at [434, 347] on button "Send" at bounding box center [441, 347] width 26 height 11
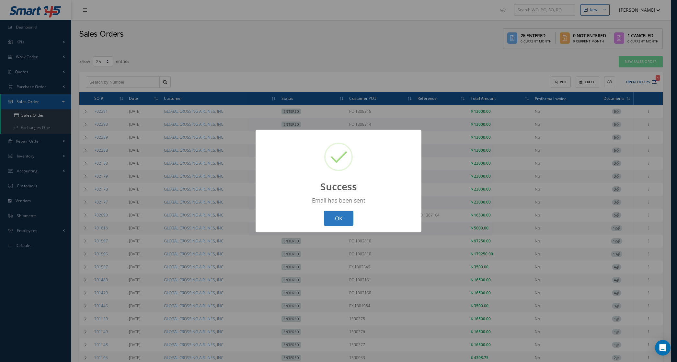
click at [345, 216] on button "OK" at bounding box center [338, 217] width 29 height 15
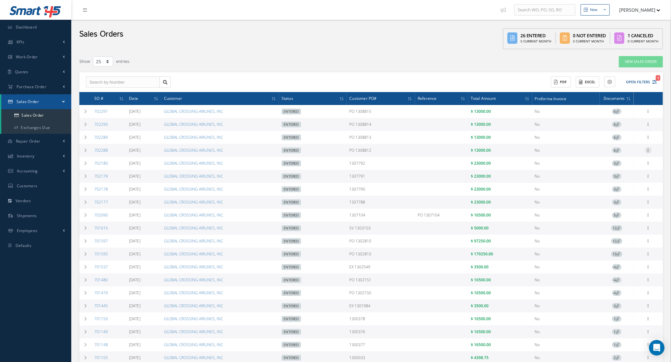
click at [650, 151] on icon at bounding box center [648, 149] width 6 height 5
click at [619, 188] on link "Send By Email" at bounding box center [618, 184] width 51 height 8
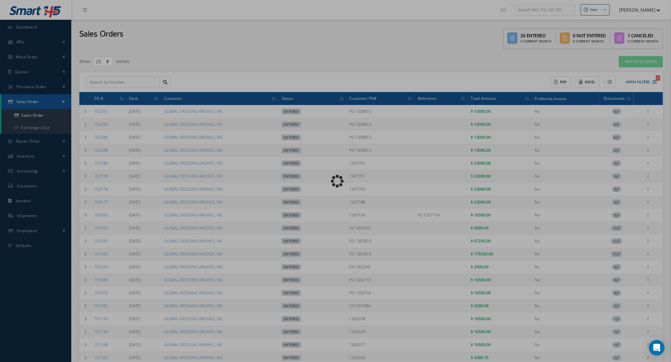
type input "Reports from Sales Order 702288"
type textarea "Dear, Please find attached your Sales Order 702288. Please feel free to contact…"
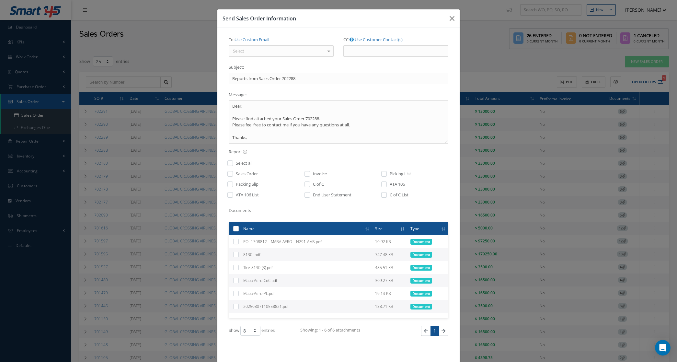
click at [310, 174] on label at bounding box center [311, 175] width 2 height 9
click at [307, 174] on input "checkbox" at bounding box center [307, 175] width 4 height 7
checkbox input "true"
click at [282, 50] on div "Select" at bounding box center [281, 51] width 105 height 12
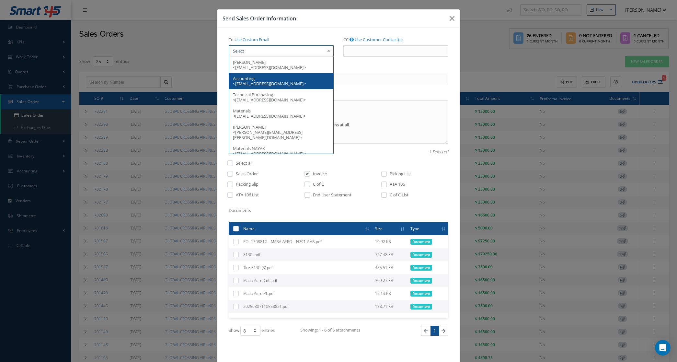
click at [279, 80] on span "Accounting <[EMAIL_ADDRESS][DOMAIN_NAME]>" at bounding box center [281, 81] width 104 height 16
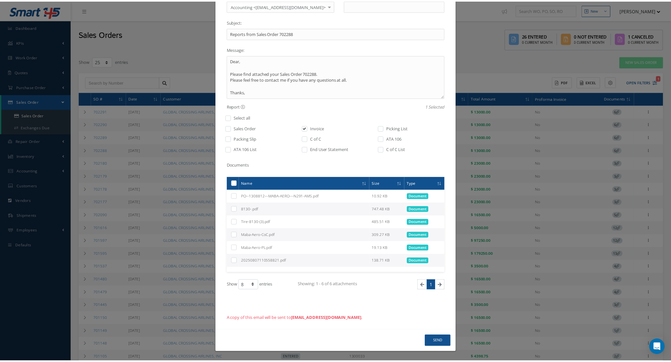
scroll to position [48, 0]
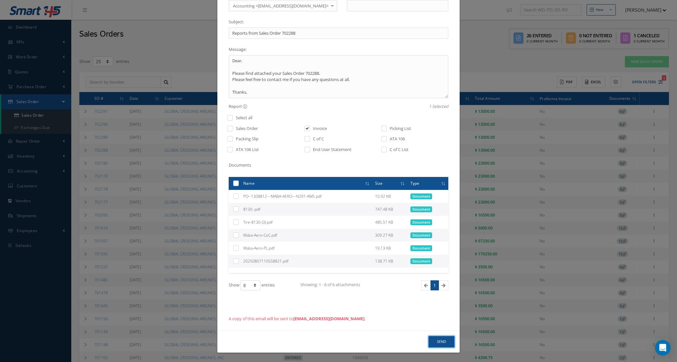
click at [438, 340] on button "Send" at bounding box center [441, 341] width 26 height 11
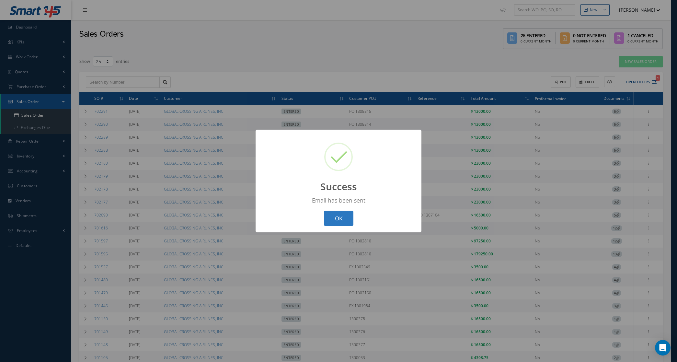
click at [343, 219] on button "OK" at bounding box center [338, 217] width 29 height 15
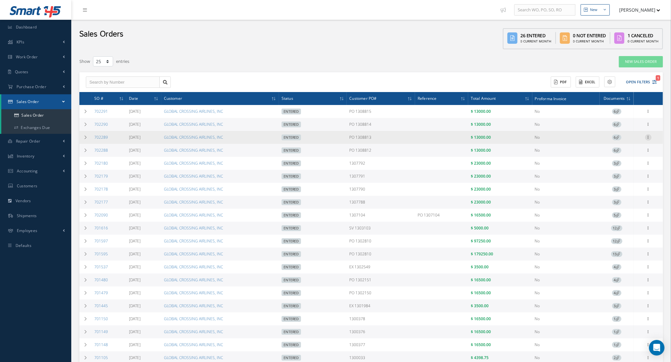
click at [650, 139] on icon at bounding box center [648, 136] width 6 height 5
click at [618, 175] on link "Send By Email" at bounding box center [618, 171] width 51 height 8
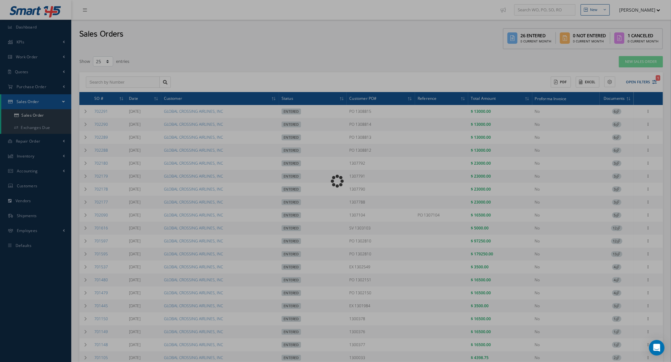
type input "Reports from Sales Order 702289"
type textarea "Dear, Please find attached your Sales Order 702289. Please feel free to contact…"
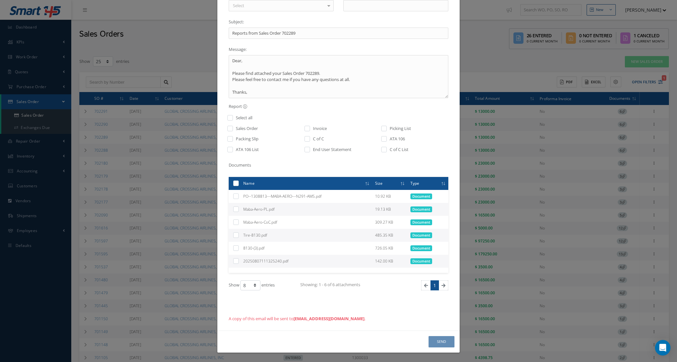
click at [258, 7] on div "Select" at bounding box center [281, 6] width 105 height 12
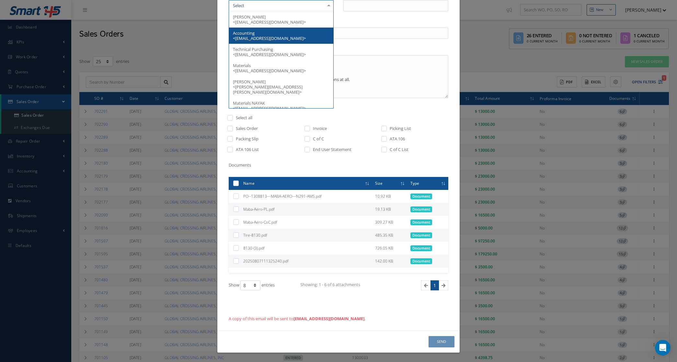
click at [258, 30] on span "Accounting <[EMAIL_ADDRESS][DOMAIN_NAME]>" at bounding box center [281, 36] width 104 height 16
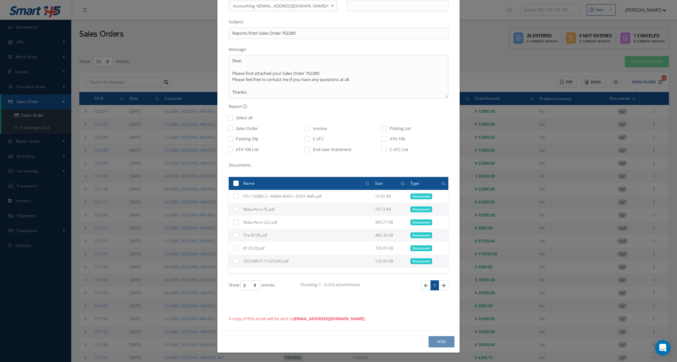
click at [310, 125] on label at bounding box center [311, 129] width 2 height 9
click at [307, 127] on input "checkbox" at bounding box center [307, 130] width 4 height 7
checkbox input "true"
click at [446, 342] on button "Send" at bounding box center [441, 341] width 26 height 11
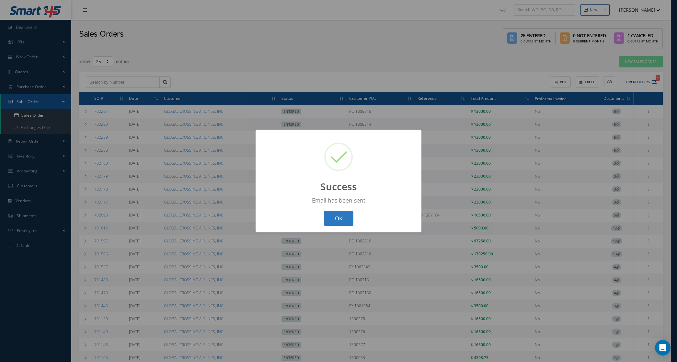
click at [328, 218] on button "OK" at bounding box center [338, 217] width 29 height 15
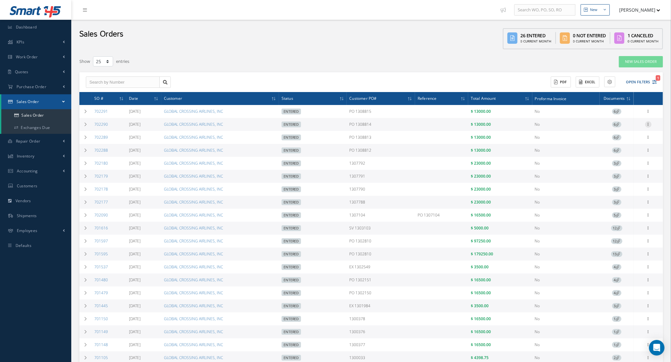
click at [647, 122] on icon at bounding box center [648, 123] width 6 height 5
click at [624, 162] on link "Send By Email" at bounding box center [618, 158] width 51 height 8
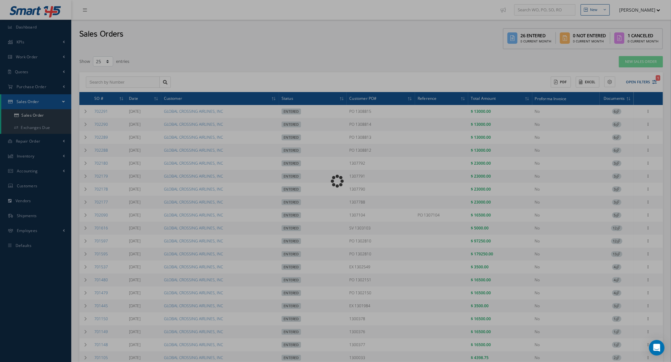
type input "Reports from Sales Order 702290"
type textarea "Dear, Please find attached your Sales Order 702290. Please feel free to contact…"
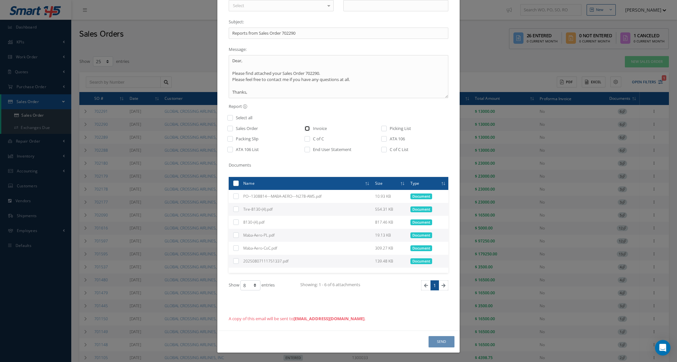
click at [305, 127] on input "checkbox" at bounding box center [307, 130] width 4 height 7
checkbox input "true"
click at [264, 6] on div "Select" at bounding box center [281, 6] width 105 height 12
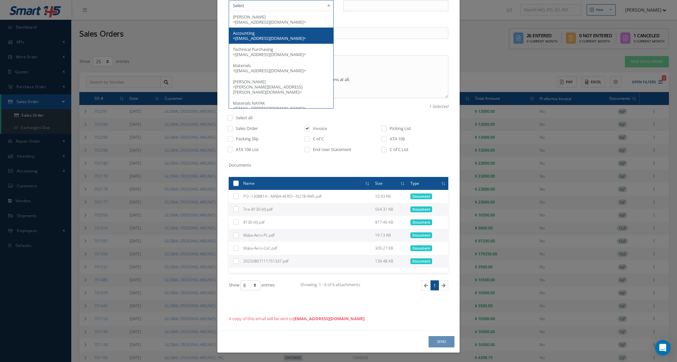
click at [263, 34] on span "Accounting <[EMAIL_ADDRESS][DOMAIN_NAME]>" at bounding box center [269, 35] width 73 height 11
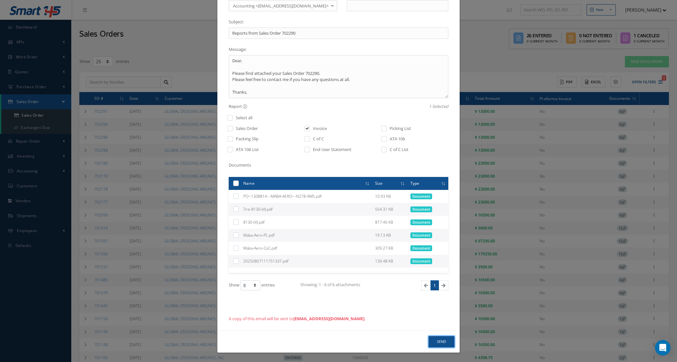
click at [432, 338] on button "Send" at bounding box center [441, 341] width 26 height 11
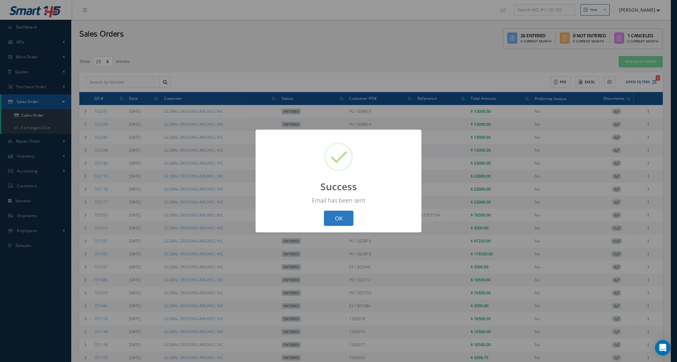
click at [339, 212] on button "OK" at bounding box center [338, 217] width 29 height 15
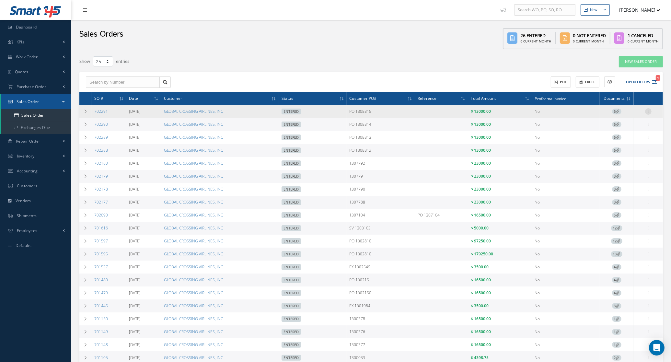
click at [649, 110] on icon at bounding box center [648, 110] width 6 height 5
click at [615, 147] on link "Send By Email" at bounding box center [618, 146] width 51 height 8
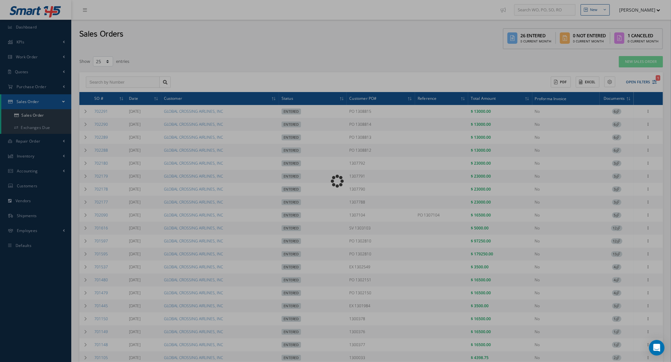
type input "Reports from Sales Order 702291"
type textarea "Dear, Please find attached your Sales Order 702291. Please feel free to contact…"
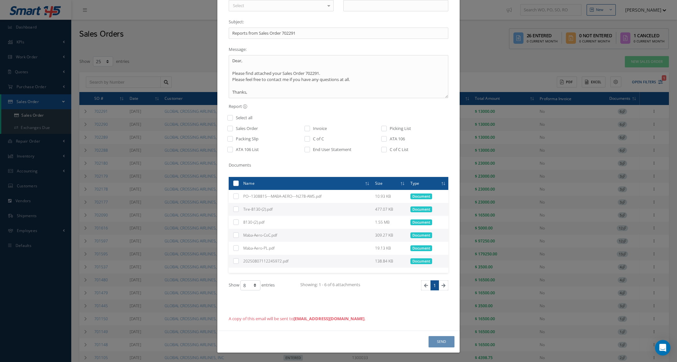
click at [288, 8] on div "Select" at bounding box center [281, 6] width 105 height 12
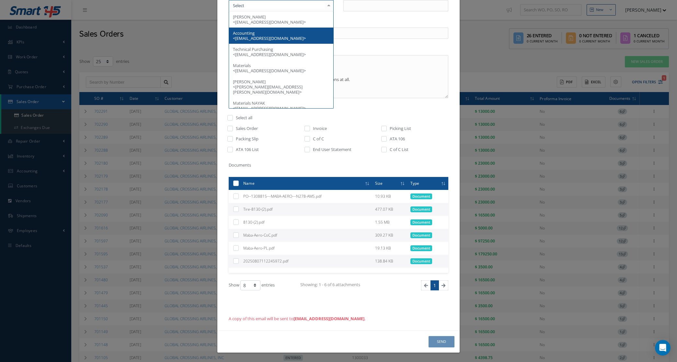
click at [281, 32] on span "Accounting <[EMAIL_ADDRESS][DOMAIN_NAME]>" at bounding box center [281, 36] width 104 height 16
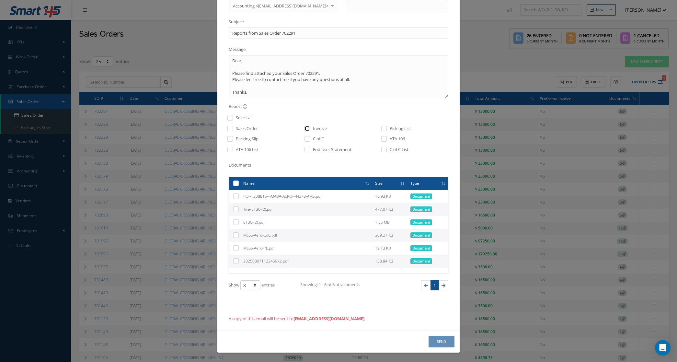
click at [305, 127] on input "checkbox" at bounding box center [307, 130] width 4 height 7
checkbox input "true"
click at [433, 342] on button "Send" at bounding box center [441, 341] width 26 height 11
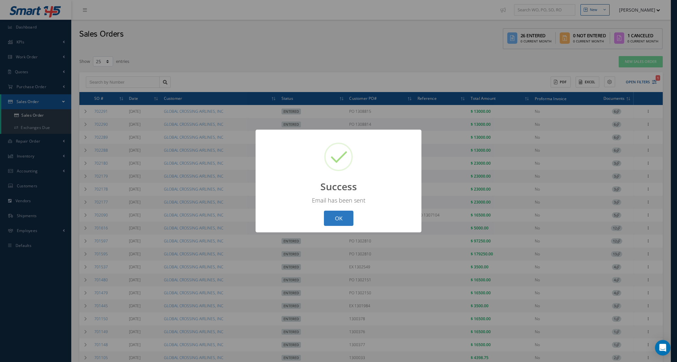
click at [346, 221] on button "OK" at bounding box center [338, 217] width 29 height 15
